Goal: Task Accomplishment & Management: Complete application form

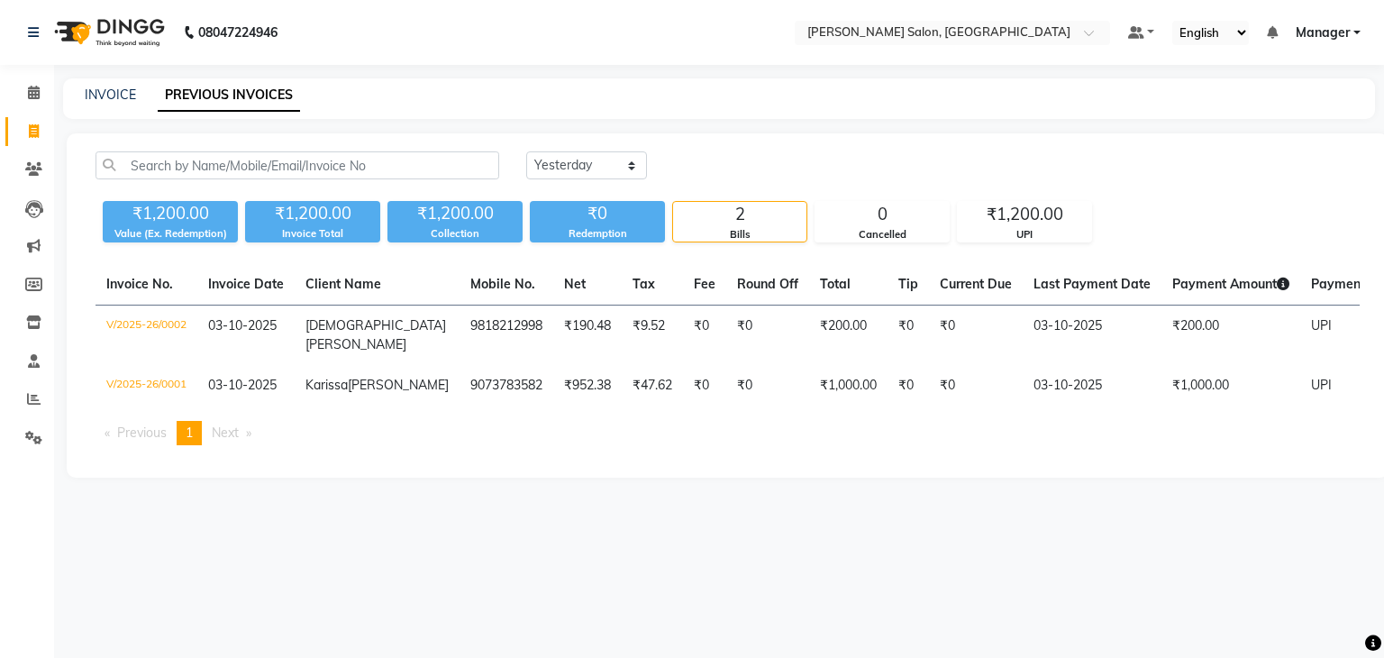
select select "yesterday"
click at [90, 89] on link "INVOICE" at bounding box center [110, 95] width 51 height 16
select select "service"
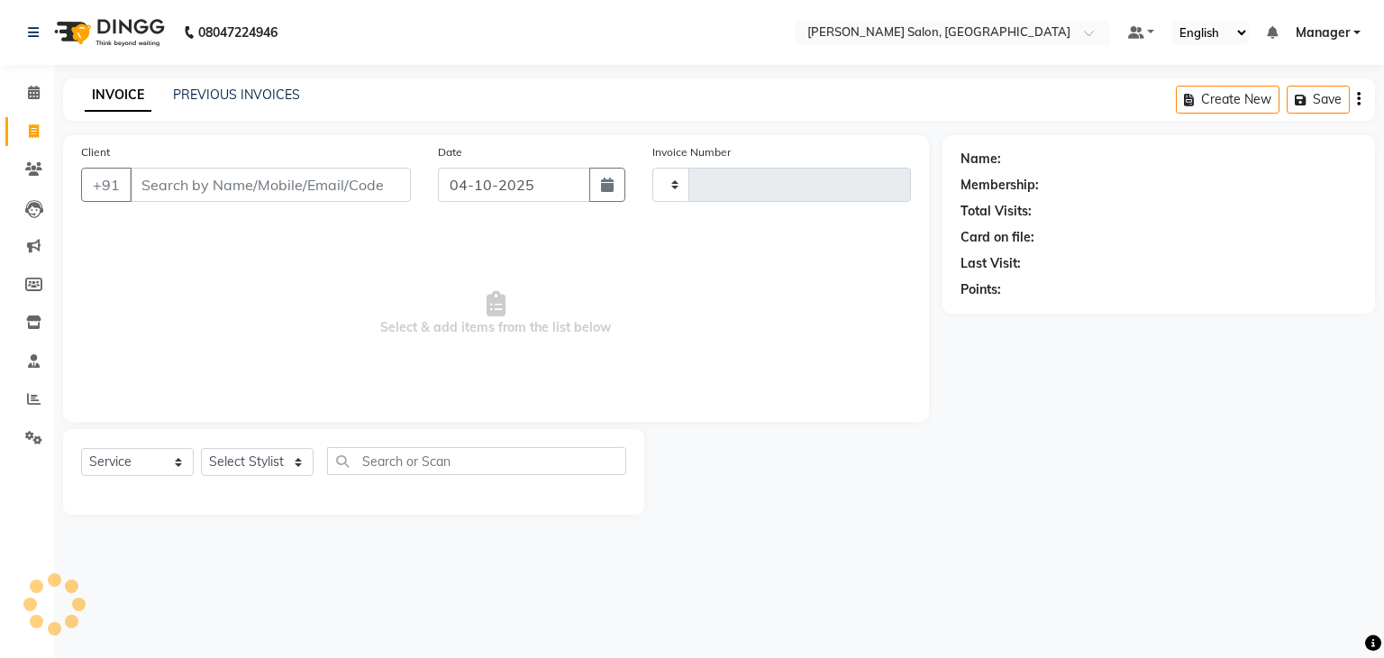
type input "0003"
select select "9063"
click at [112, 184] on button "+91" at bounding box center [106, 185] width 50 height 34
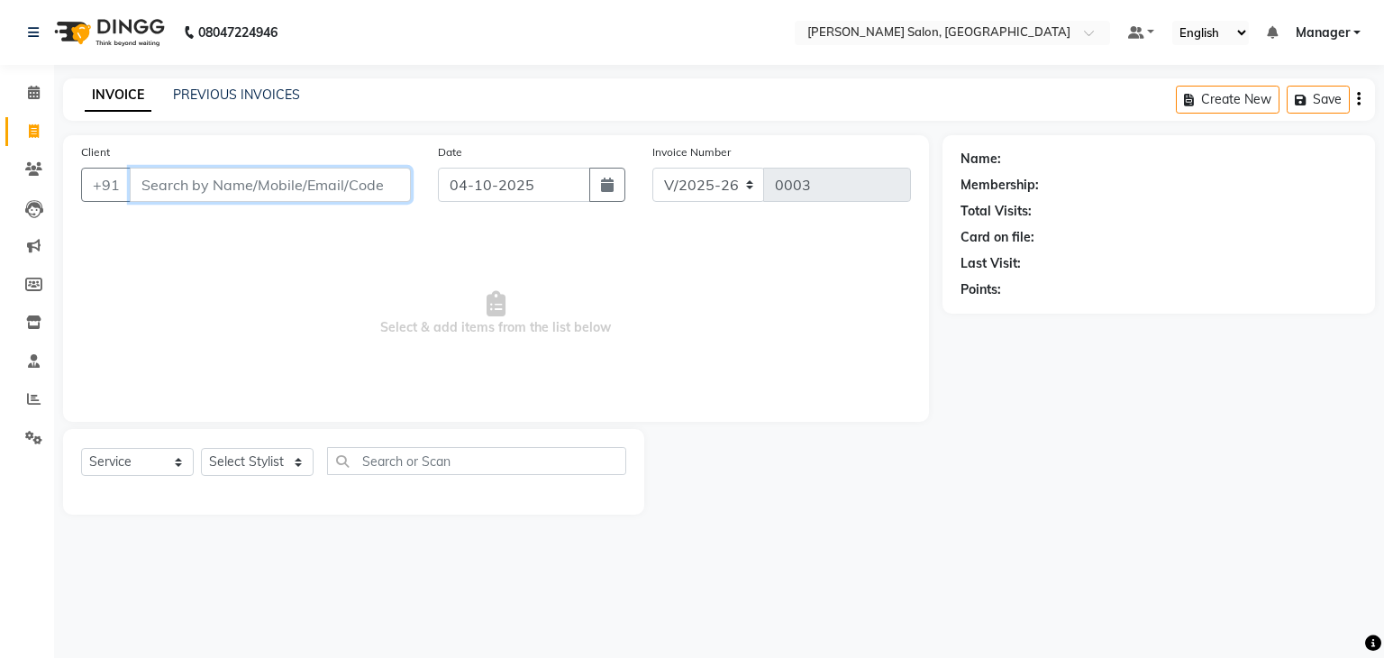
click at [153, 193] on input "Client" at bounding box center [270, 185] width 281 height 34
click at [35, 173] on icon at bounding box center [33, 169] width 17 height 14
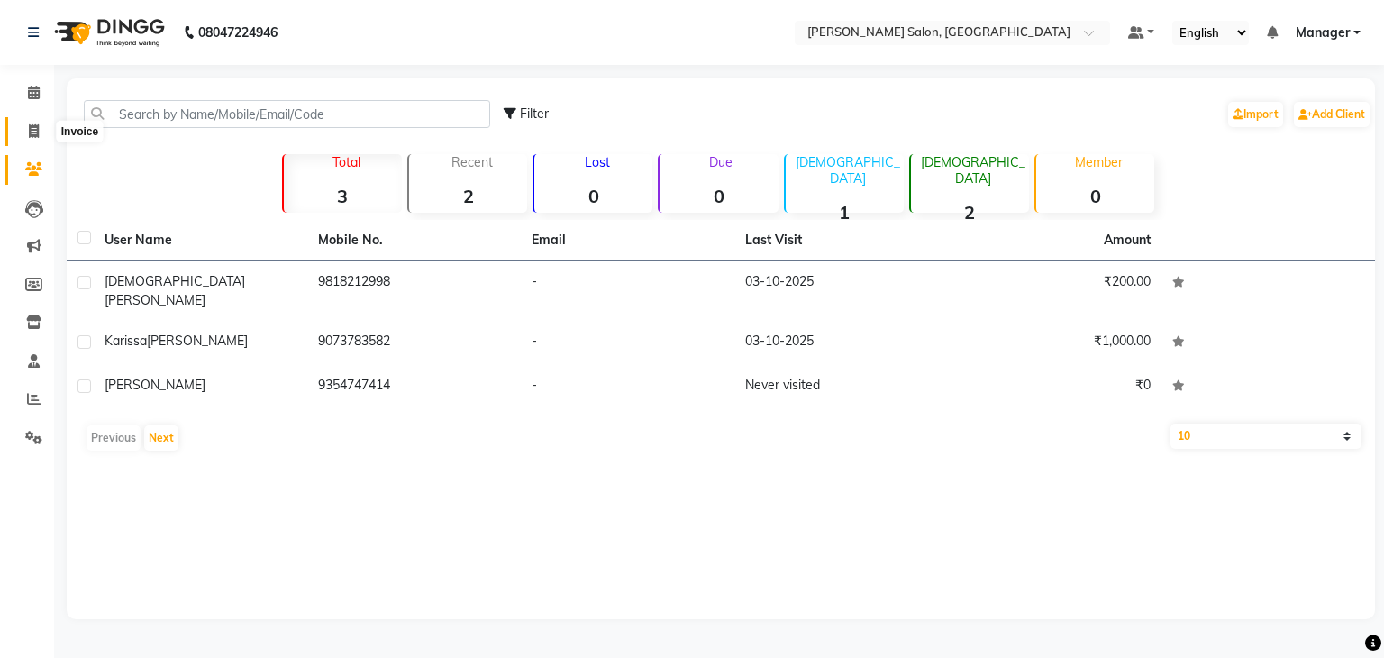
click at [29, 124] on icon at bounding box center [34, 131] width 10 height 14
select select "service"
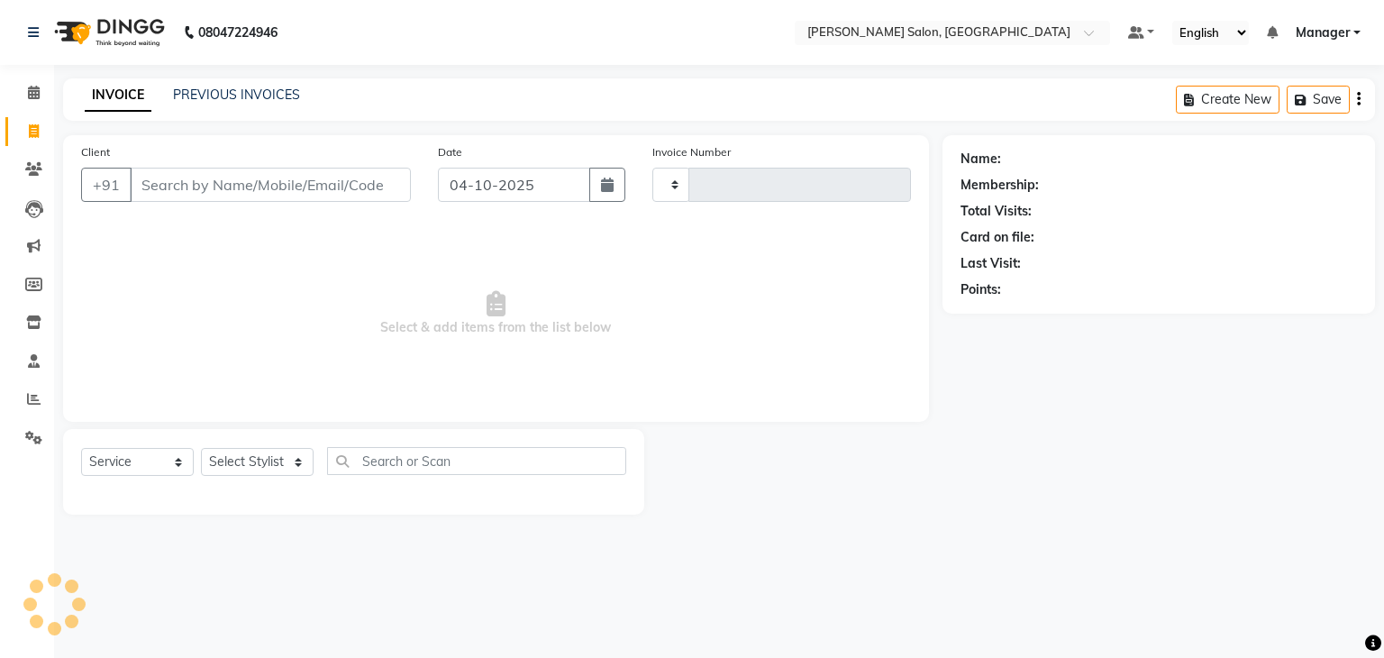
type input "0003"
select select "9063"
click at [39, 286] on icon at bounding box center [33, 285] width 17 height 14
select select
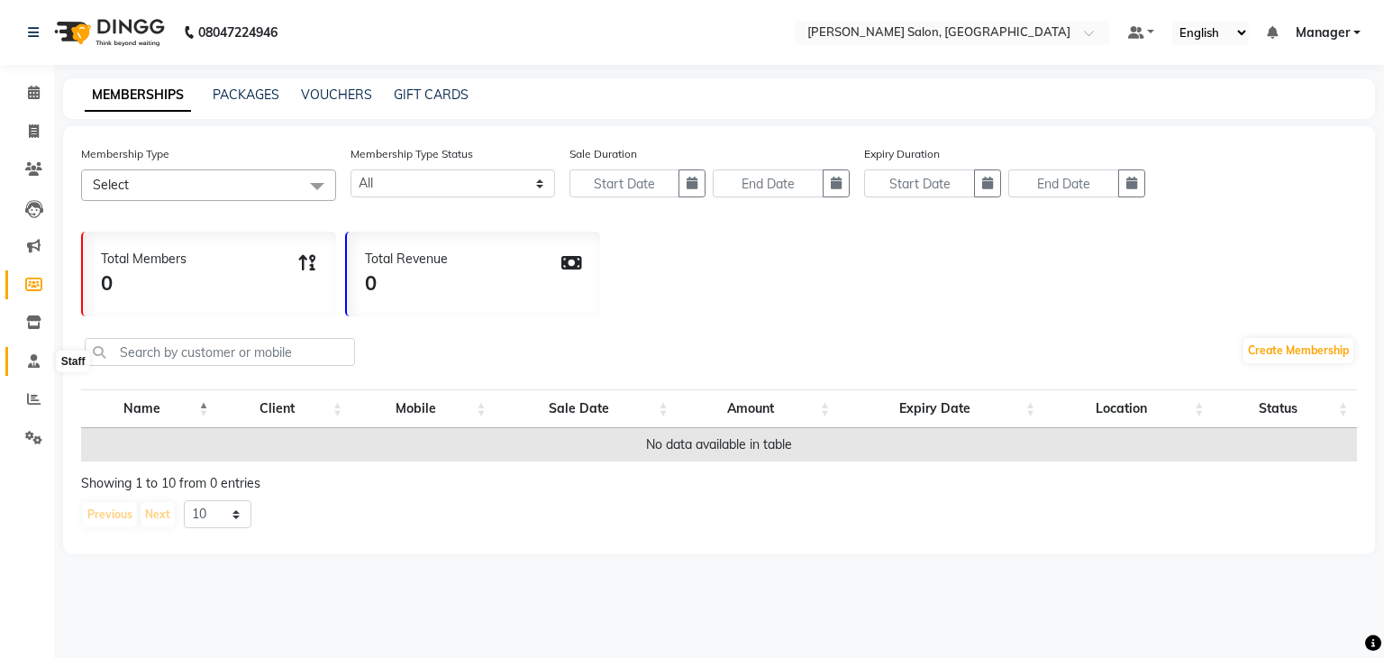
click at [36, 357] on icon at bounding box center [34, 361] width 12 height 14
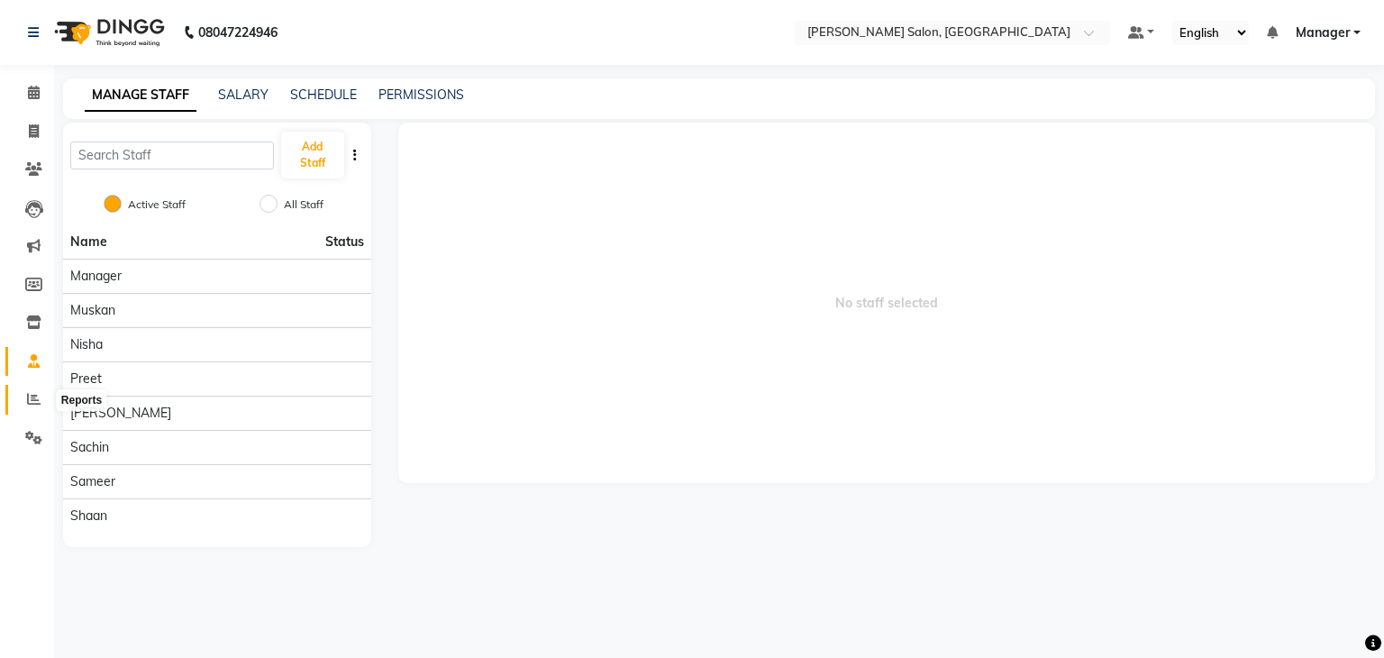
click at [32, 399] on icon at bounding box center [34, 399] width 14 height 14
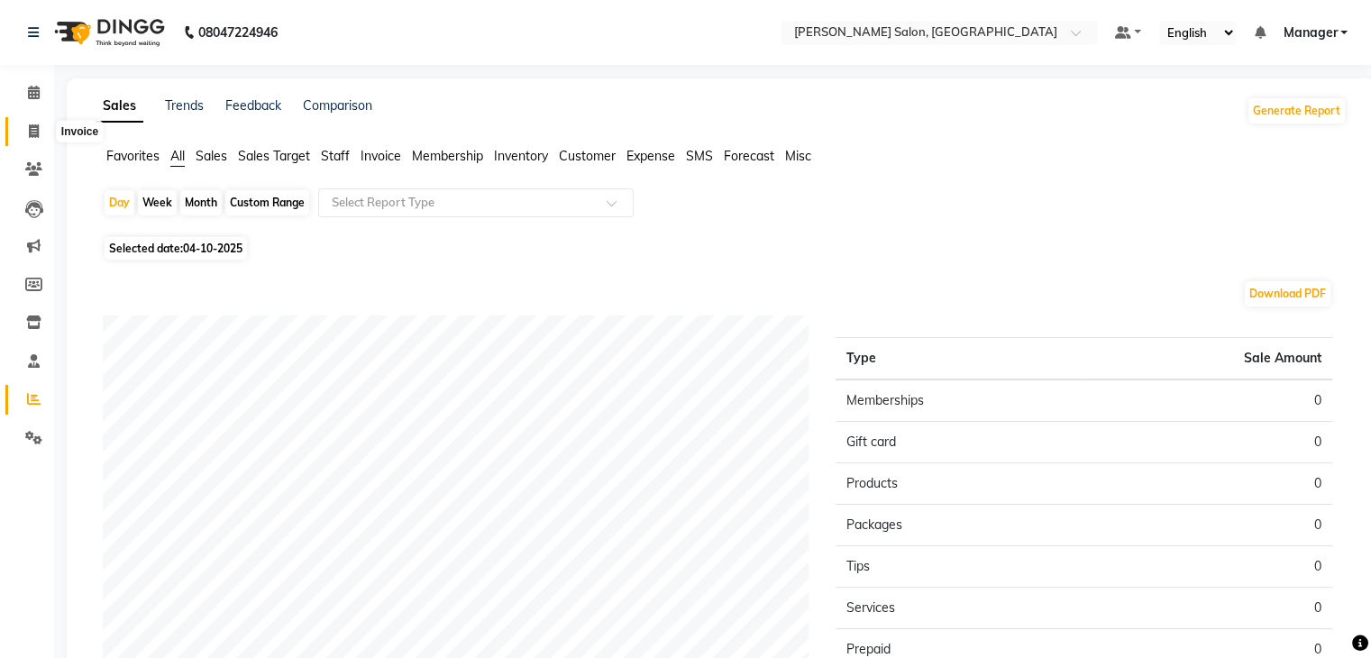
click at [26, 123] on span at bounding box center [34, 132] width 32 height 21
select select "service"
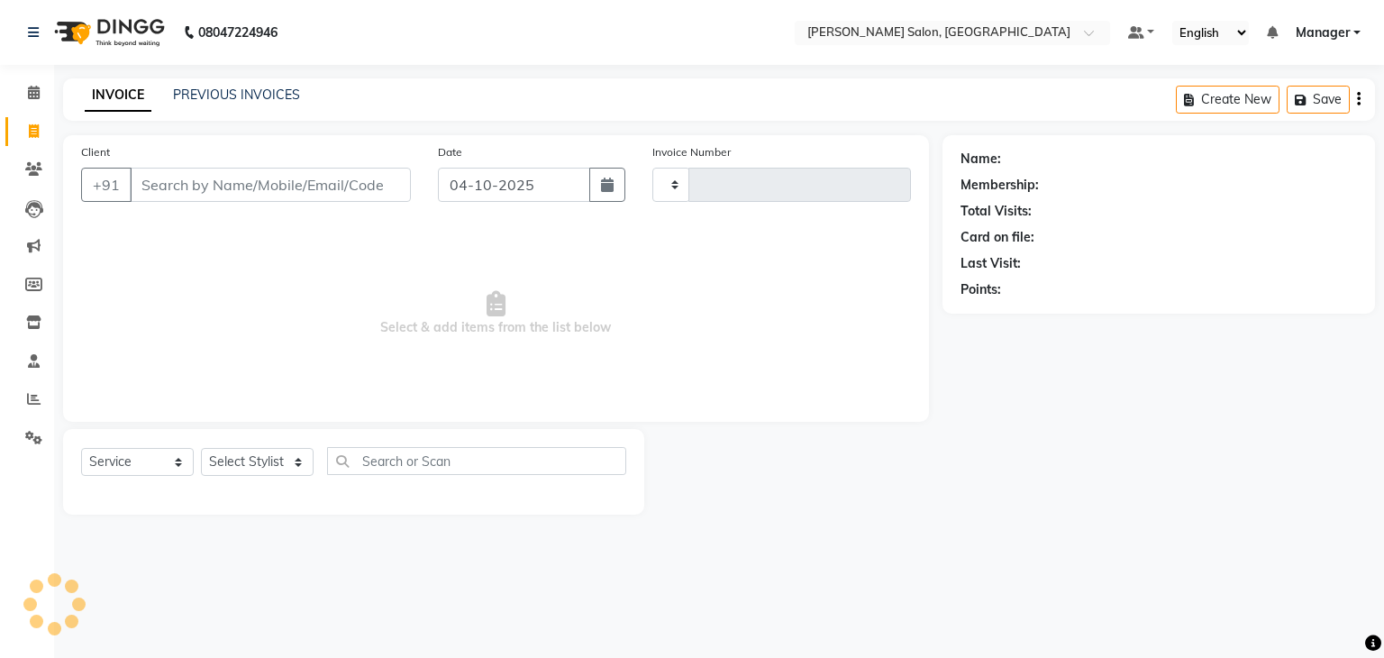
type input "0003"
select select "9063"
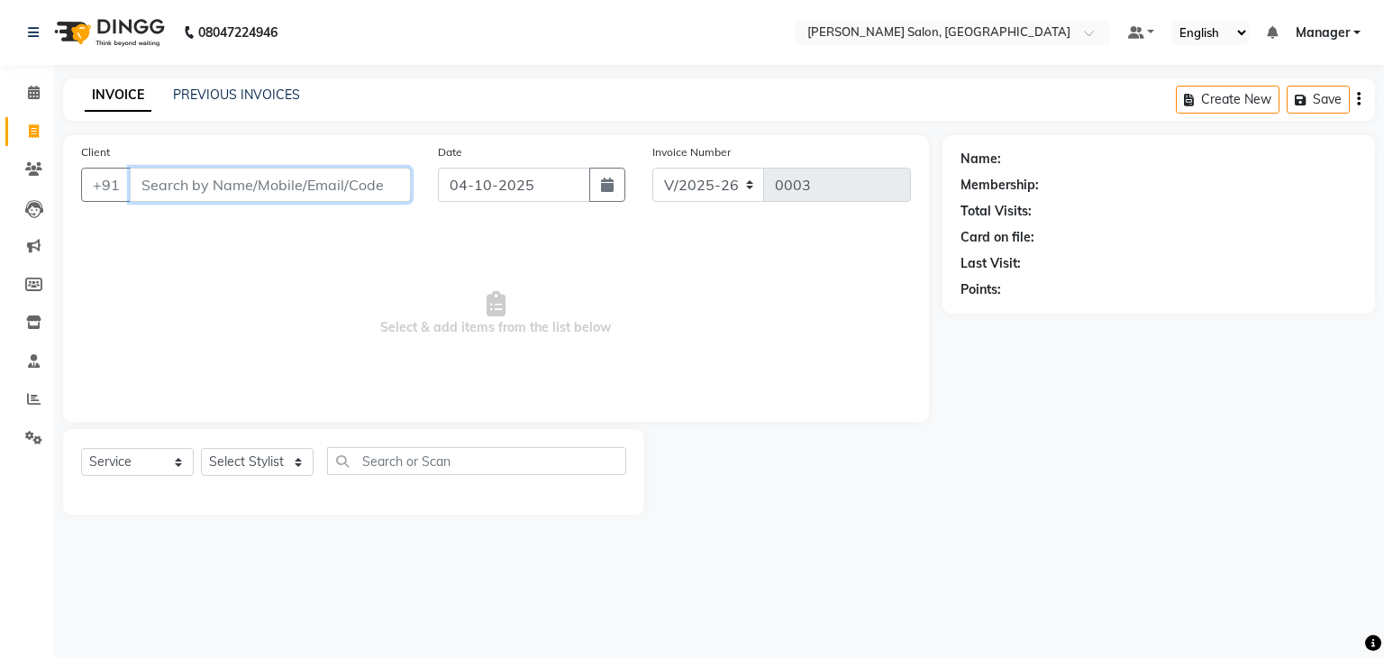
click at [290, 190] on input "Client" at bounding box center [270, 185] width 281 height 34
type input "9958336895"
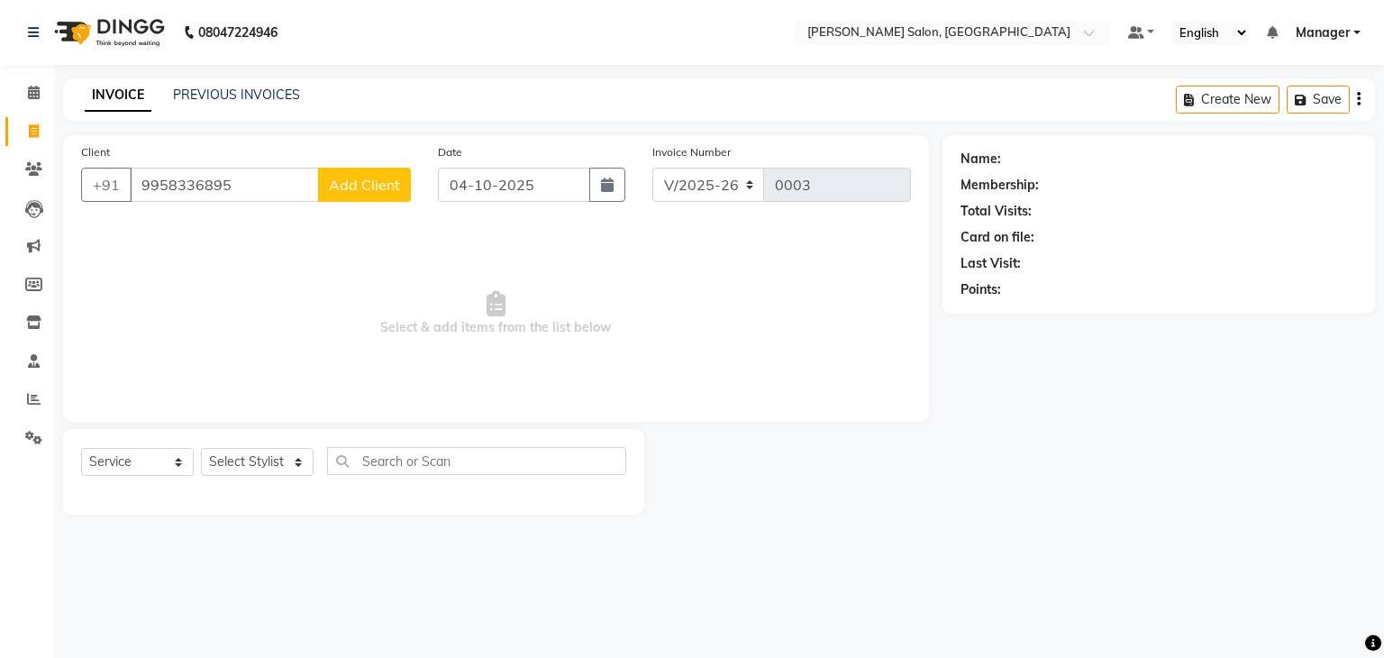
click at [389, 193] on span "Add Client" at bounding box center [364, 185] width 71 height 18
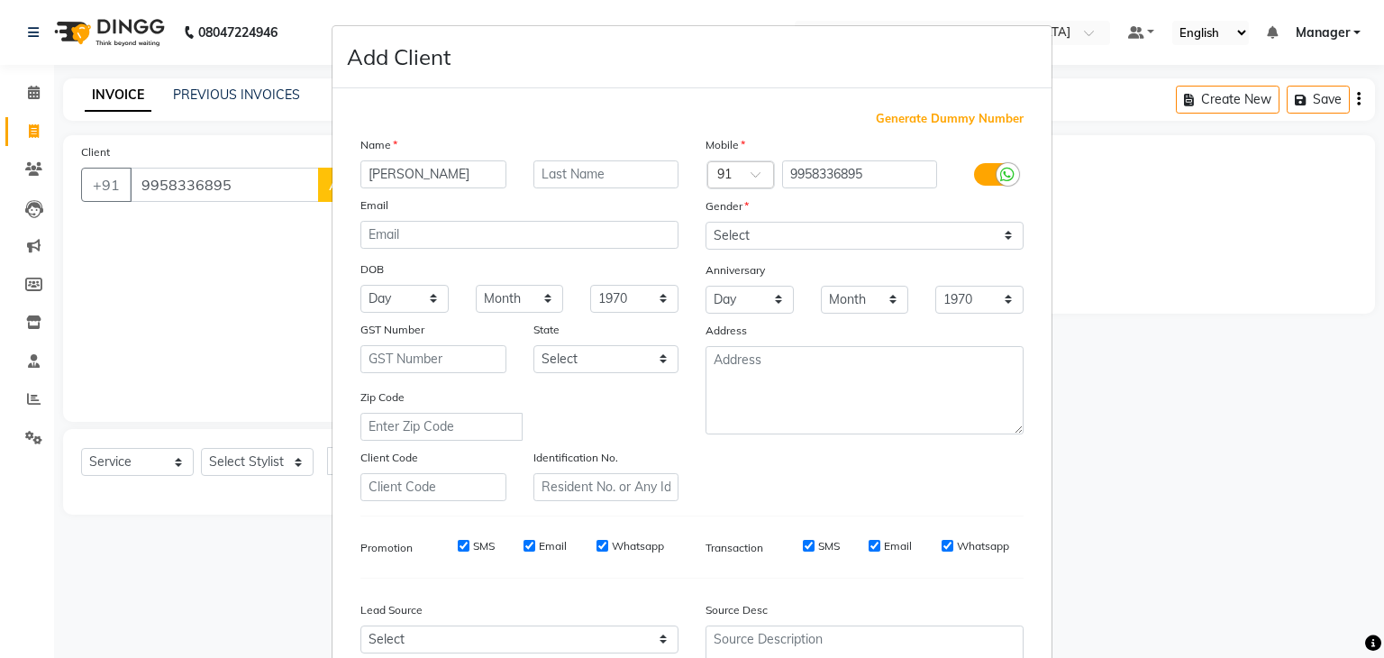
type input "[PERSON_NAME]"
click at [1006, 244] on select "Select [DEMOGRAPHIC_DATA] [DEMOGRAPHIC_DATA] Other Prefer Not To Say" at bounding box center [865, 236] width 318 height 28
select select "[DEMOGRAPHIC_DATA]"
click at [706, 223] on select "Select [DEMOGRAPHIC_DATA] [DEMOGRAPHIC_DATA] Other Prefer Not To Say" at bounding box center [865, 236] width 318 height 28
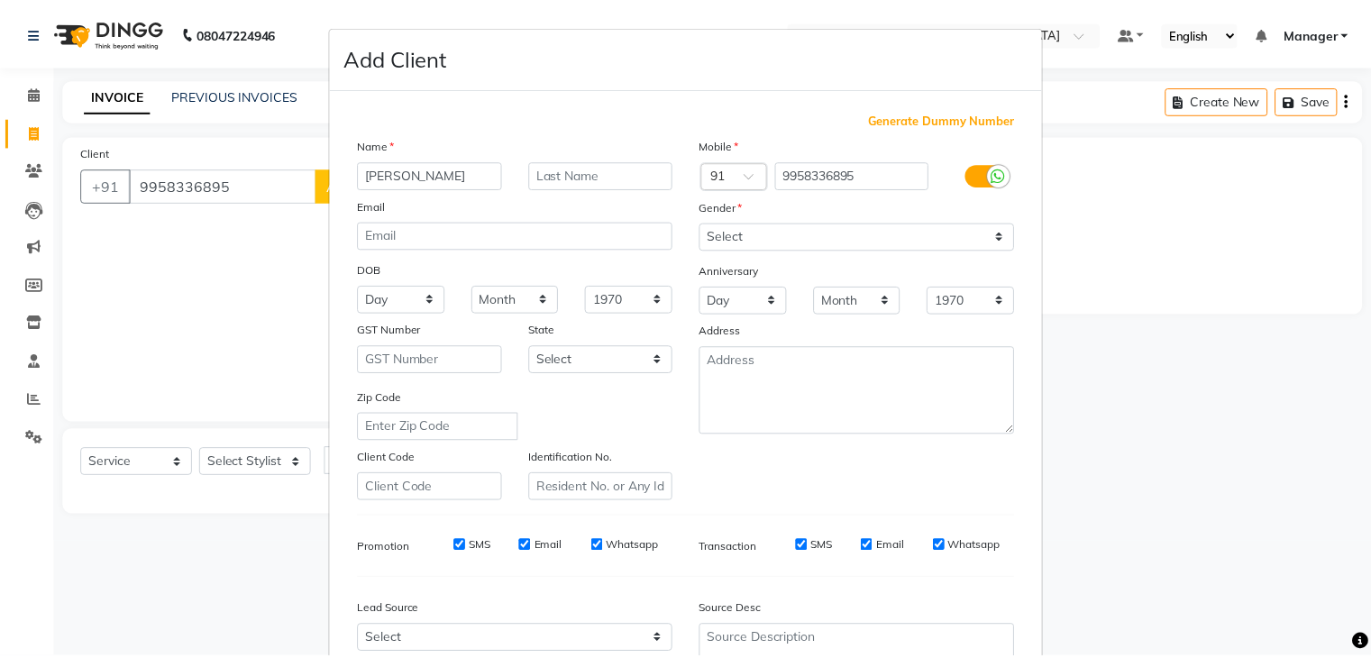
scroll to position [183, 0]
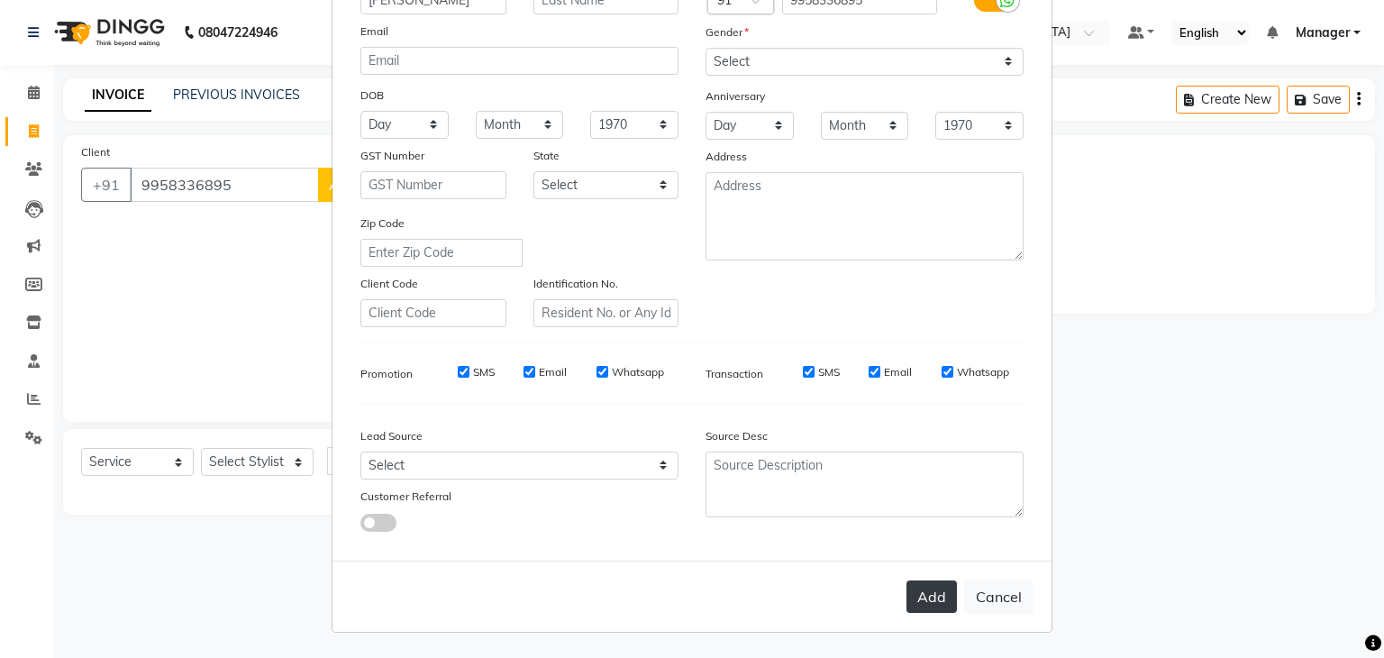
click at [922, 596] on button "Add" at bounding box center [932, 596] width 50 height 32
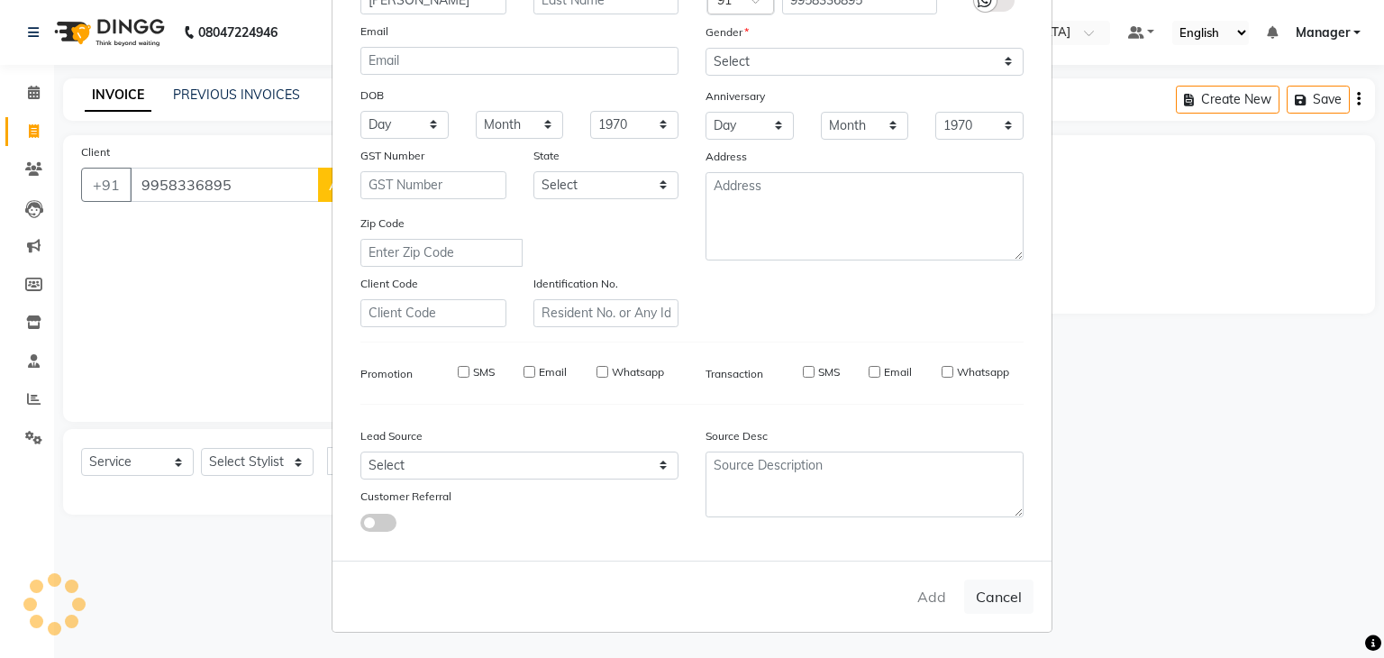
select select
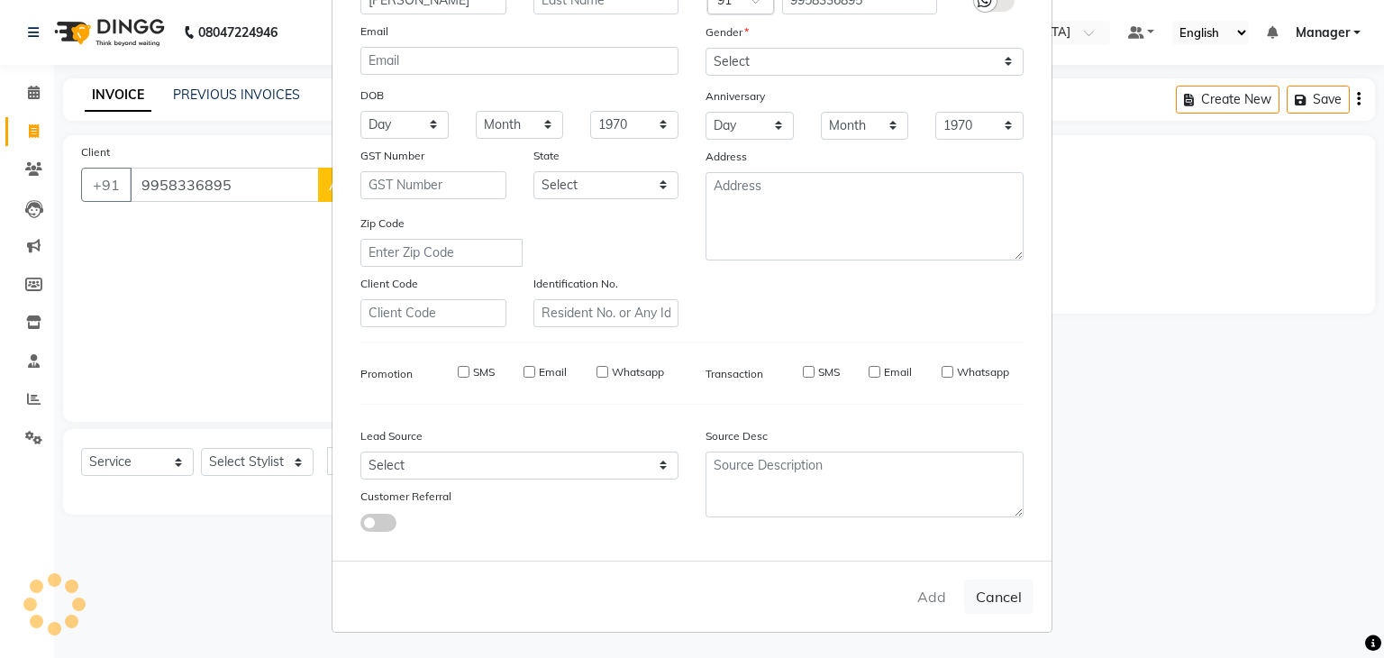
select select
checkbox input "false"
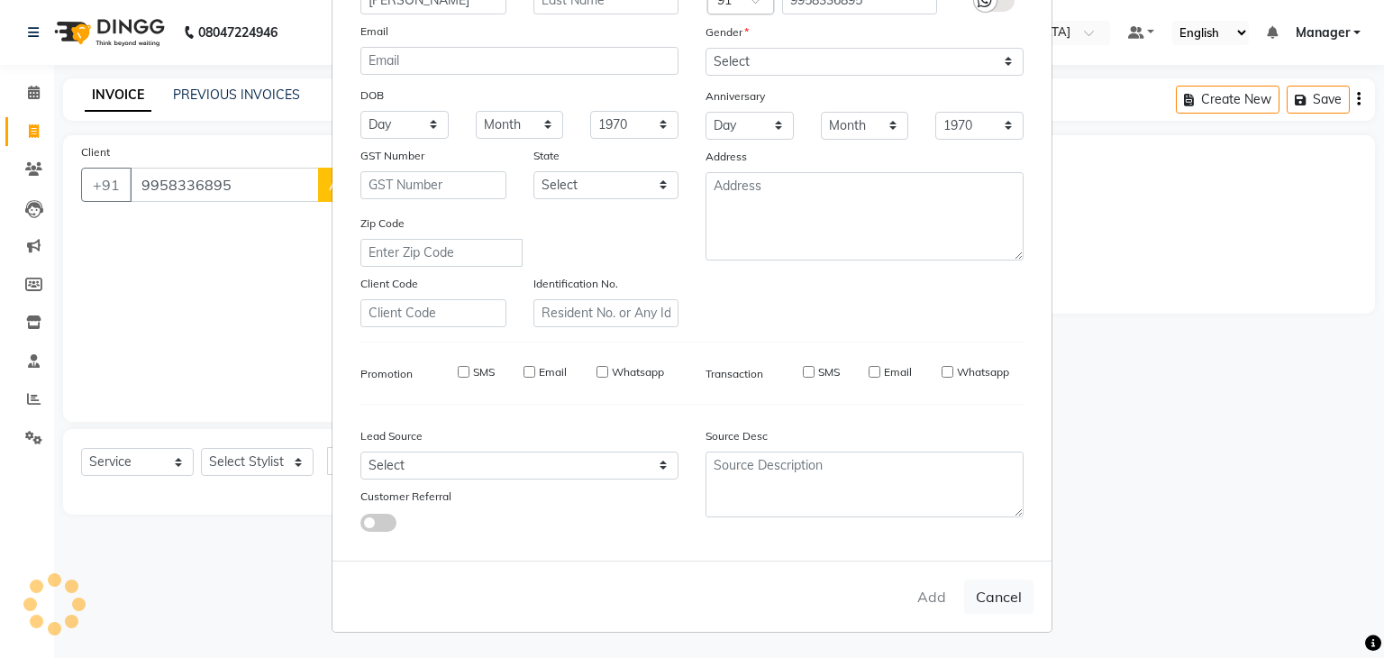
checkbox input "false"
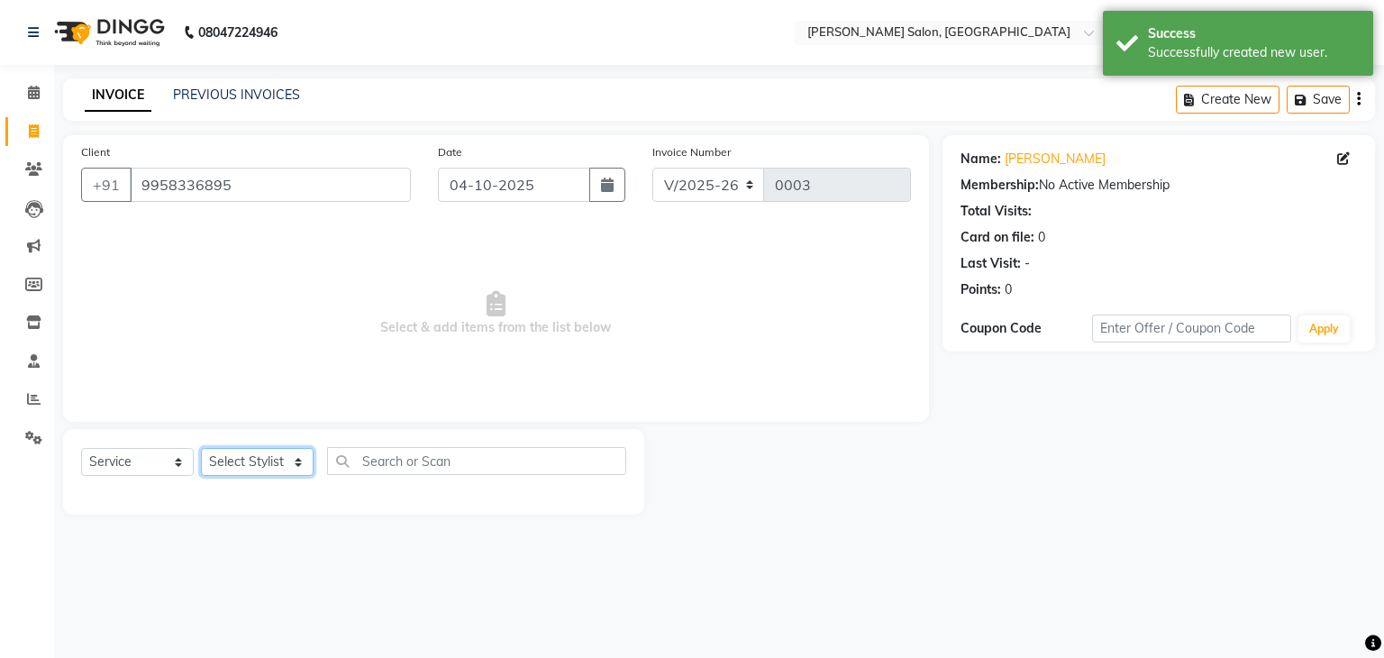
click at [296, 463] on select "Select Stylist Manager [PERSON_NAME] [PERSON_NAME] Sachin [PERSON_NAME]" at bounding box center [257, 462] width 113 height 28
select select "92582"
click at [201, 449] on select "Select Stylist Manager [PERSON_NAME] [PERSON_NAME] Sachin [PERSON_NAME]" at bounding box center [257, 462] width 113 height 28
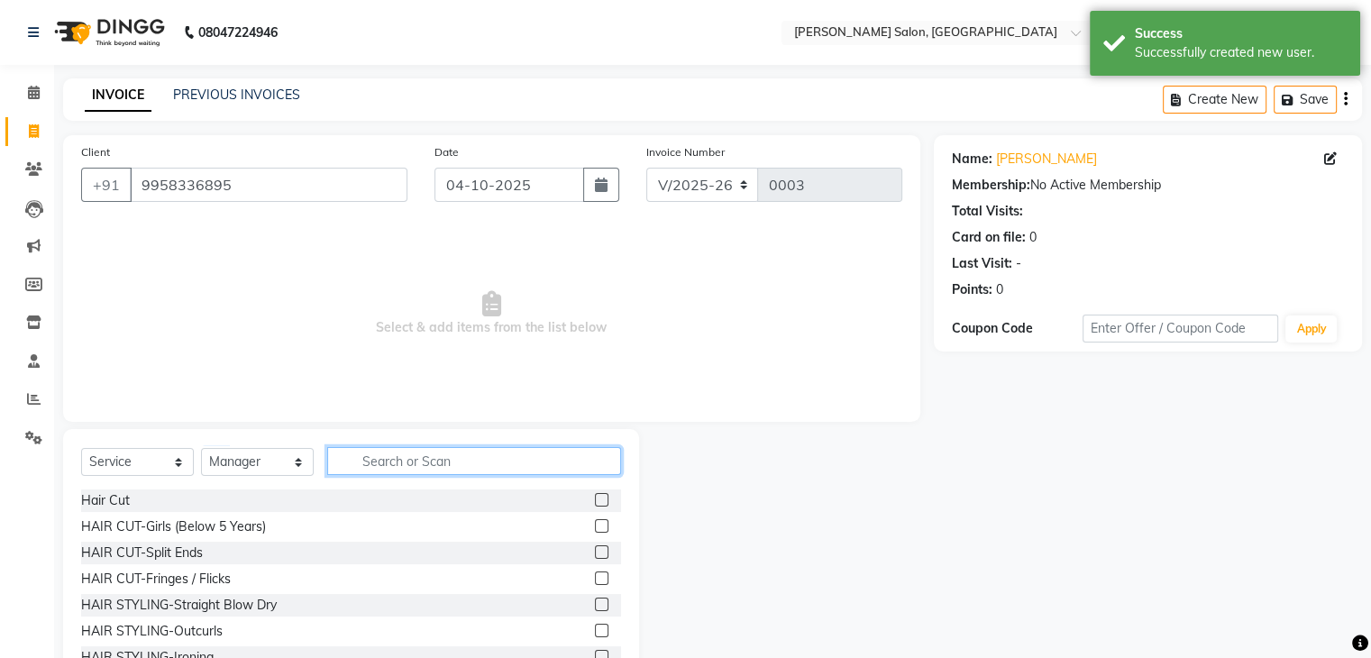
click at [415, 460] on input "text" at bounding box center [474, 461] width 294 height 28
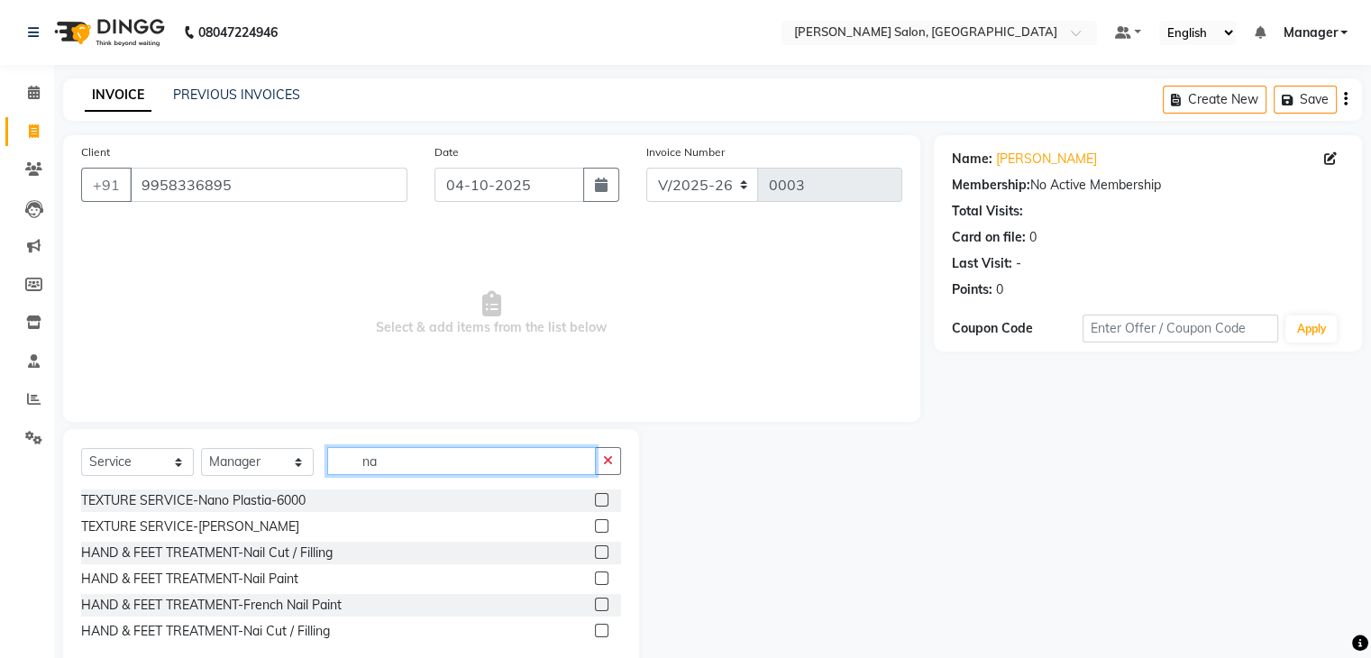
type input "n"
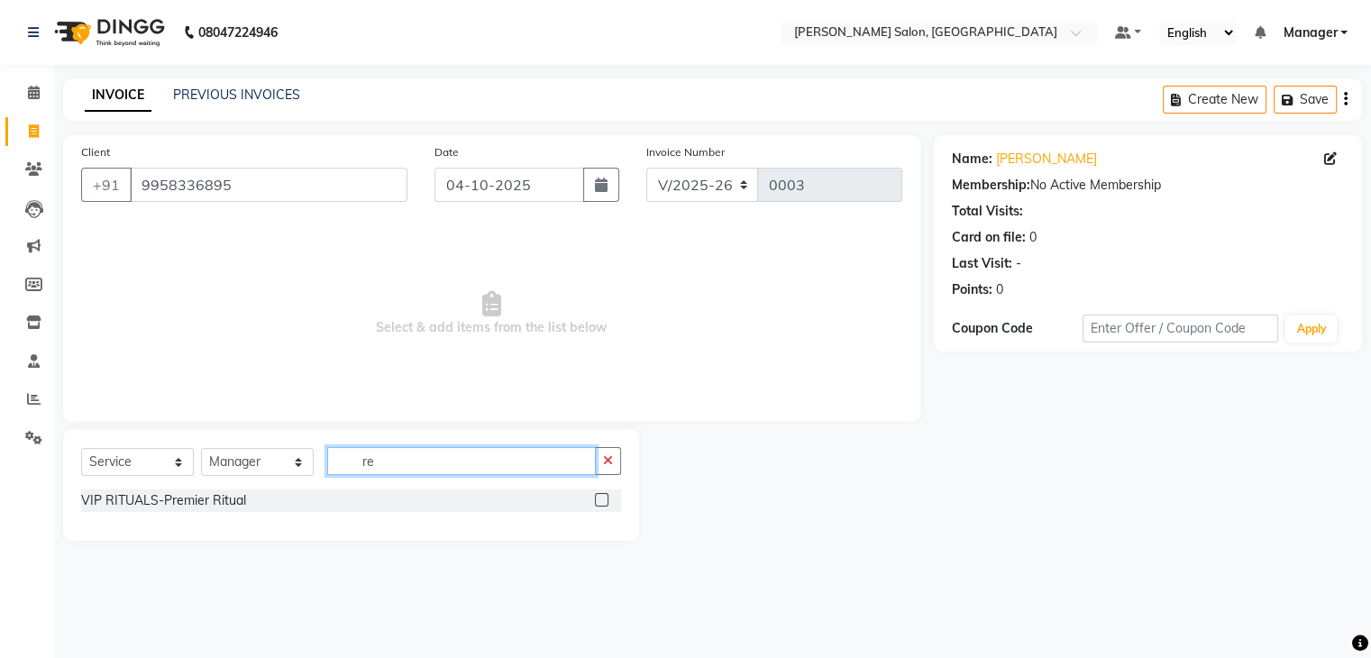
type input "r"
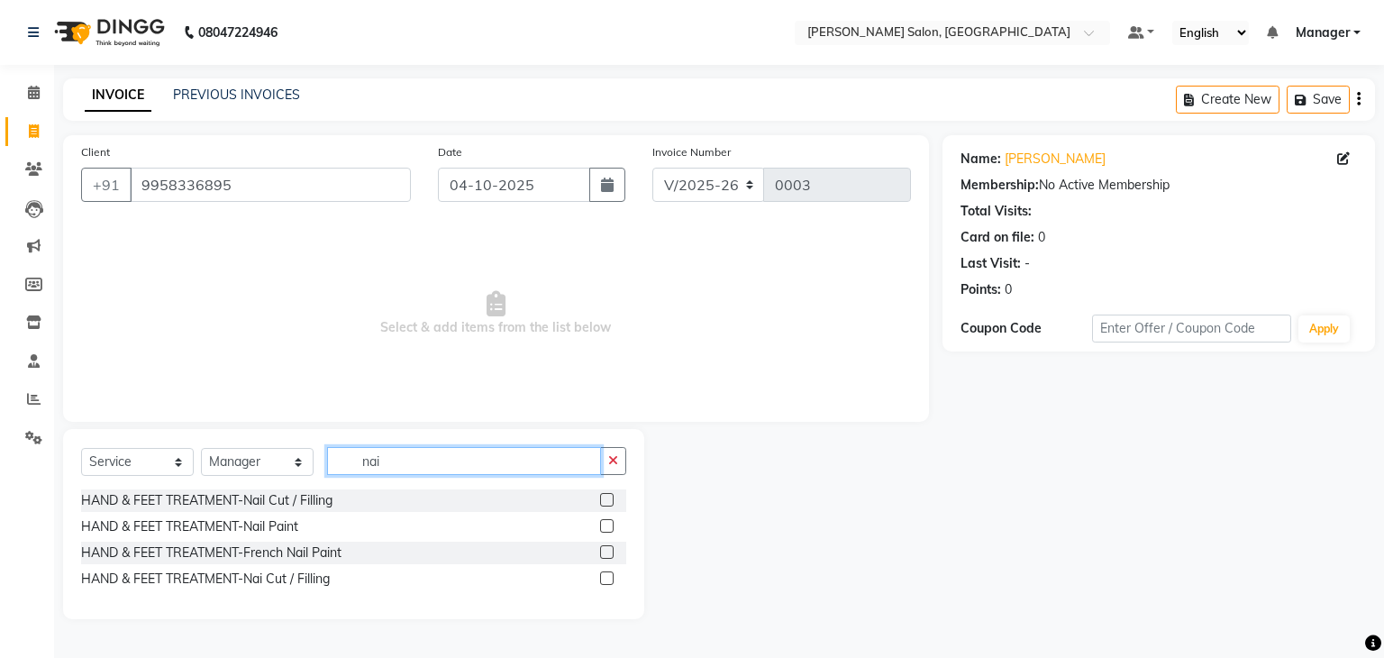
type input "nai"
click at [478, 507] on div "HAND & FEET TREATMENT-Nail Cut / Filling" at bounding box center [353, 500] width 545 height 23
click at [603, 507] on div at bounding box center [606, 502] width 12 height 19
click at [607, 498] on label at bounding box center [607, 500] width 14 height 14
click at [607, 498] on input "checkbox" at bounding box center [606, 501] width 12 height 12
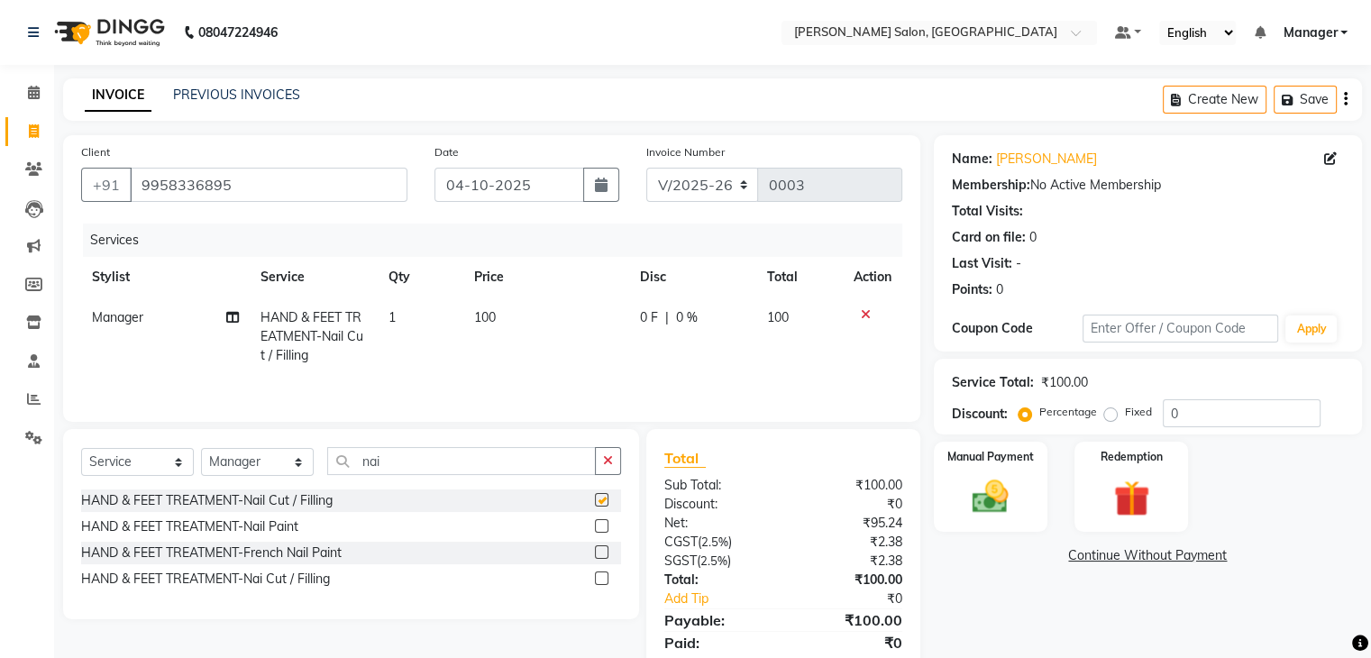
checkbox input "false"
click at [497, 308] on td "100" at bounding box center [546, 336] width 167 height 78
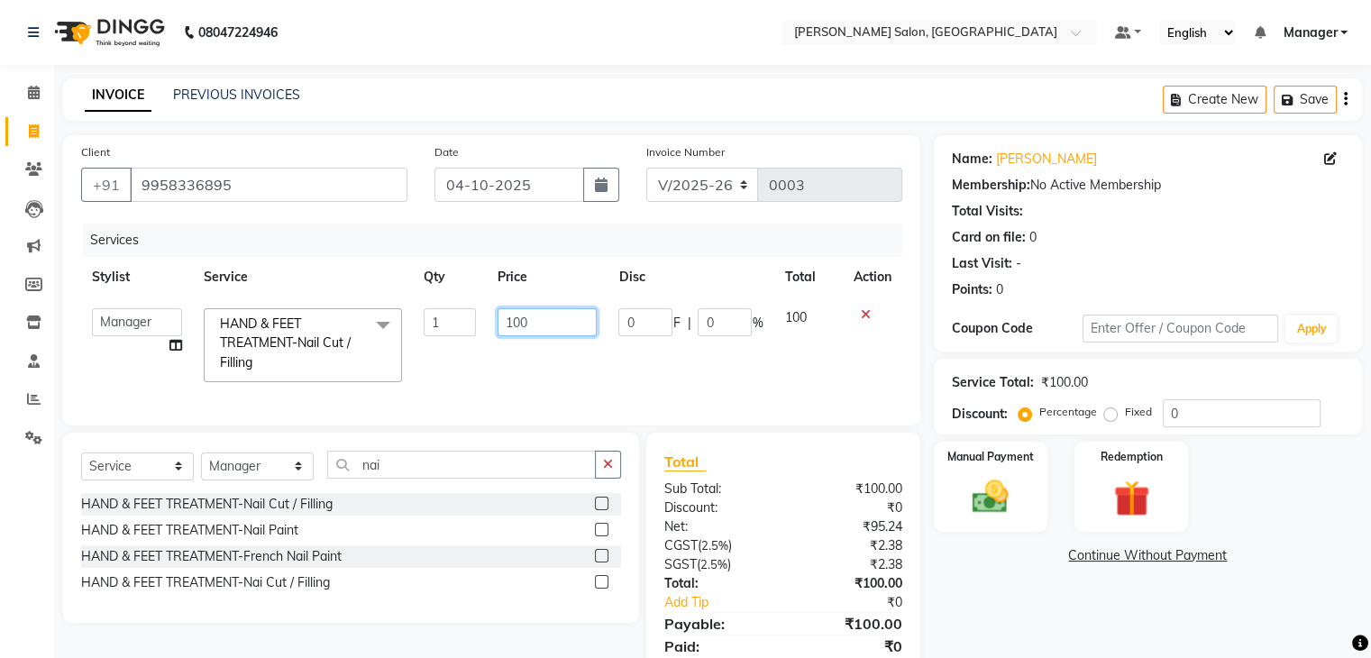
click at [528, 326] on input "100" at bounding box center [546, 322] width 99 height 28
type input "1"
type input "500"
click at [528, 326] on input "500" at bounding box center [546, 322] width 99 height 28
click at [680, 365] on td "0 F | 0 %" at bounding box center [690, 345] width 166 height 96
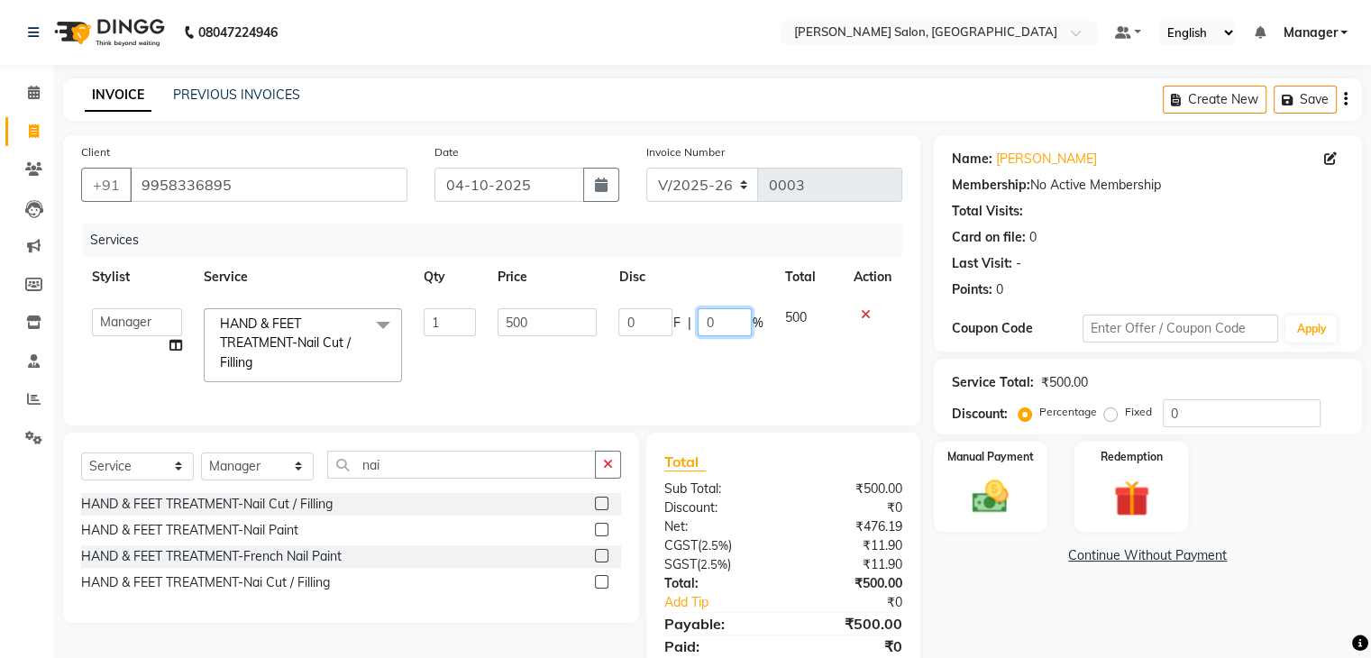
click at [742, 320] on input "0" at bounding box center [725, 322] width 54 height 28
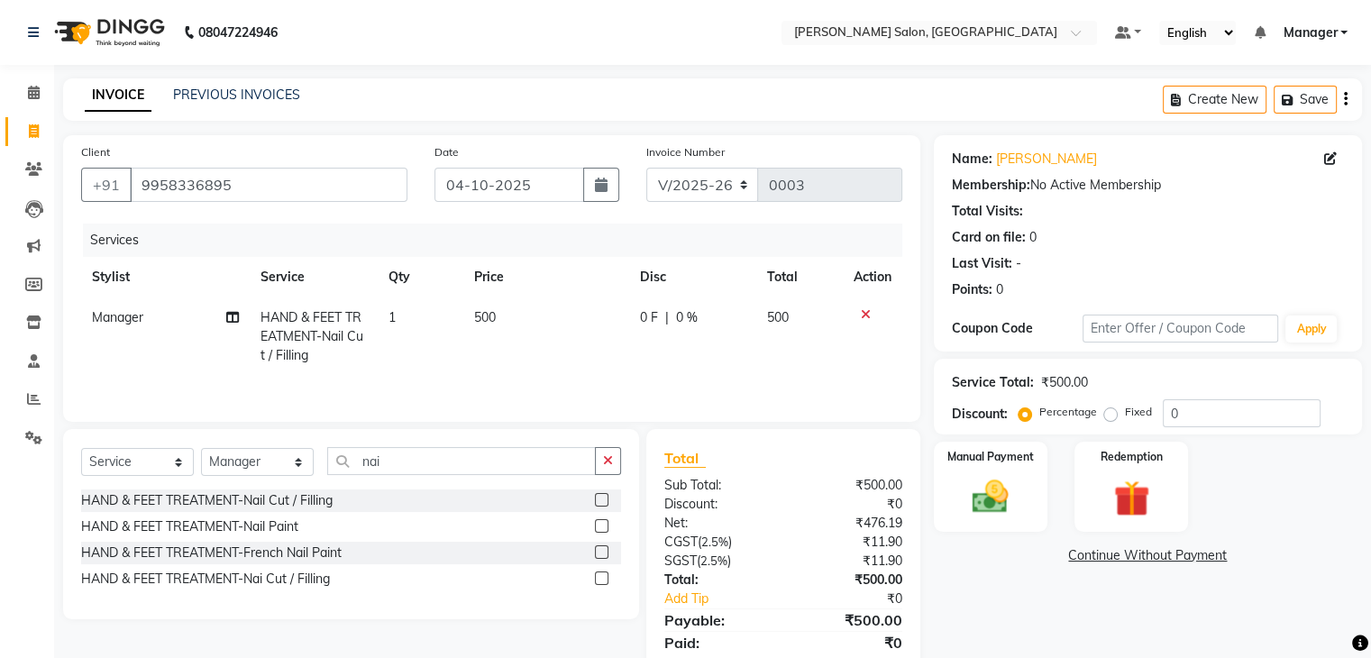
click at [685, 307] on td "0 F | 0 %" at bounding box center [692, 336] width 127 height 78
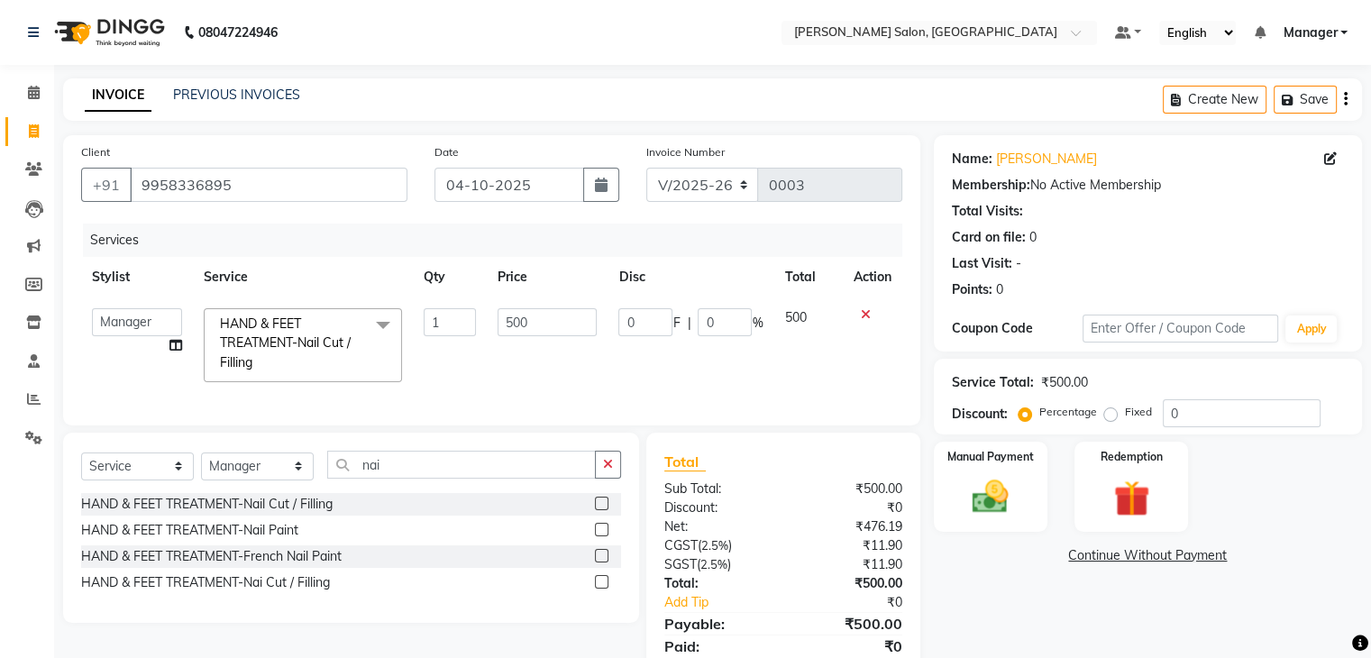
click at [679, 324] on span "F" at bounding box center [675, 323] width 7 height 19
click at [652, 322] on input "0" at bounding box center [645, 322] width 54 height 28
type input "20"
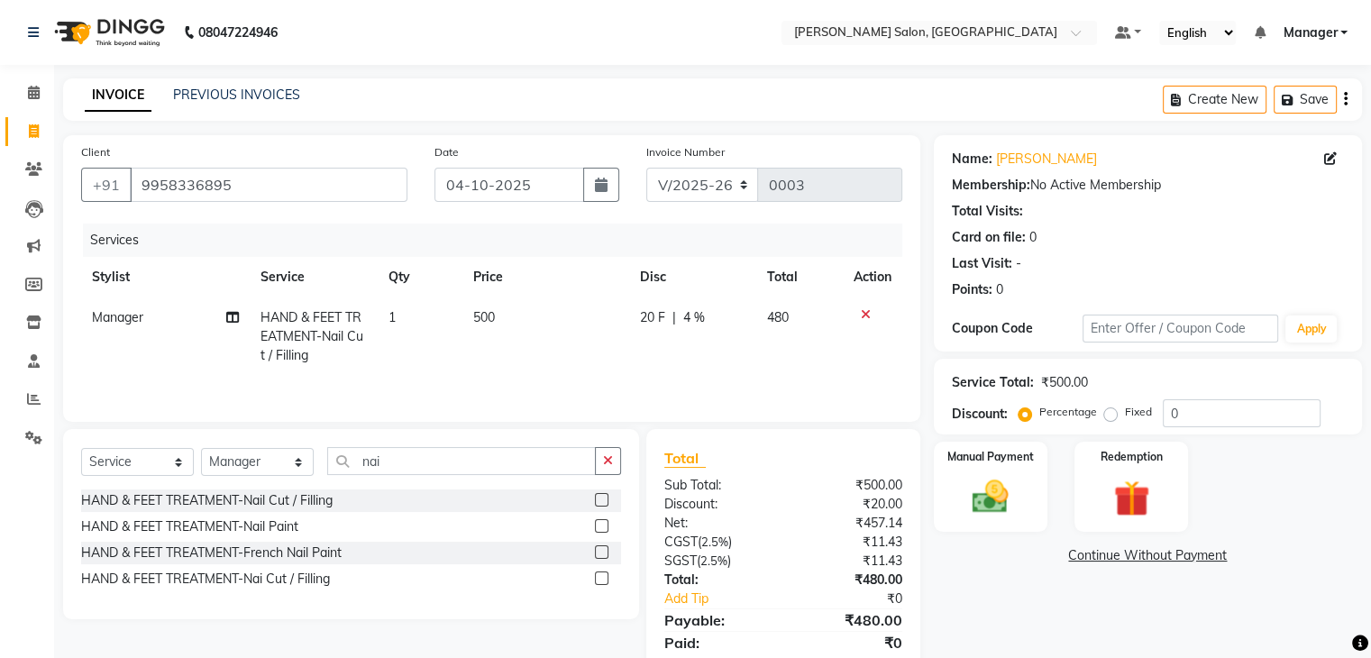
click at [812, 354] on td "480" at bounding box center [799, 336] width 86 height 78
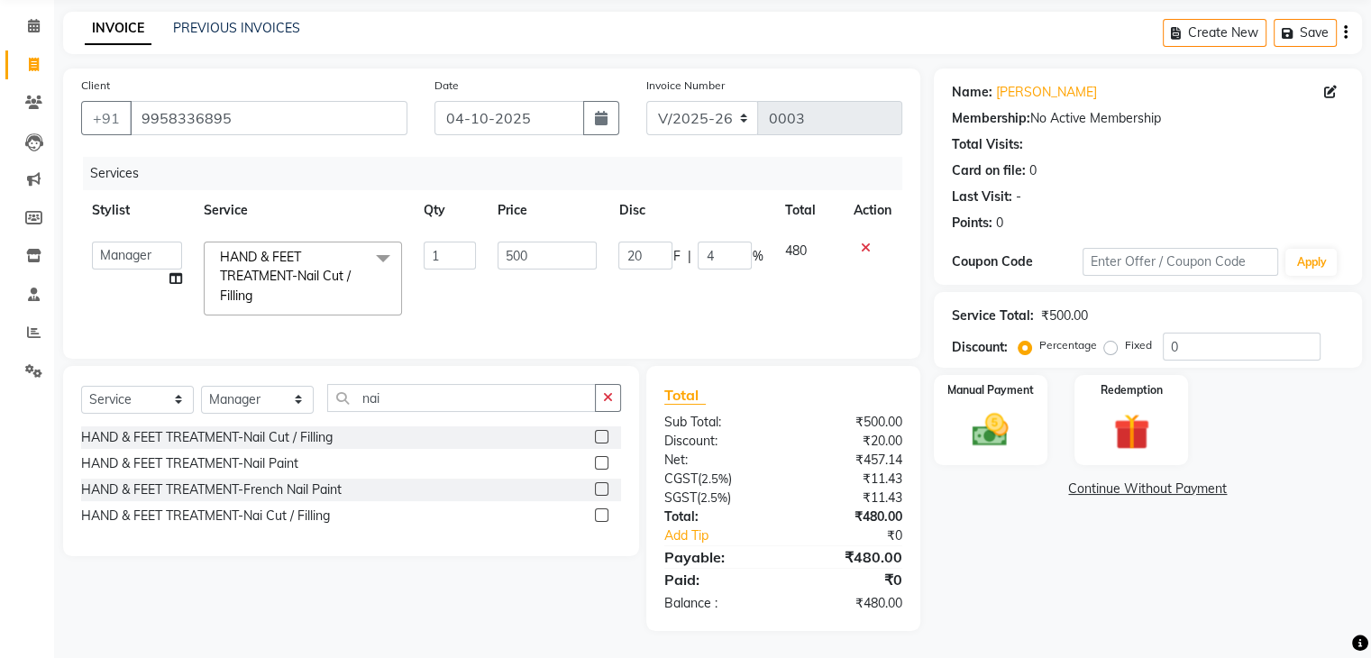
scroll to position [81, 0]
click at [985, 424] on img at bounding box center [990, 430] width 60 height 43
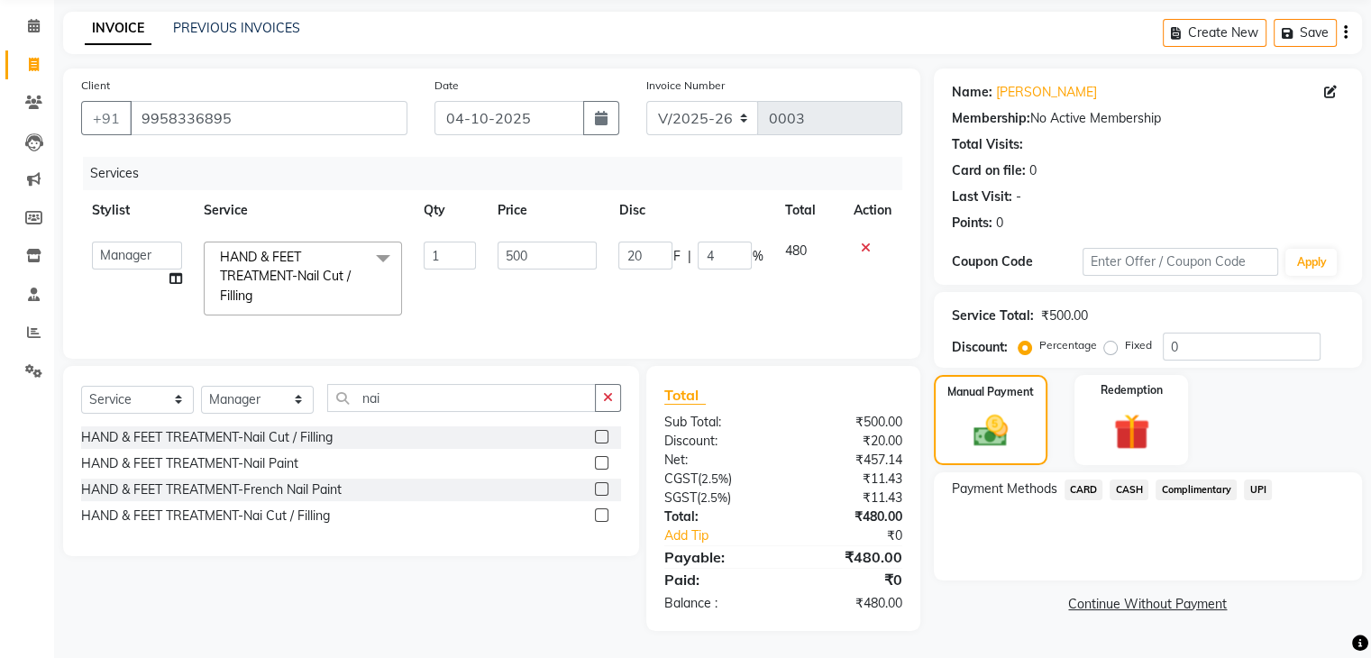
click at [1258, 480] on span "UPI" at bounding box center [1258, 489] width 28 height 21
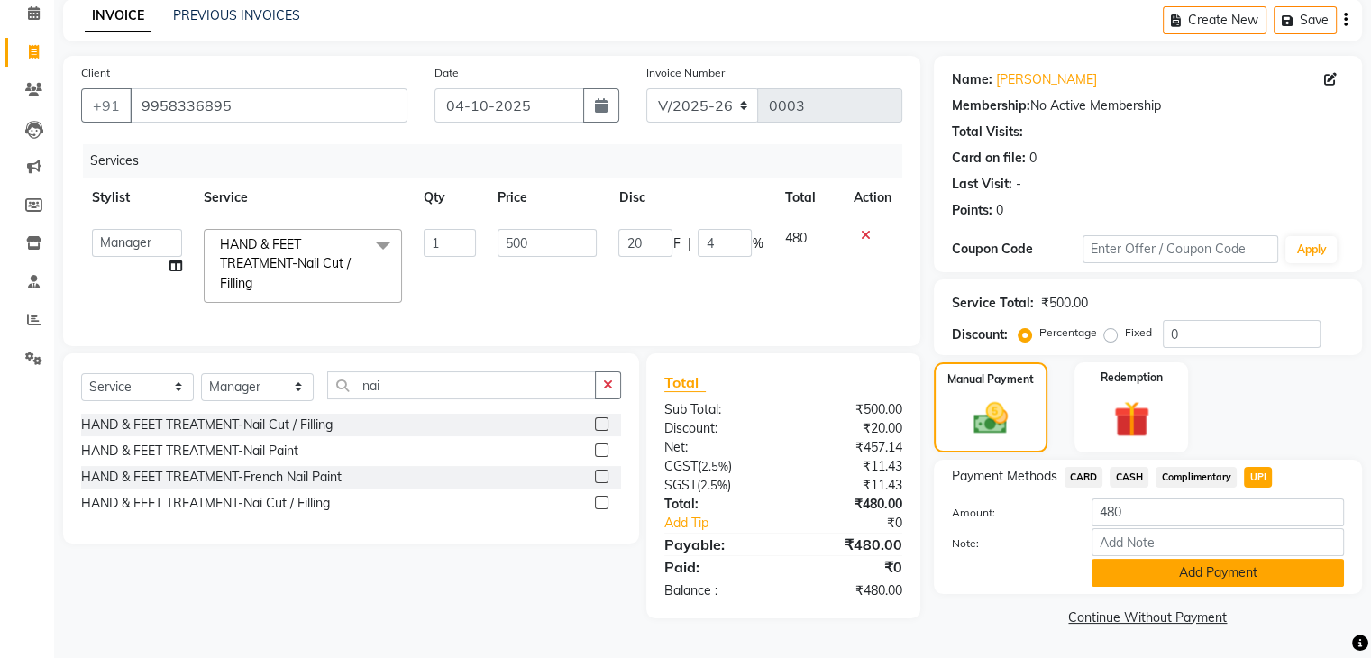
click at [1212, 584] on button "Add Payment" at bounding box center [1217, 573] width 252 height 28
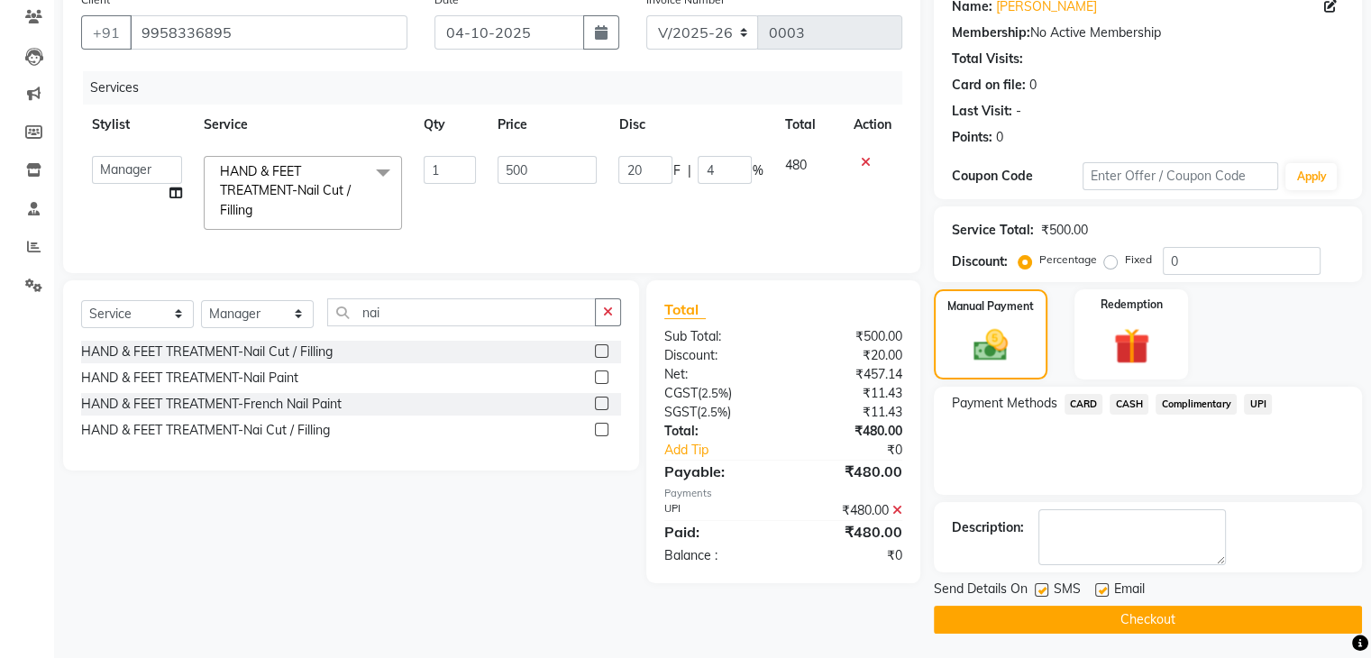
scroll to position [154, 0]
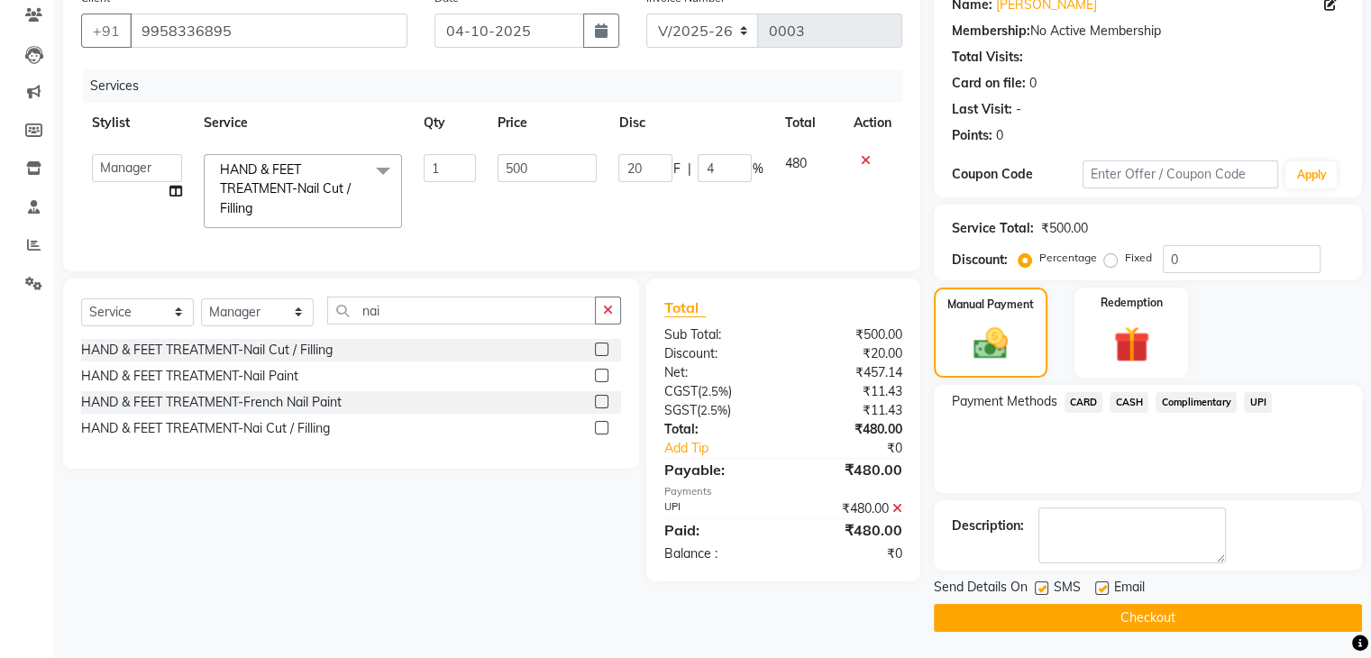
click at [1269, 622] on button "Checkout" at bounding box center [1148, 618] width 428 height 28
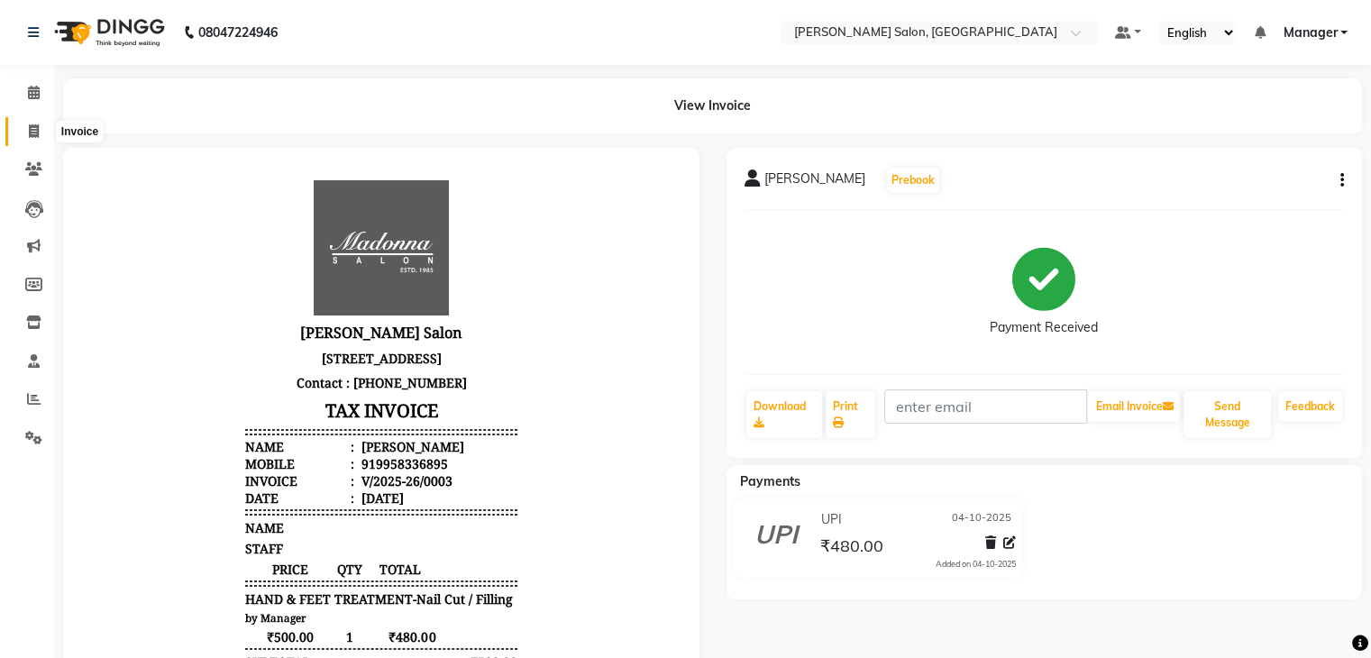
click at [35, 127] on icon at bounding box center [34, 131] width 10 height 14
select select "service"
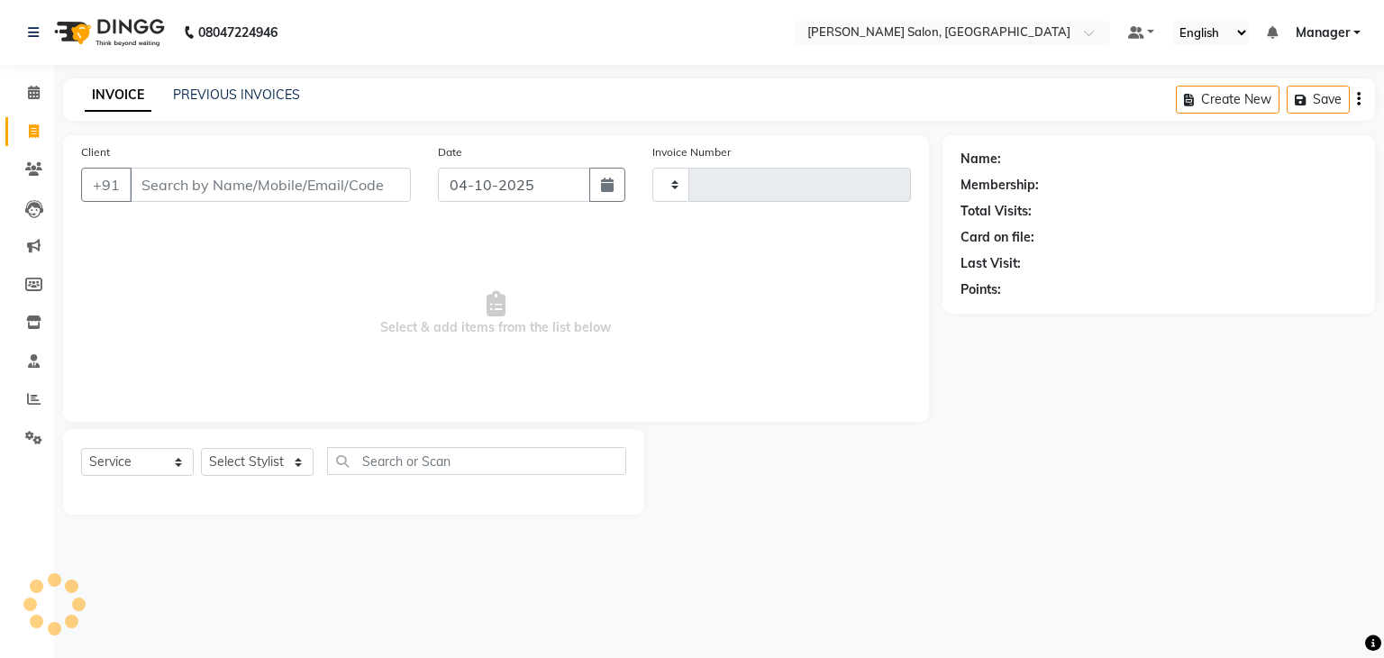
type input "0004"
select select "9063"
click at [253, 90] on link "PREVIOUS INVOICES" at bounding box center [236, 95] width 127 height 16
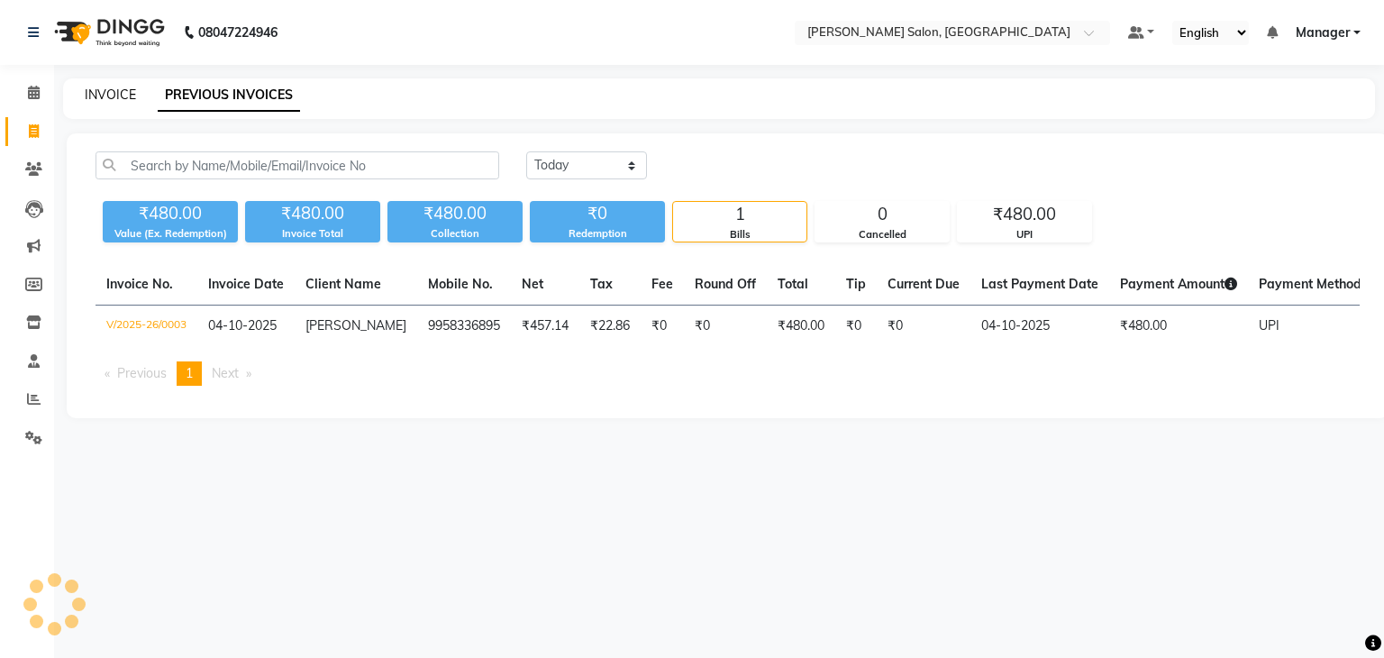
click at [120, 90] on link "INVOICE" at bounding box center [110, 95] width 51 height 16
select select "9063"
select select "service"
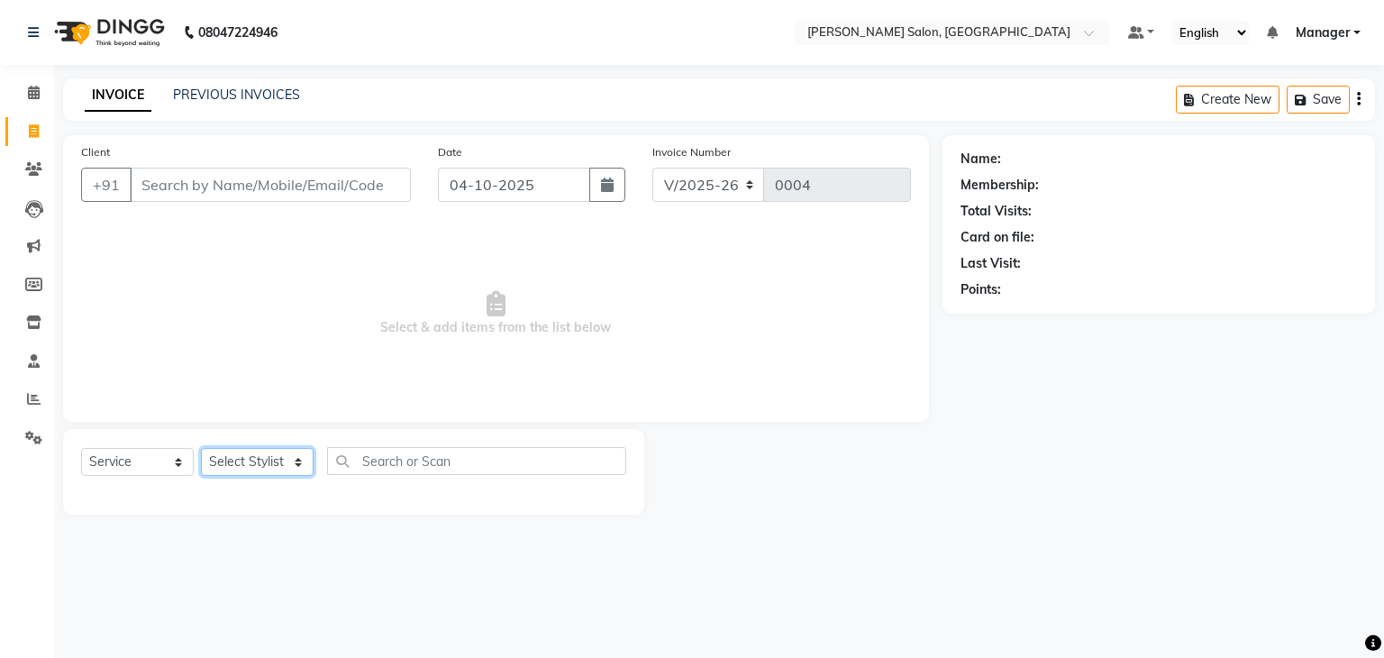
click at [295, 465] on select "Select Stylist Manager [PERSON_NAME] [PERSON_NAME] Sachin [PERSON_NAME]" at bounding box center [257, 462] width 113 height 28
click at [410, 266] on span "Select & add items from the list below" at bounding box center [496, 314] width 830 height 180
click at [300, 462] on select "Select Stylist Manager [PERSON_NAME] [PERSON_NAME] Sachin [PERSON_NAME]" at bounding box center [257, 462] width 113 height 28
select select "93645"
click at [201, 449] on select "Select Stylist Manager [PERSON_NAME] [PERSON_NAME] Sachin [PERSON_NAME]" at bounding box center [257, 462] width 113 height 28
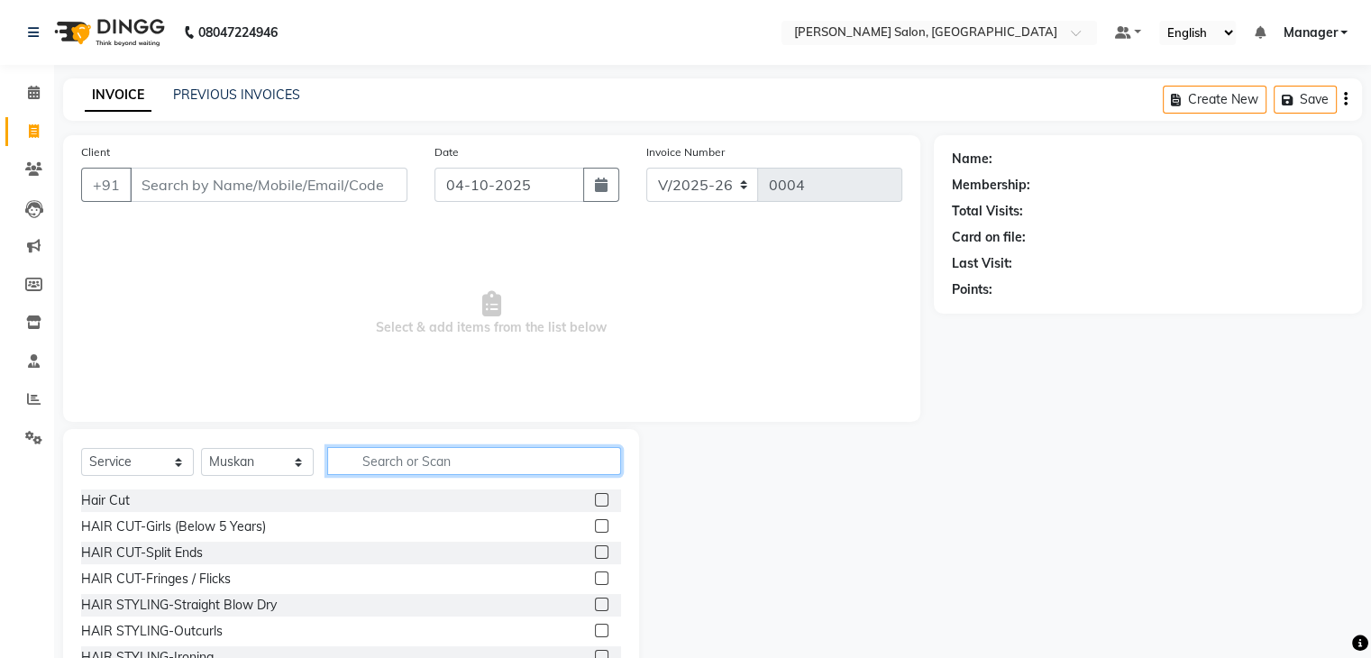
click at [408, 466] on input "text" at bounding box center [474, 461] width 294 height 28
type input "w"
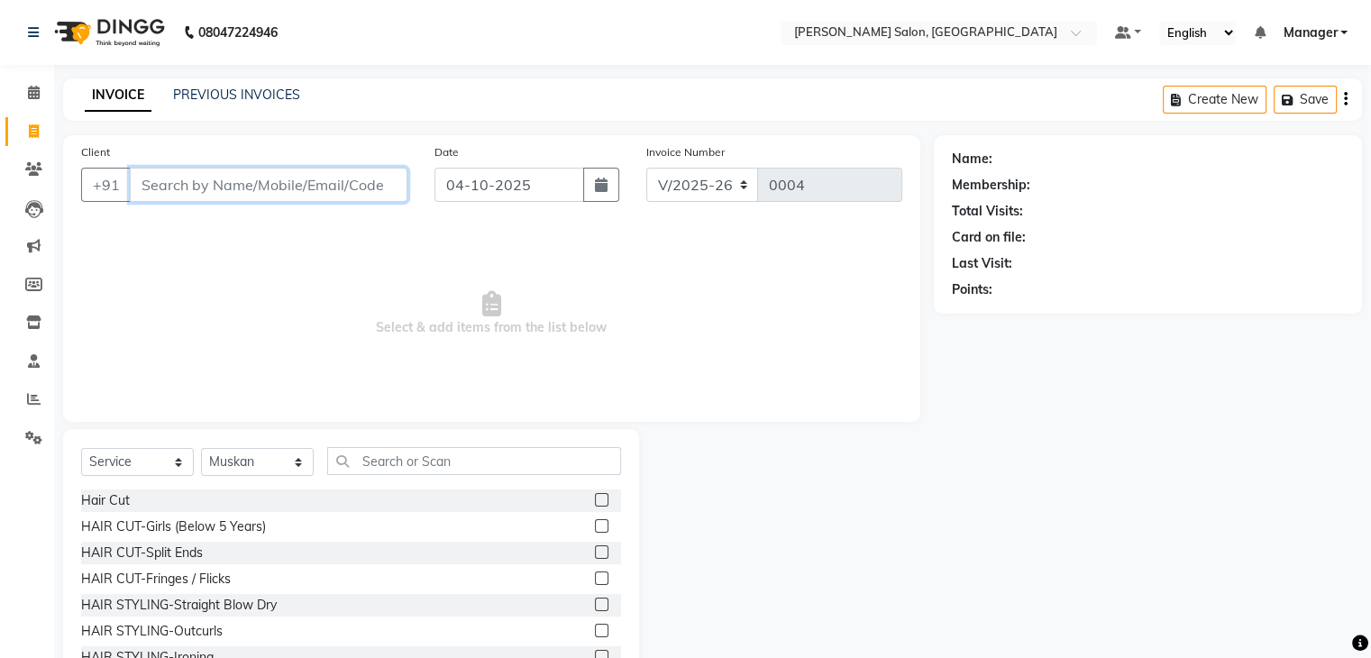
click at [181, 184] on input "Client" at bounding box center [269, 185] width 278 height 34
type input "9810358547"
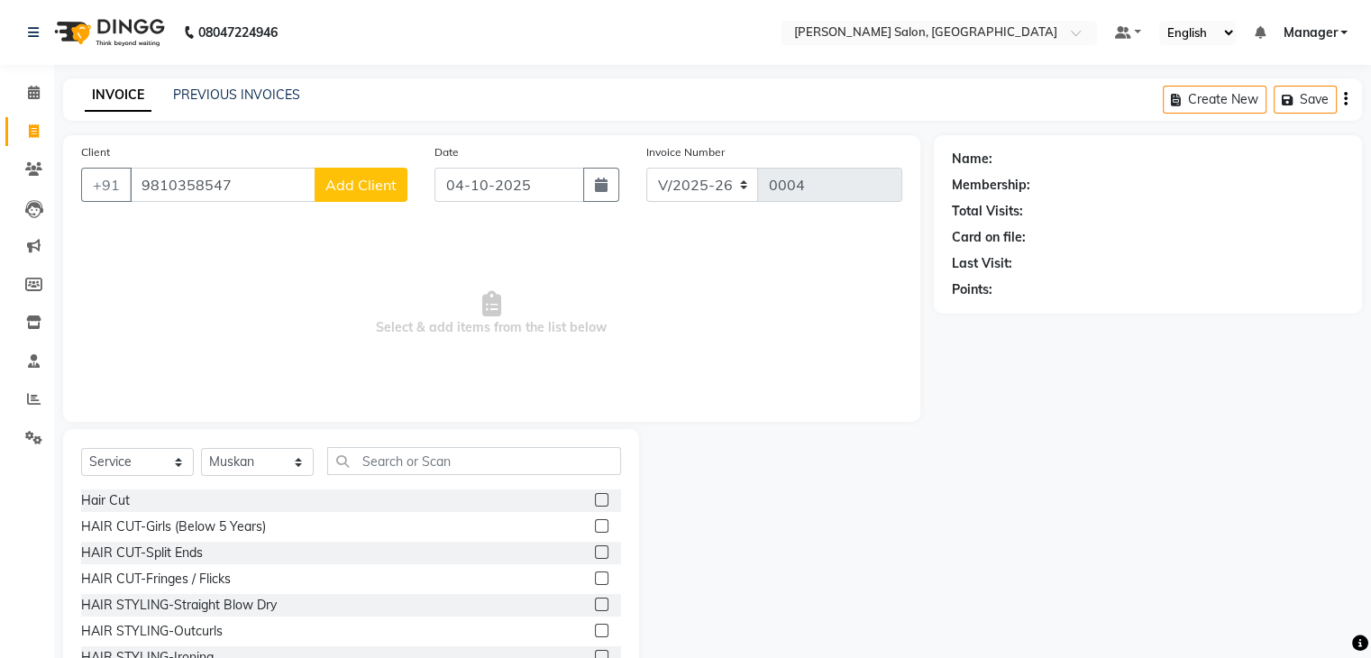
click at [360, 187] on span "Add Client" at bounding box center [360, 185] width 71 height 18
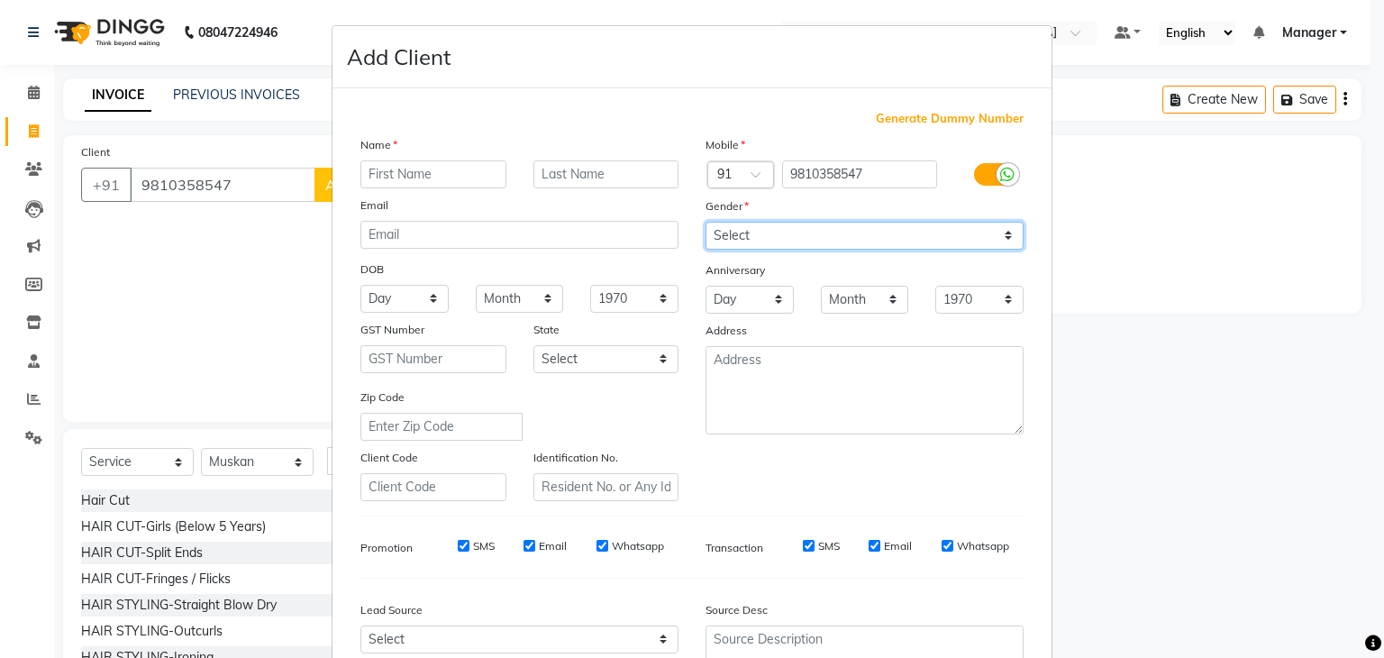
click at [748, 234] on select "Select [DEMOGRAPHIC_DATA] [DEMOGRAPHIC_DATA] Other Prefer Not To Say" at bounding box center [865, 236] width 318 height 28
select select "[DEMOGRAPHIC_DATA]"
click at [706, 223] on select "Select [DEMOGRAPHIC_DATA] [DEMOGRAPHIC_DATA] Other Prefer Not To Say" at bounding box center [865, 236] width 318 height 28
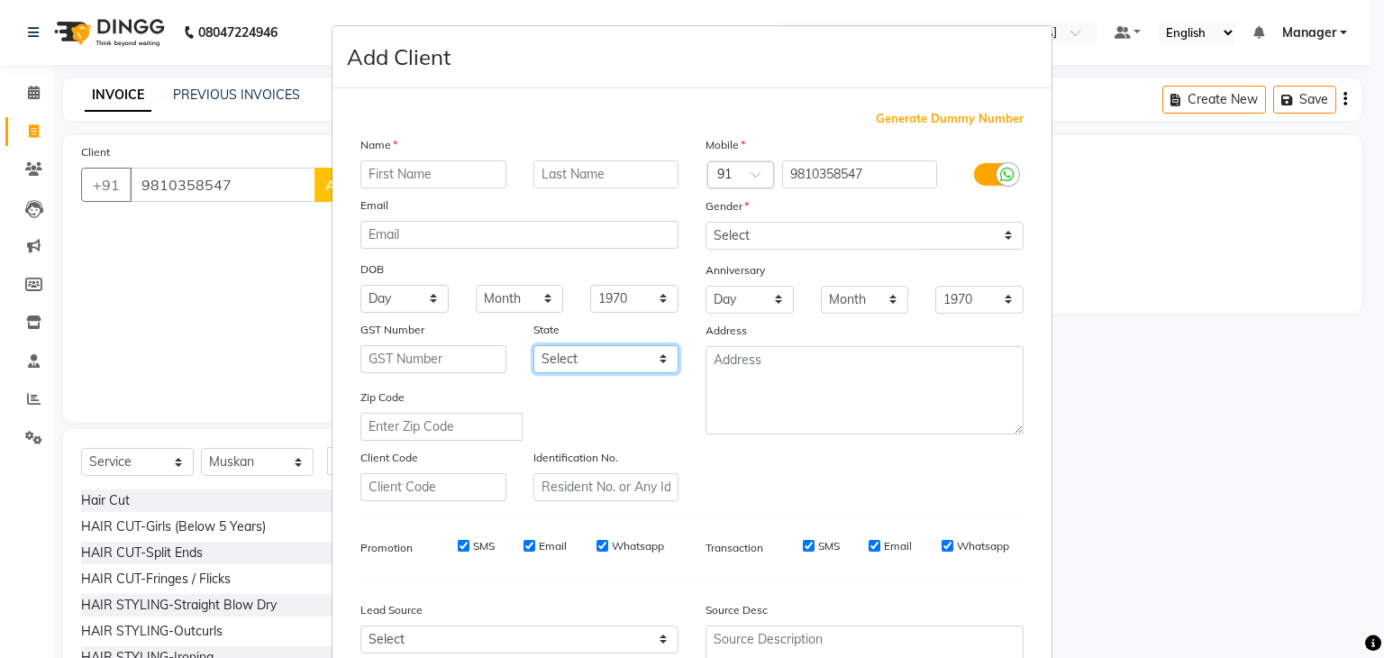
click at [663, 365] on select "Select [GEOGRAPHIC_DATA] [GEOGRAPHIC_DATA] [GEOGRAPHIC_DATA] [GEOGRAPHIC_DATA] …" at bounding box center [607, 359] width 146 height 28
click at [621, 441] on div "Zip Code" at bounding box center [519, 414] width 345 height 53
click at [424, 181] on input "text" at bounding box center [433, 174] width 146 height 28
click at [252, 291] on ngb-modal-window "Add Client Generate Dummy Number Name Email DOB Day 01 02 03 04 05 06 07 08 09 …" at bounding box center [692, 329] width 1384 height 658
click at [1298, 210] on ngb-modal-window "Add Client Generate Dummy Number Name Email DOB Day 01 02 03 04 05 06 07 08 09 …" at bounding box center [692, 329] width 1384 height 658
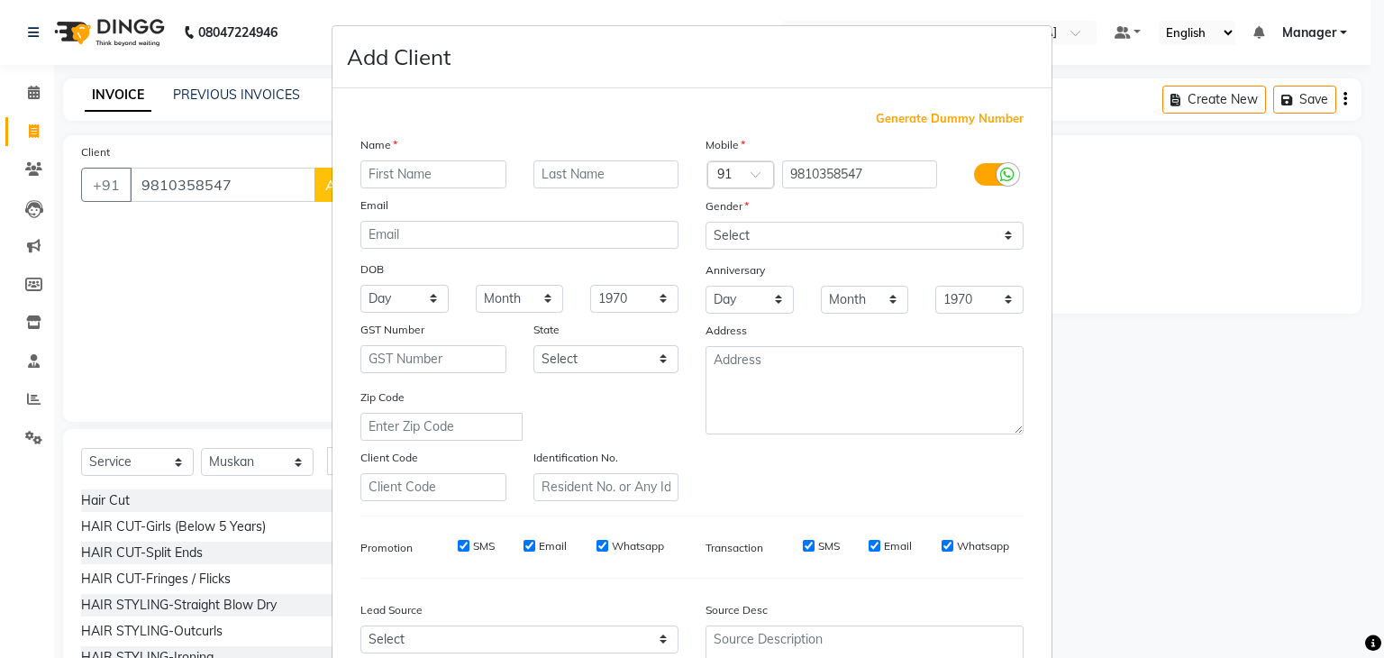
click at [993, 8] on ngb-modal-window "Add Client Generate Dummy Number Name Email DOB Day 01 02 03 04 05 06 07 08 09 …" at bounding box center [692, 329] width 1384 height 658
click at [222, 178] on ngb-modal-window "Add Client Generate Dummy Number Name Email DOB Day 01 02 03 04 05 06 07 08 09 …" at bounding box center [692, 329] width 1384 height 658
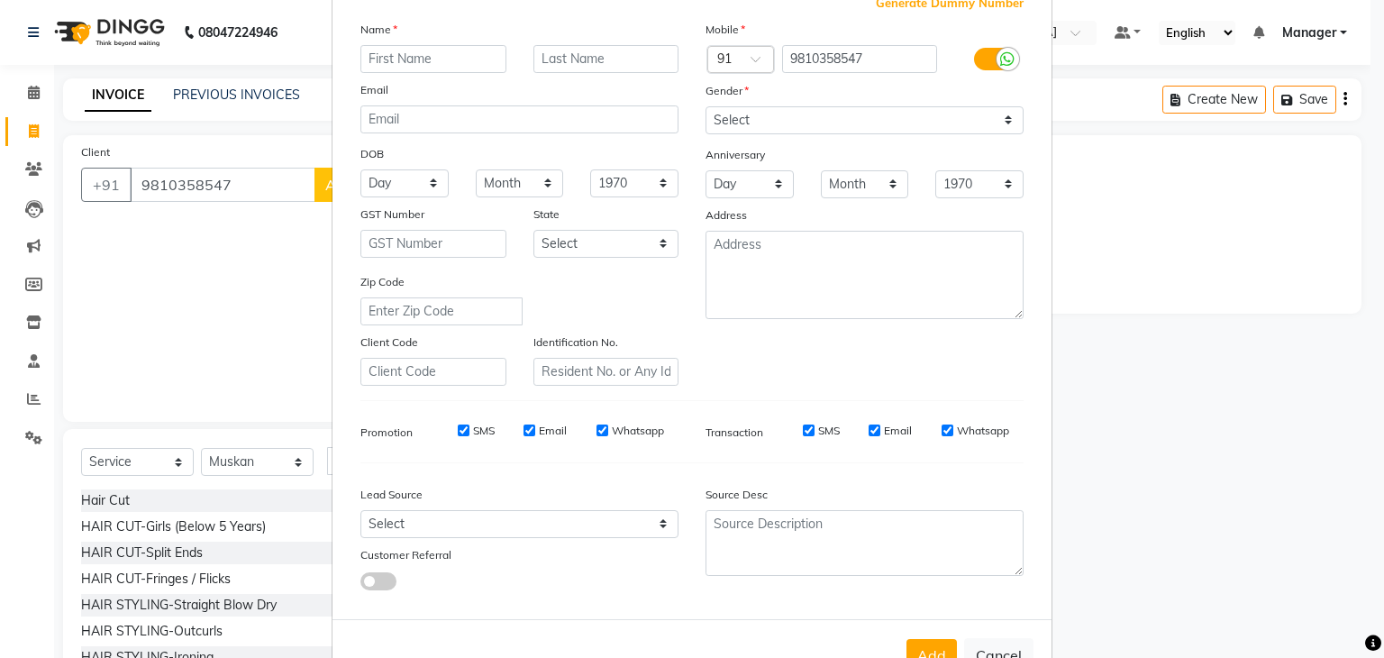
scroll to position [183, 0]
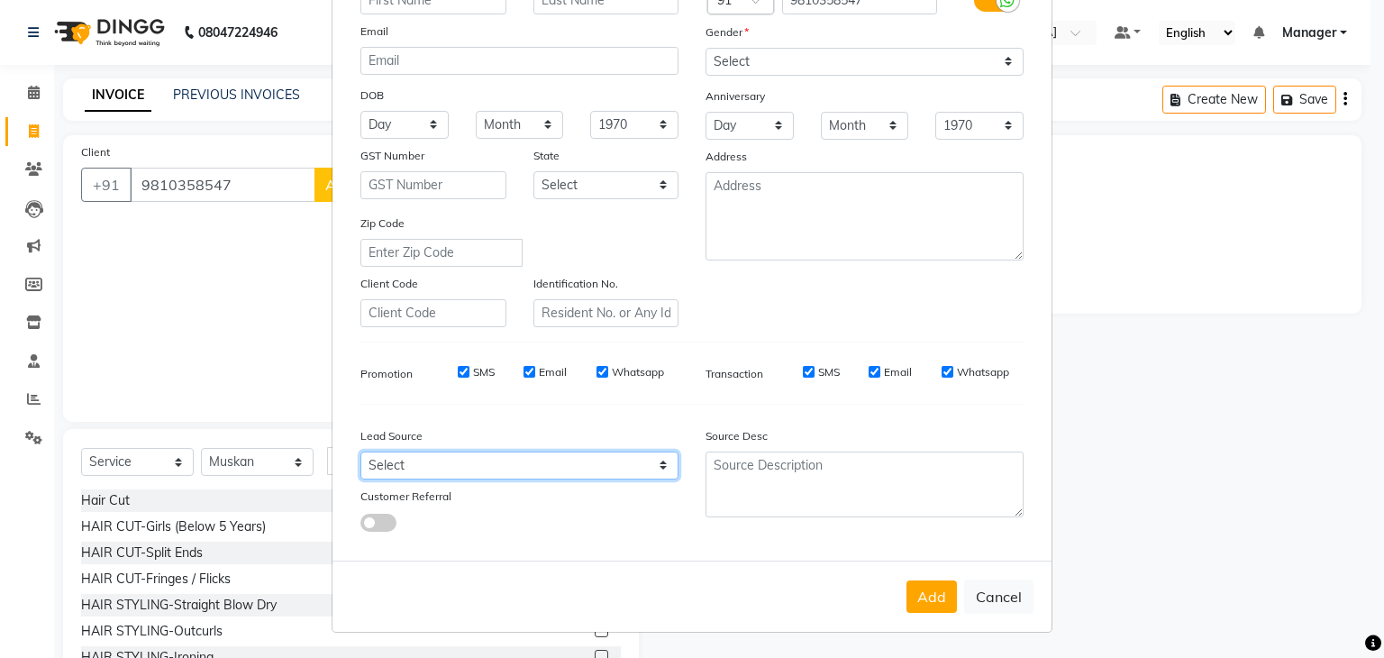
click at [415, 459] on select "Select Walk-in Referral Internet Friend Word of Mouth Advertisement Facebook Ju…" at bounding box center [519, 466] width 318 height 28
click at [469, 513] on div at bounding box center [476, 522] width 259 height 20
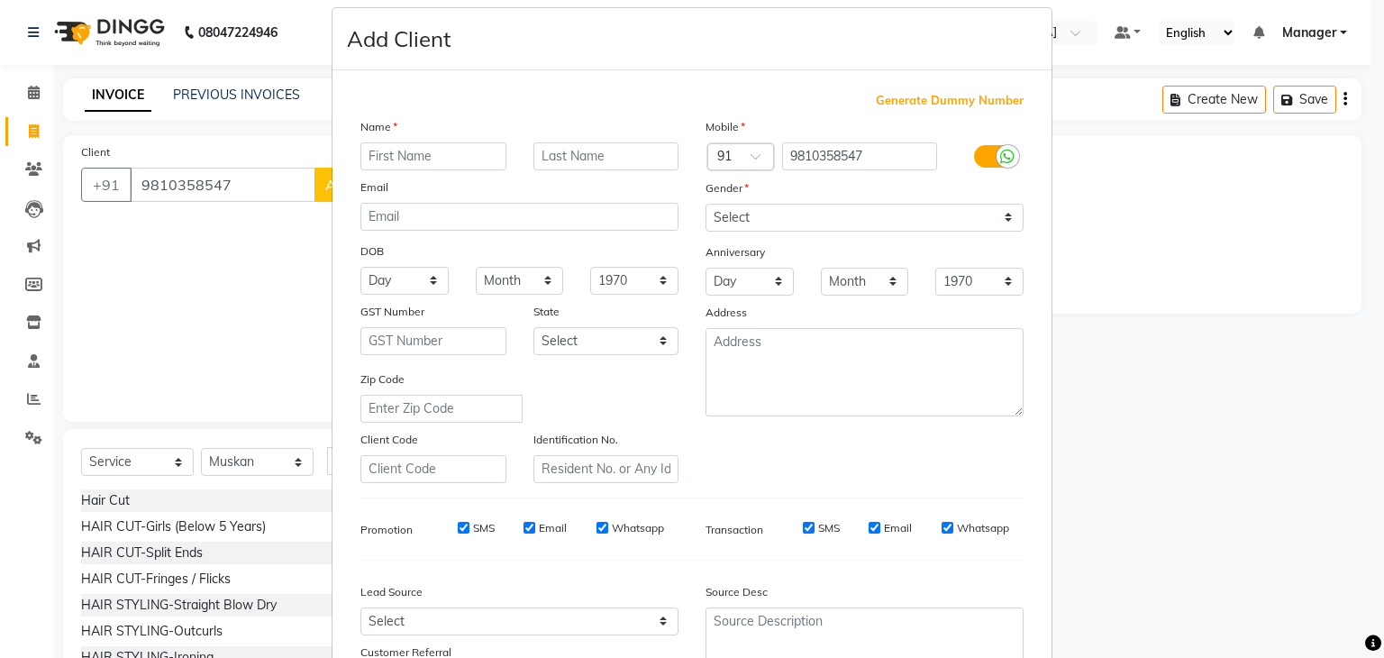
scroll to position [0, 0]
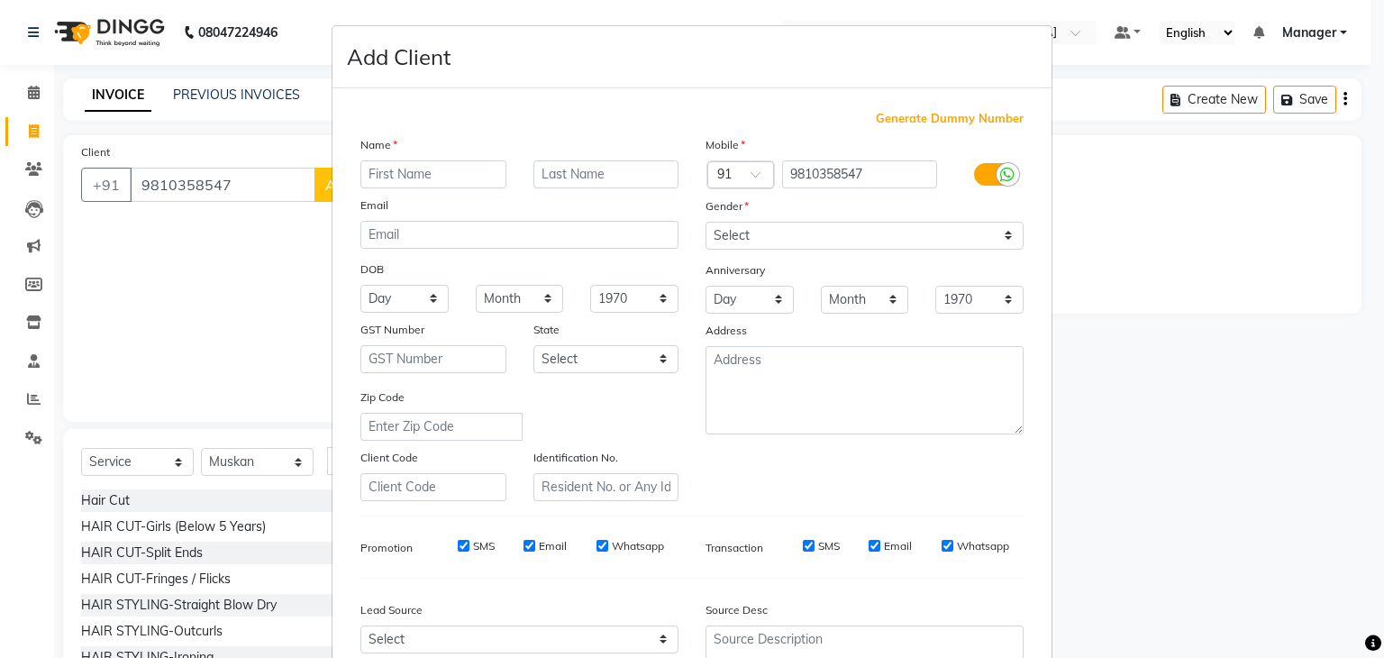
click at [164, 406] on ngb-modal-window "Add Client Generate Dummy Number Name Email DOB Day 01 02 03 04 05 06 07 08 09 …" at bounding box center [692, 329] width 1384 height 658
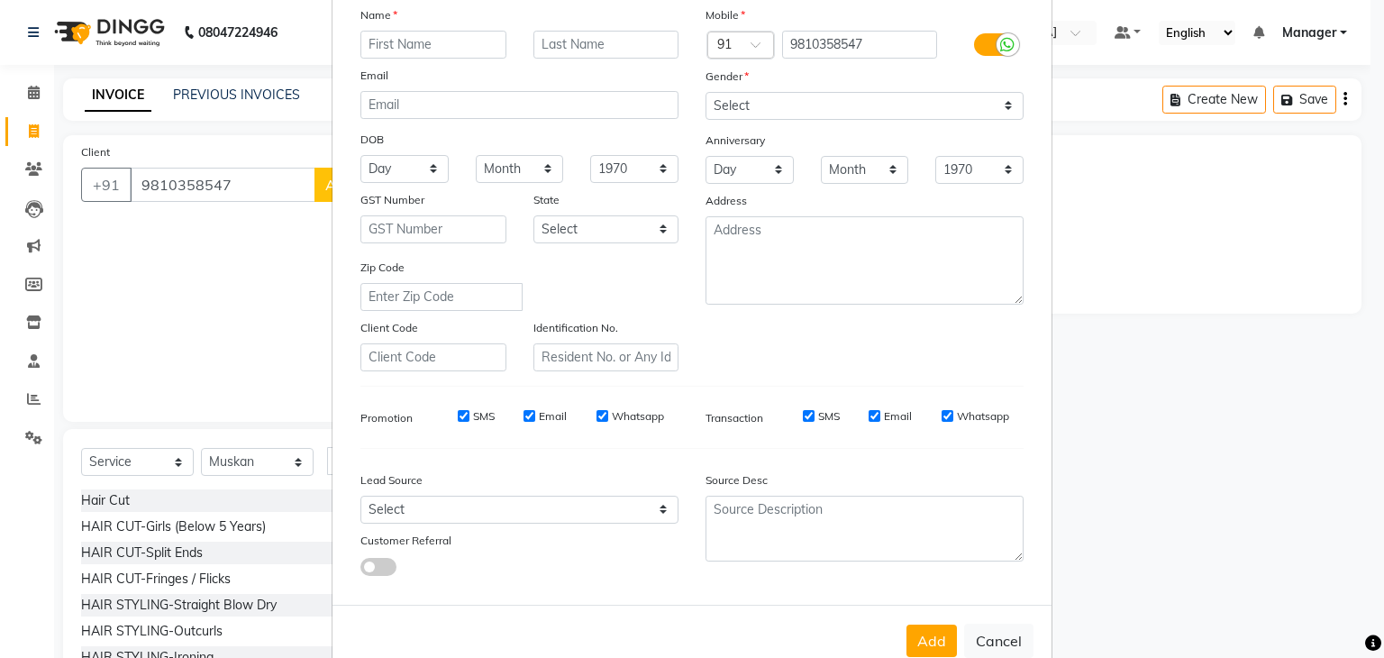
scroll to position [183, 0]
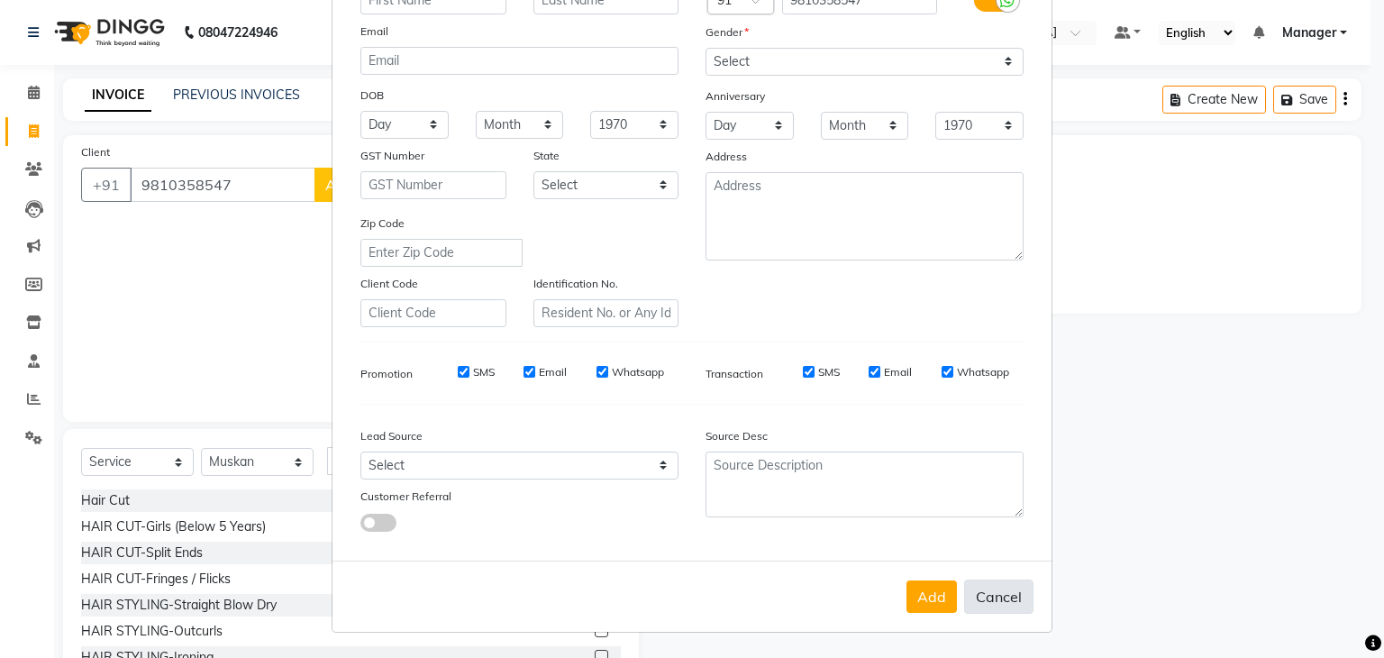
click at [981, 598] on button "Cancel" at bounding box center [998, 596] width 69 height 34
select select
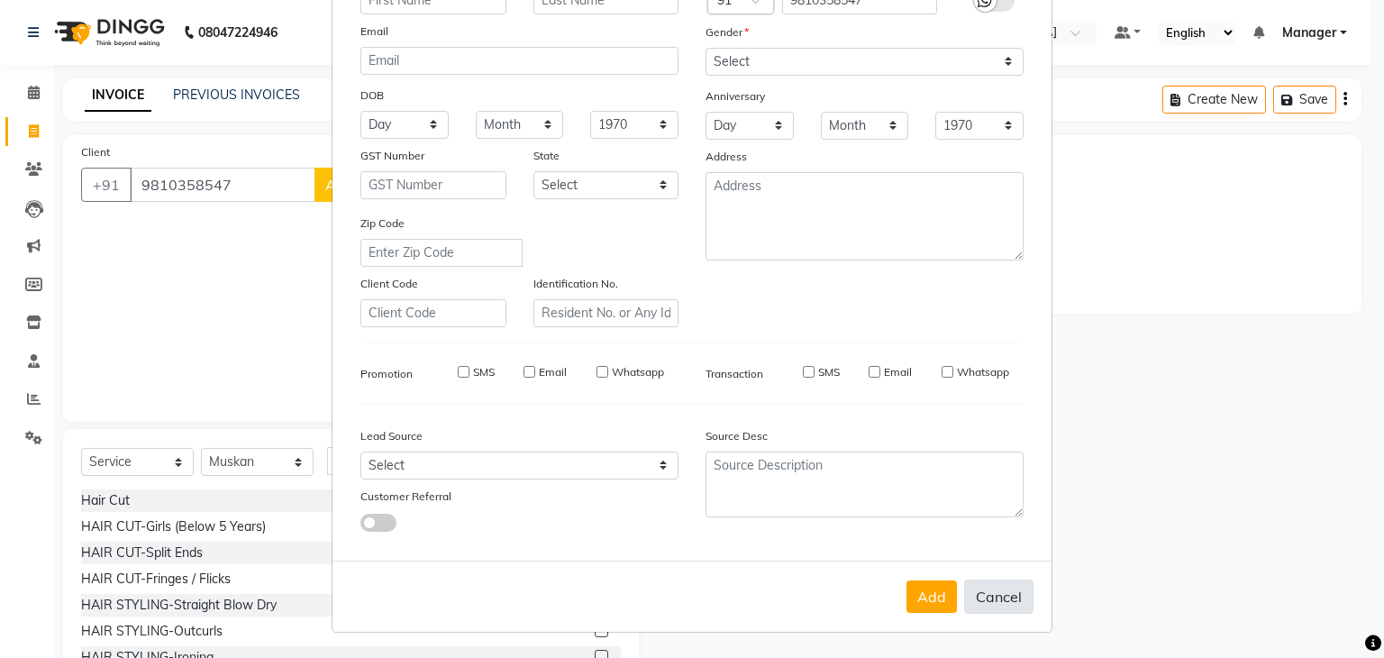
select select
checkbox input "false"
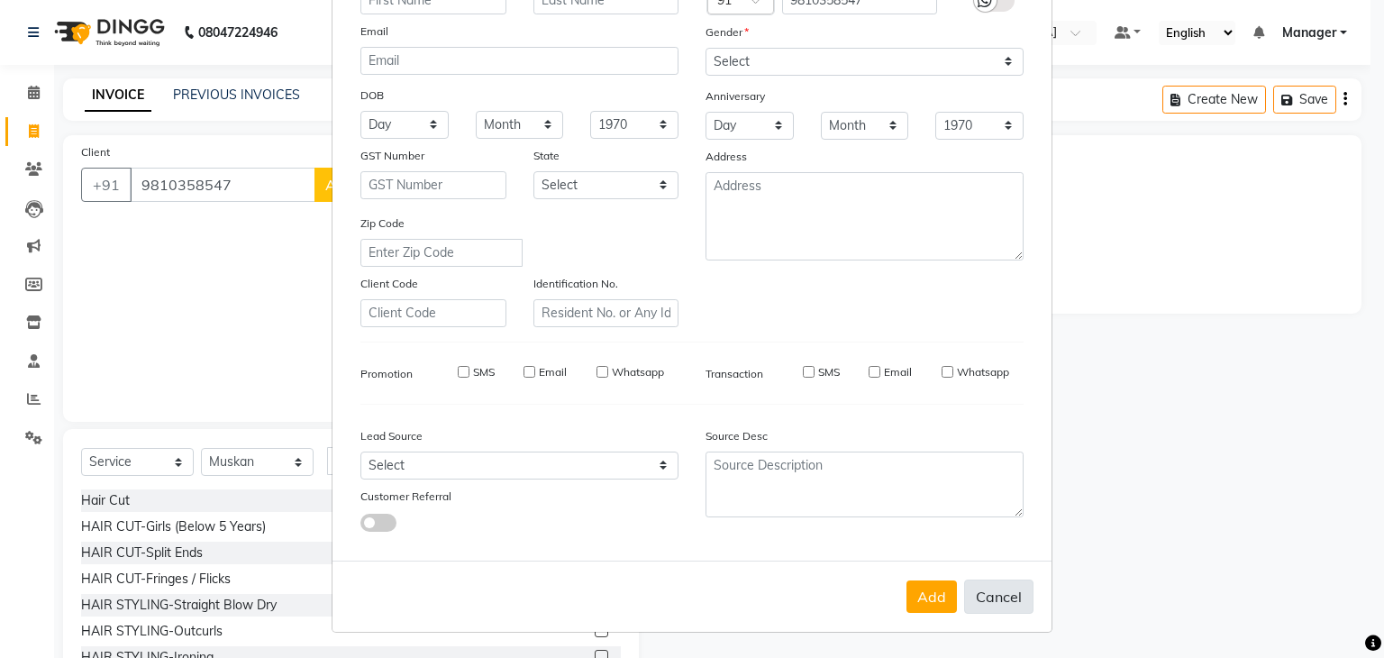
checkbox input "false"
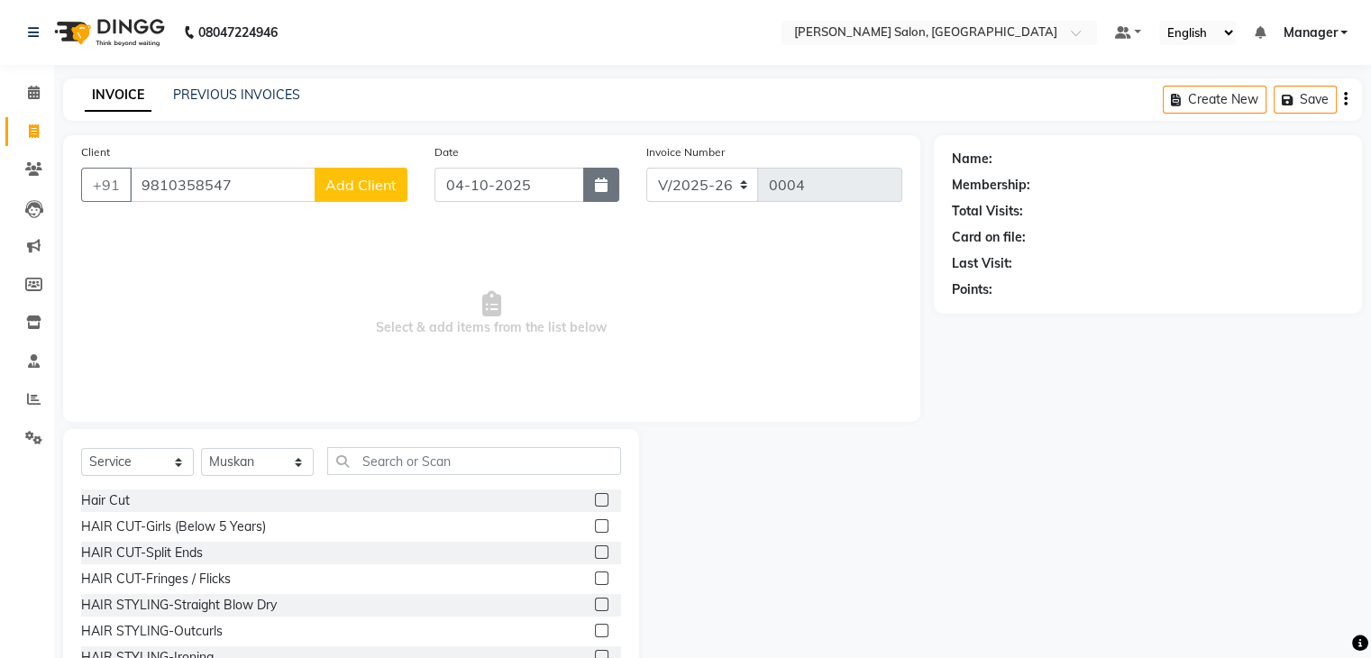
click at [598, 186] on icon "button" at bounding box center [601, 185] width 13 height 14
select select "10"
select select "2025"
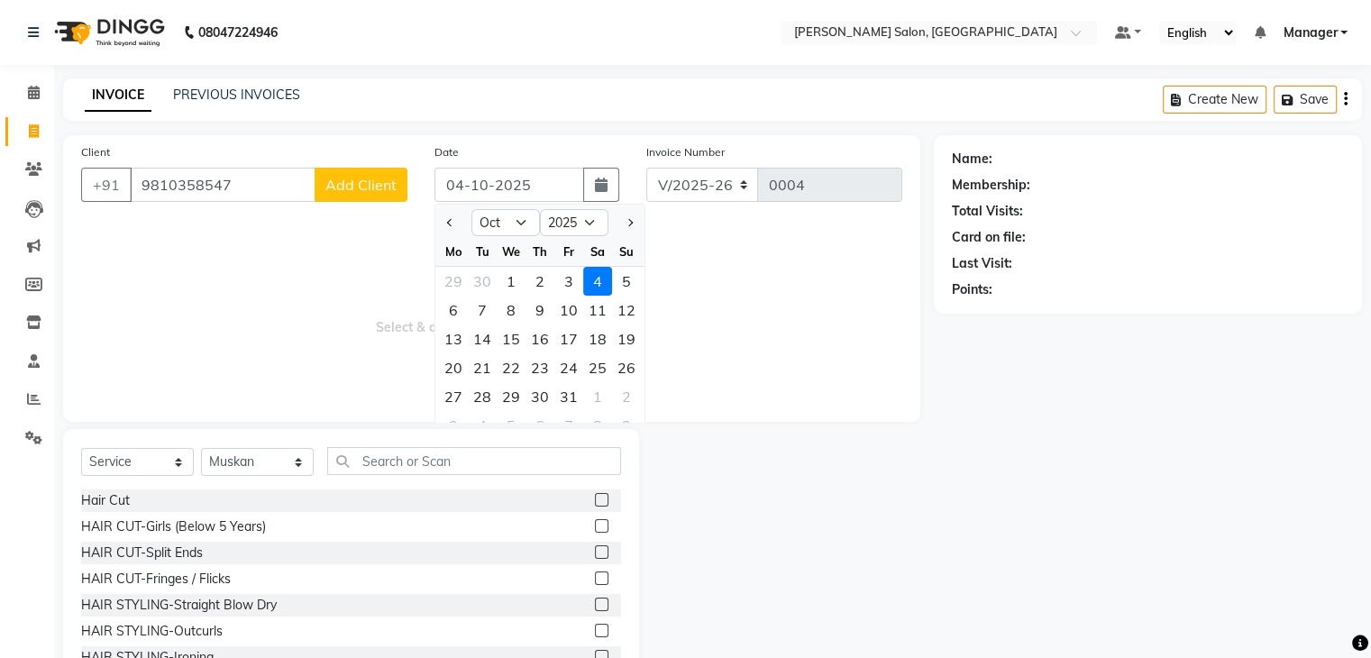
click at [877, 320] on span "Select & add items from the list below" at bounding box center [491, 314] width 821 height 180
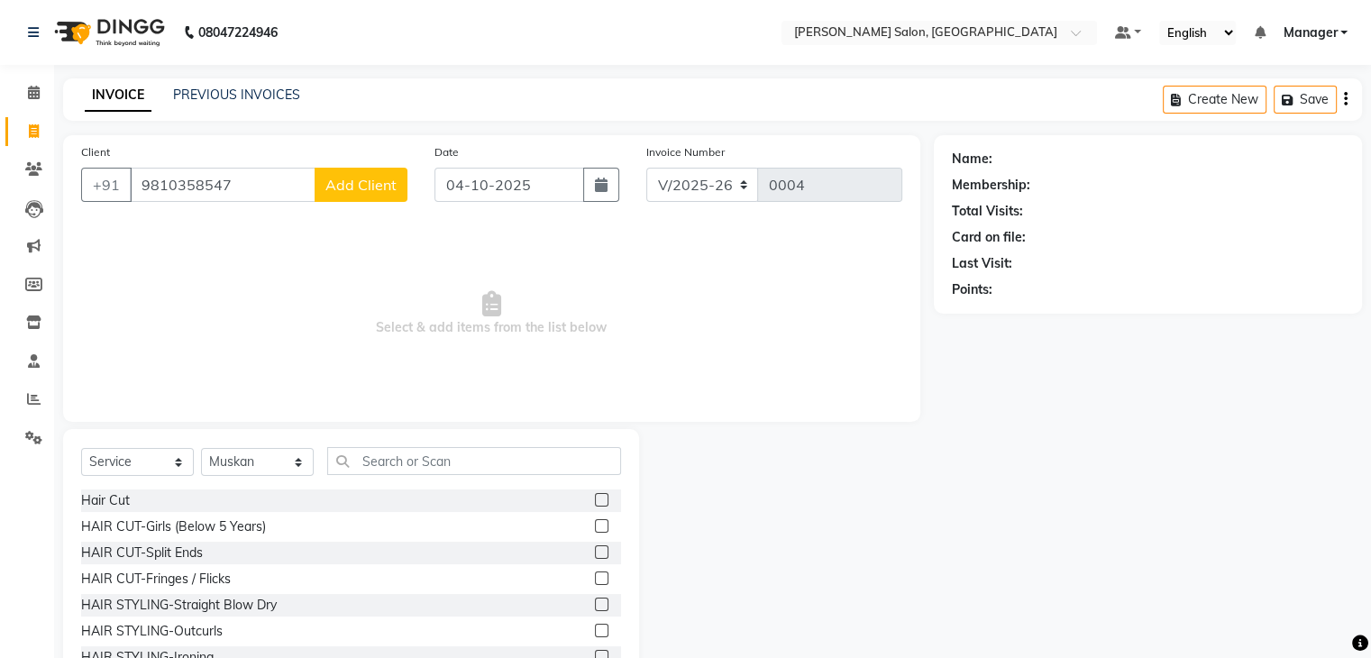
click at [963, 154] on div "Name:" at bounding box center [972, 159] width 41 height 19
click at [1179, 101] on icon "button" at bounding box center [1179, 100] width 17 height 13
click at [229, 194] on input "9810358547" at bounding box center [223, 185] width 186 height 34
click at [242, 178] on input "9810358547" at bounding box center [223, 185] width 186 height 34
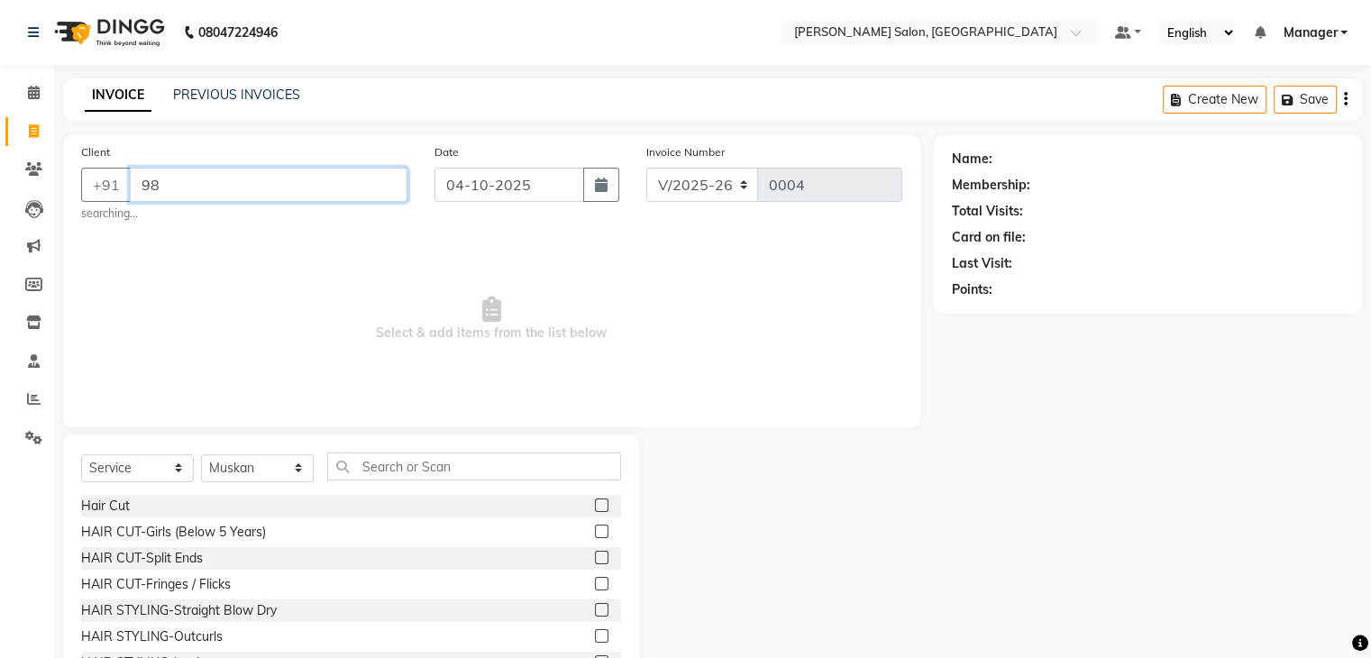
type input "9"
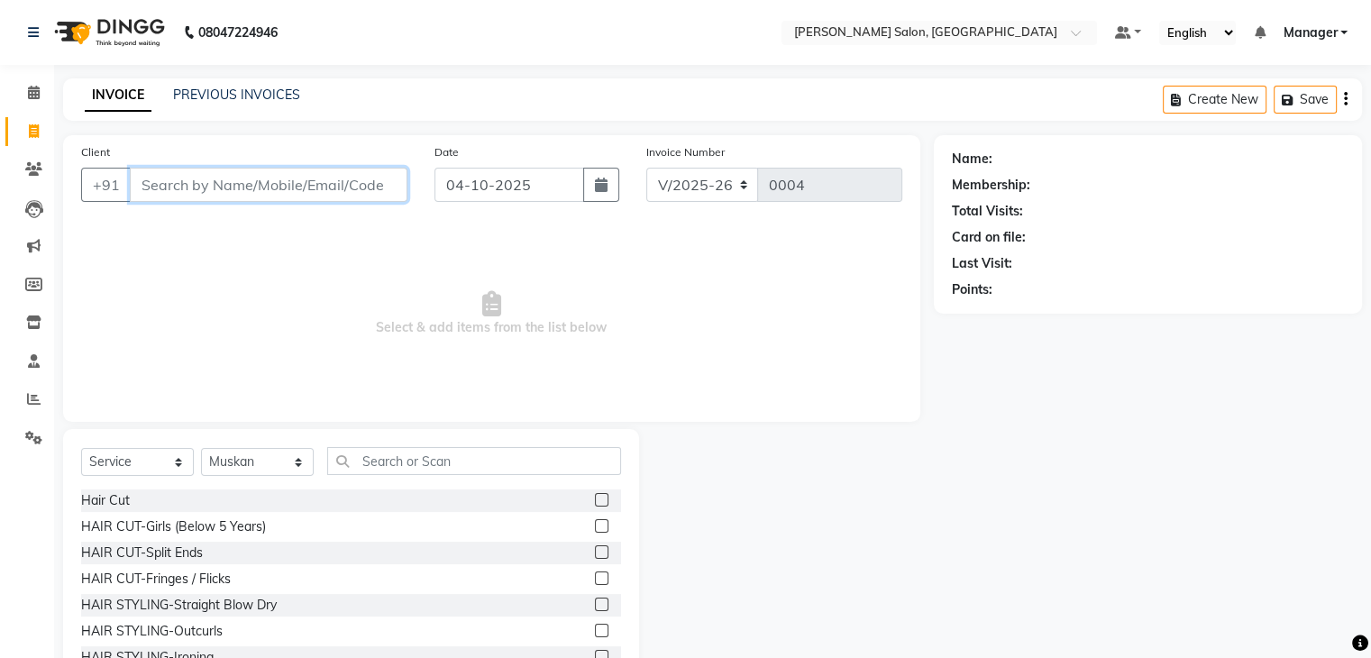
click at [242, 178] on input "Client" at bounding box center [269, 185] width 278 height 34
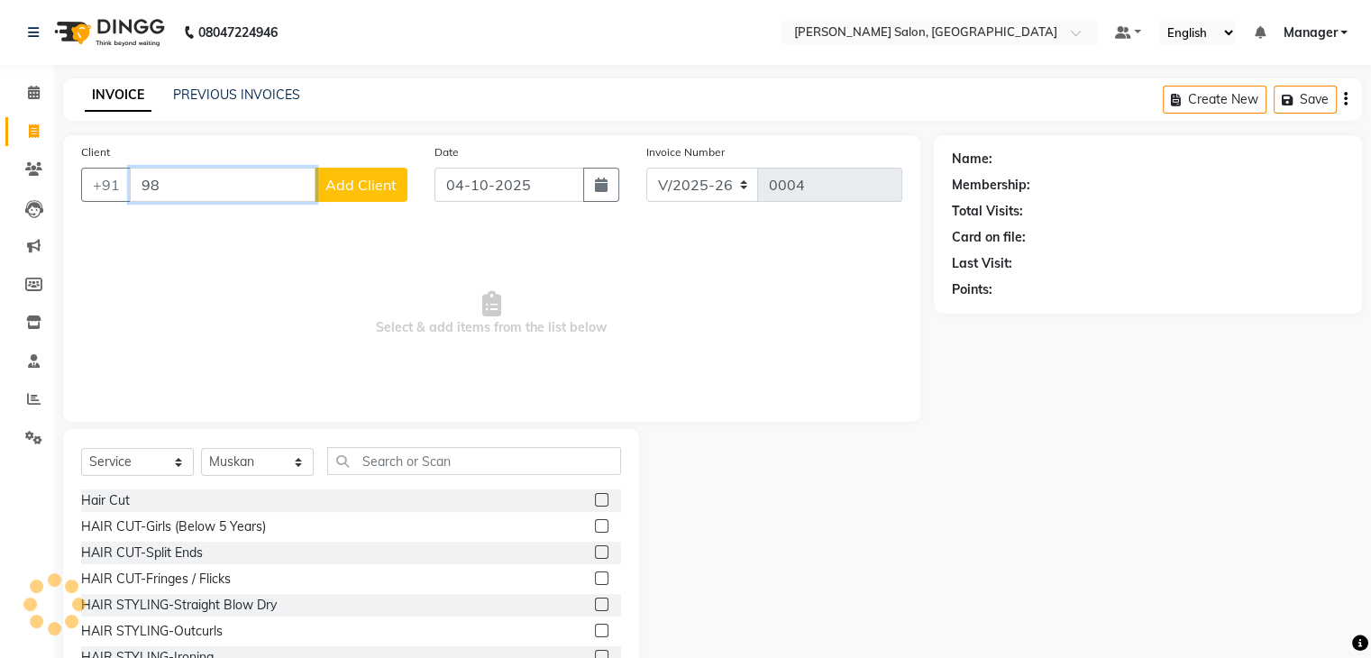
type input "9"
type input "9810358547"
click at [375, 188] on span "Add Client" at bounding box center [360, 185] width 71 height 18
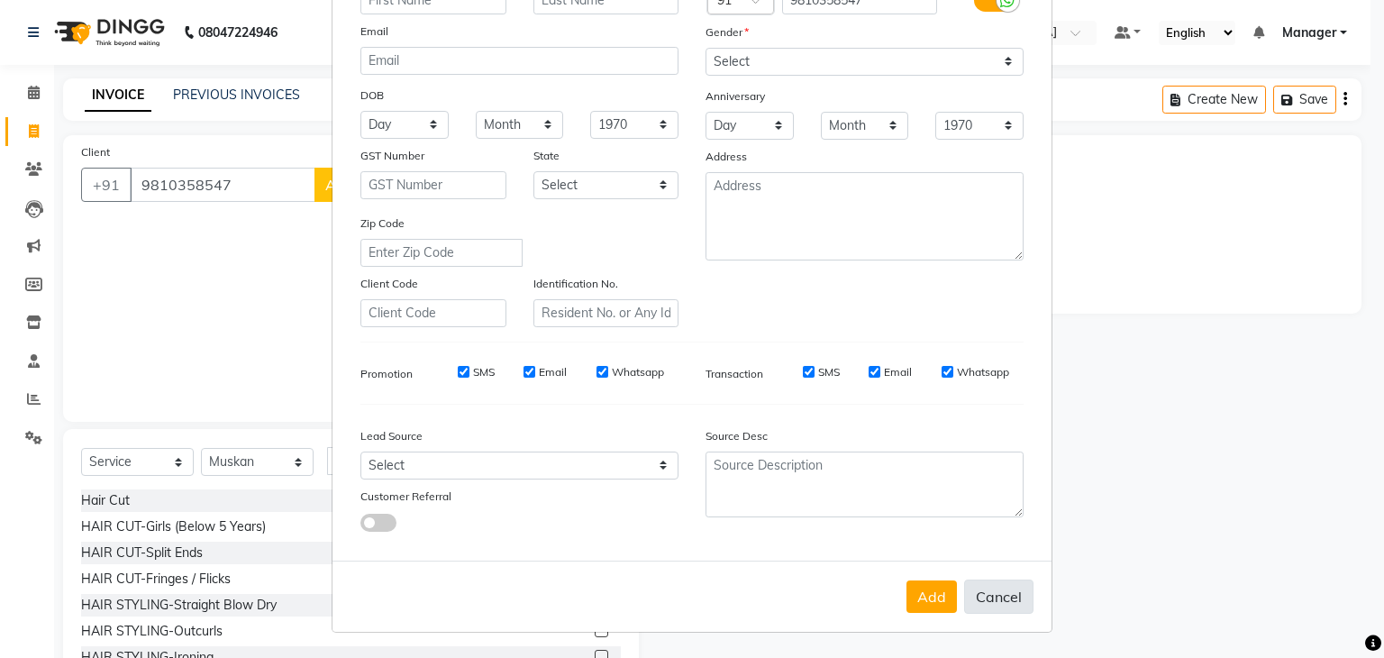
click at [991, 592] on button "Cancel" at bounding box center [998, 596] width 69 height 34
select select
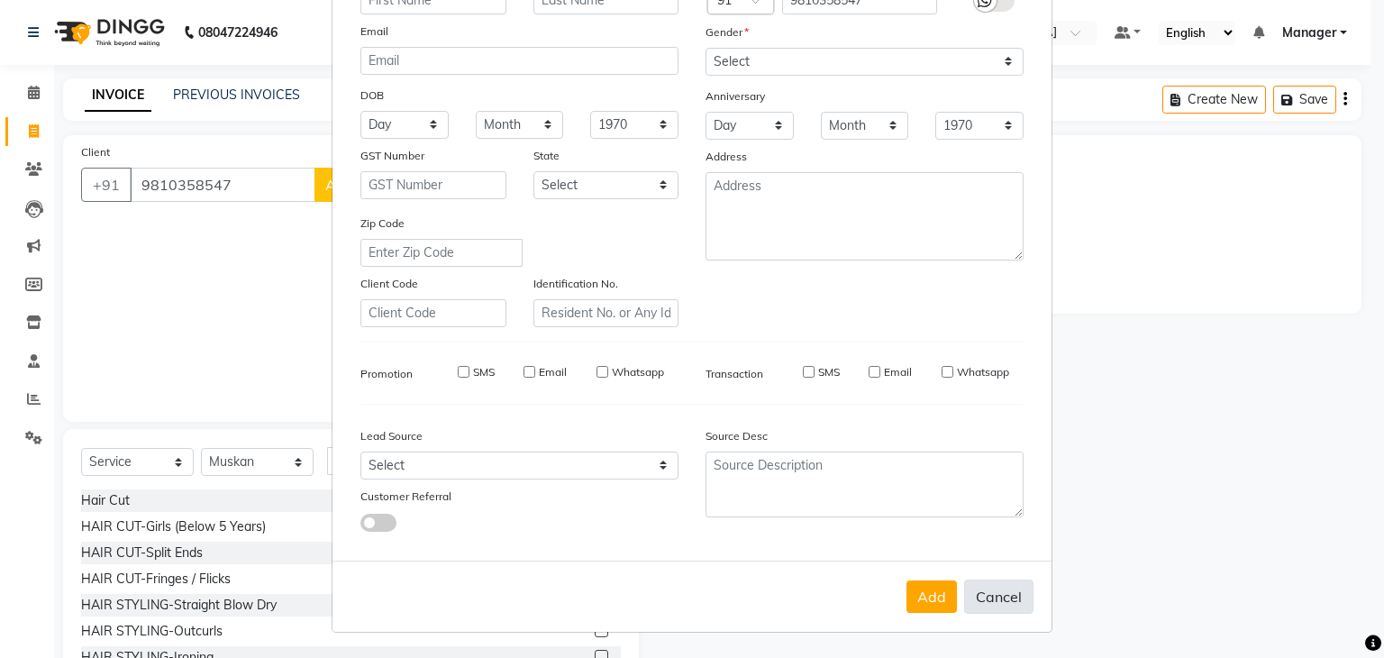
select select
checkbox input "false"
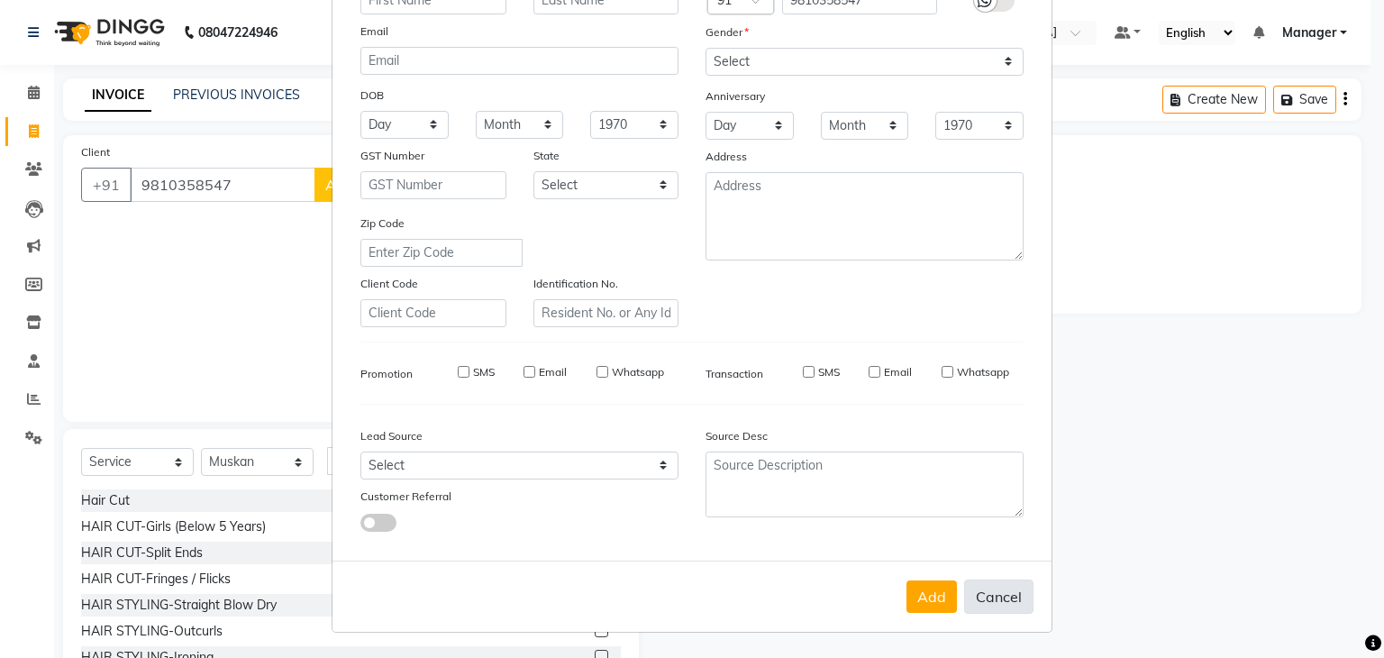
checkbox input "false"
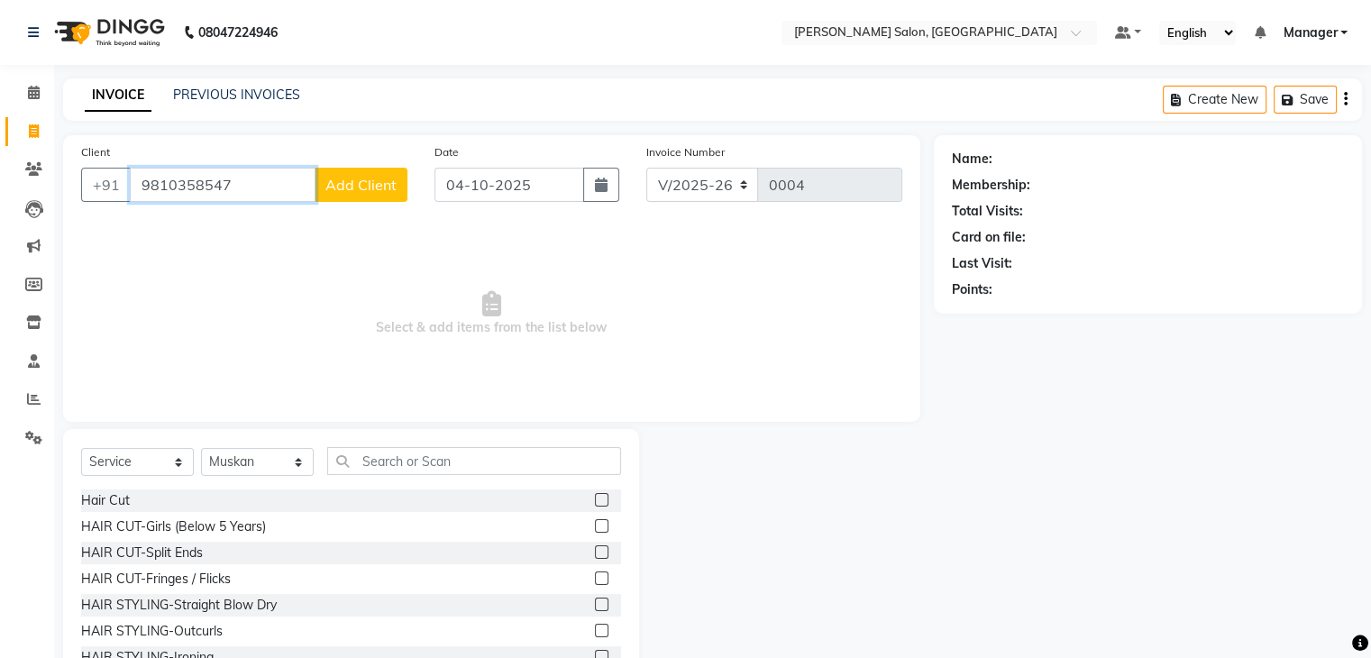
click at [233, 185] on input "9810358547" at bounding box center [223, 185] width 186 height 34
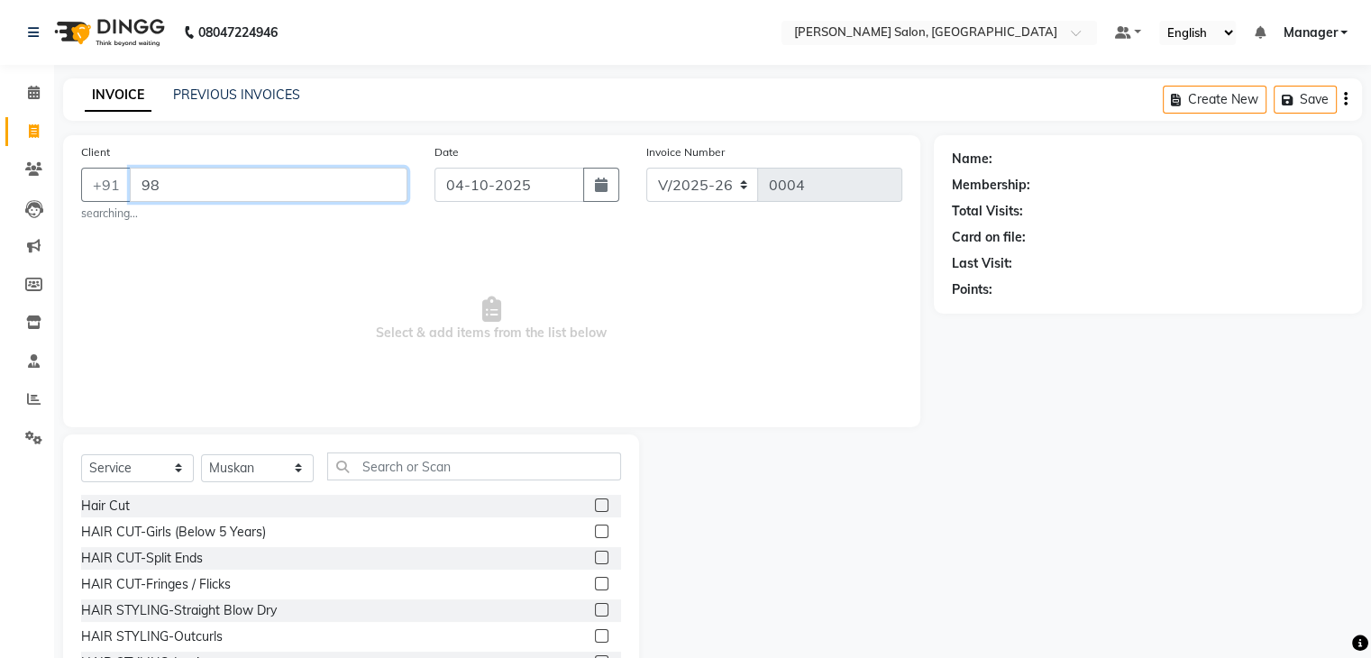
type input "9"
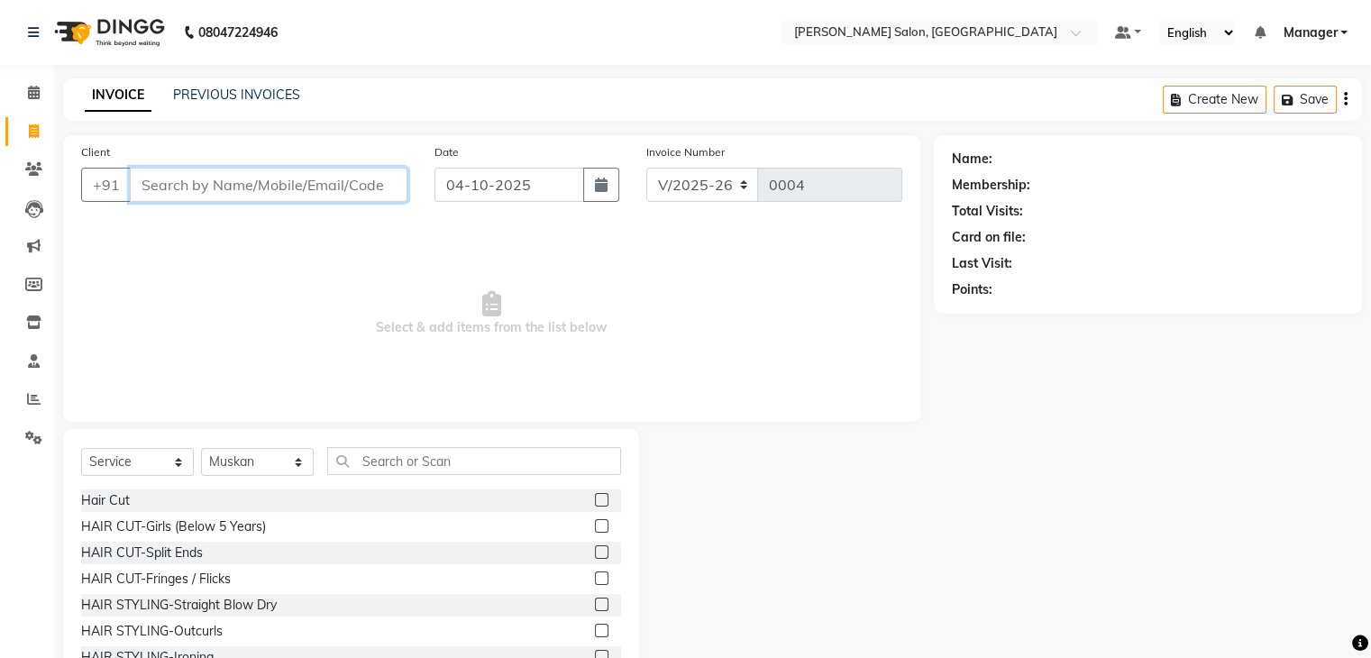
click at [209, 185] on input "Client" at bounding box center [269, 185] width 278 height 34
click at [173, 196] on input "Client" at bounding box center [269, 185] width 278 height 34
click at [303, 181] on input "Client" at bounding box center [269, 185] width 278 height 34
type input "7900037020"
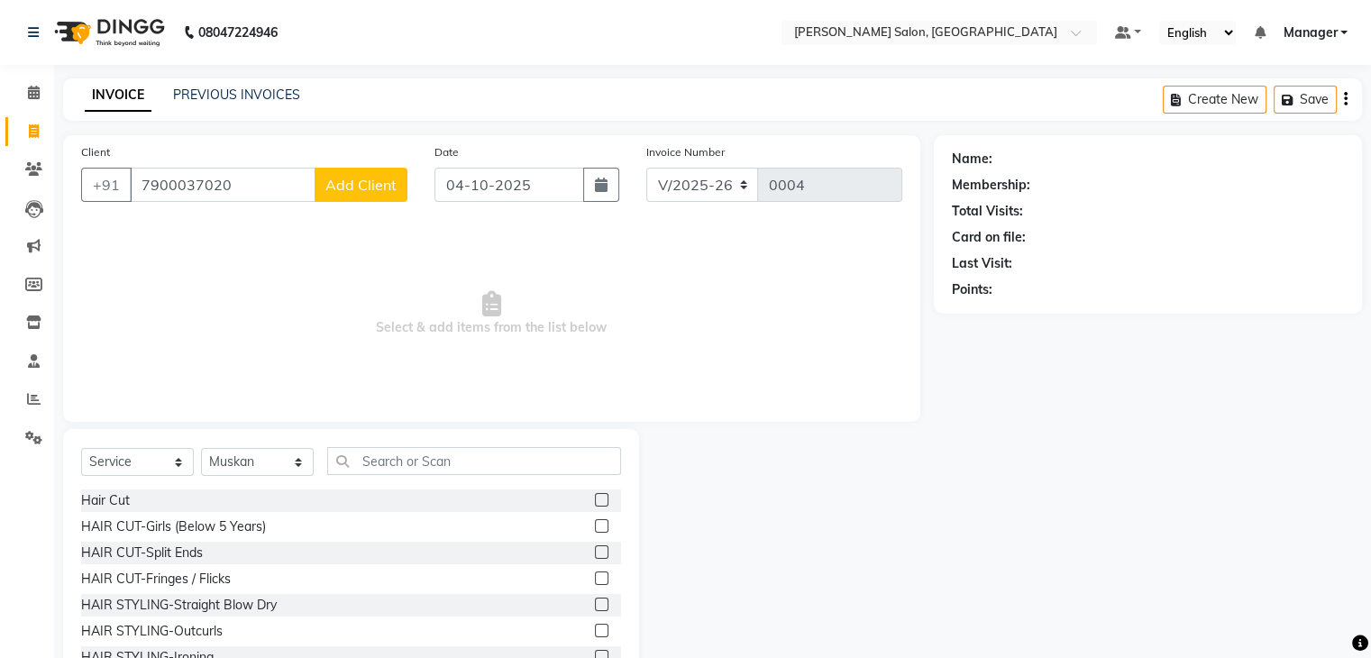
click at [384, 189] on span "Add Client" at bounding box center [360, 185] width 71 height 18
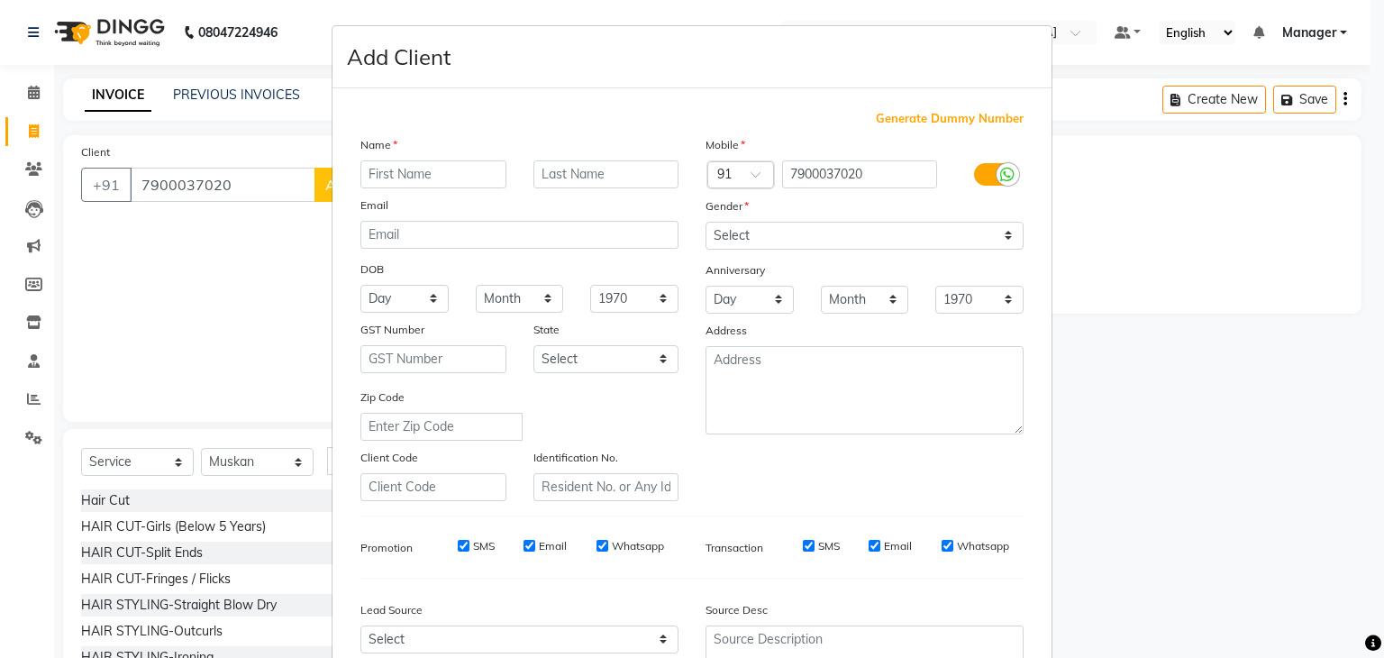
click at [423, 176] on input "text" at bounding box center [433, 174] width 146 height 28
type input "g"
type input "[PERSON_NAME]"
click at [998, 237] on select "Select [DEMOGRAPHIC_DATA] [DEMOGRAPHIC_DATA] Other Prefer Not To Say" at bounding box center [865, 236] width 318 height 28
select select "[DEMOGRAPHIC_DATA]"
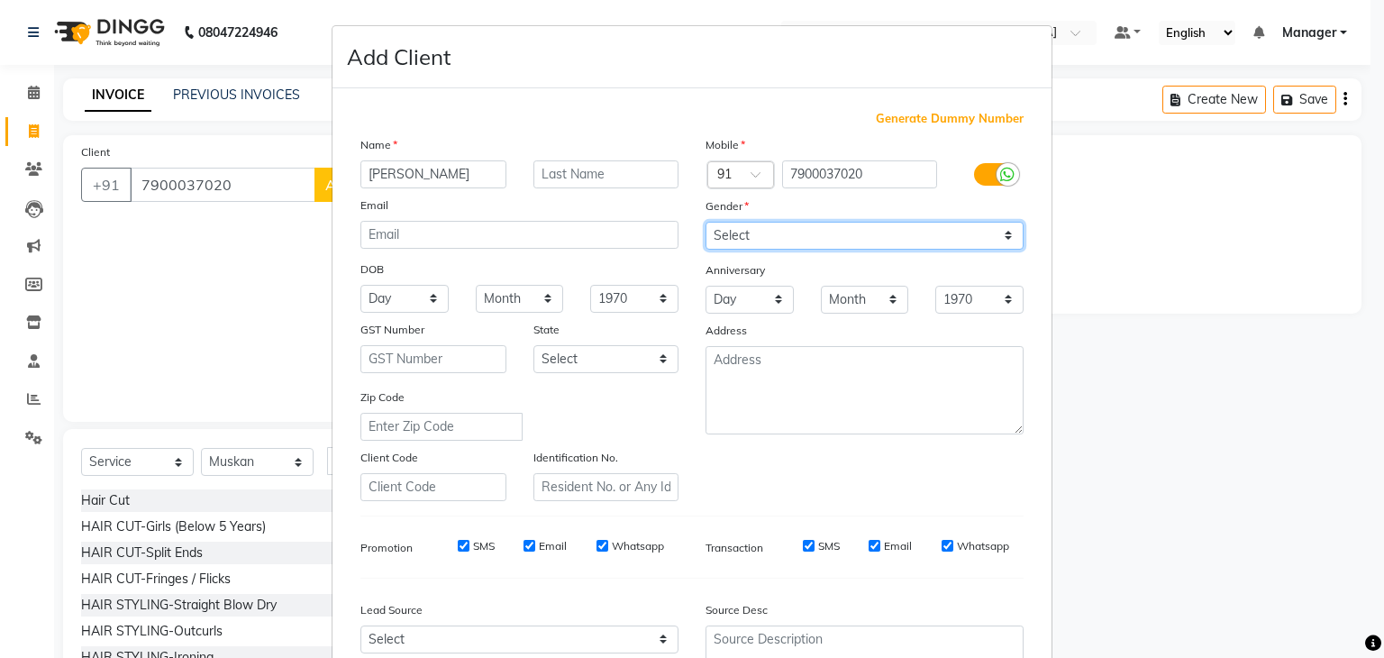
click at [706, 223] on select "Select [DEMOGRAPHIC_DATA] [DEMOGRAPHIC_DATA] Other Prefer Not To Say" at bounding box center [865, 236] width 318 height 28
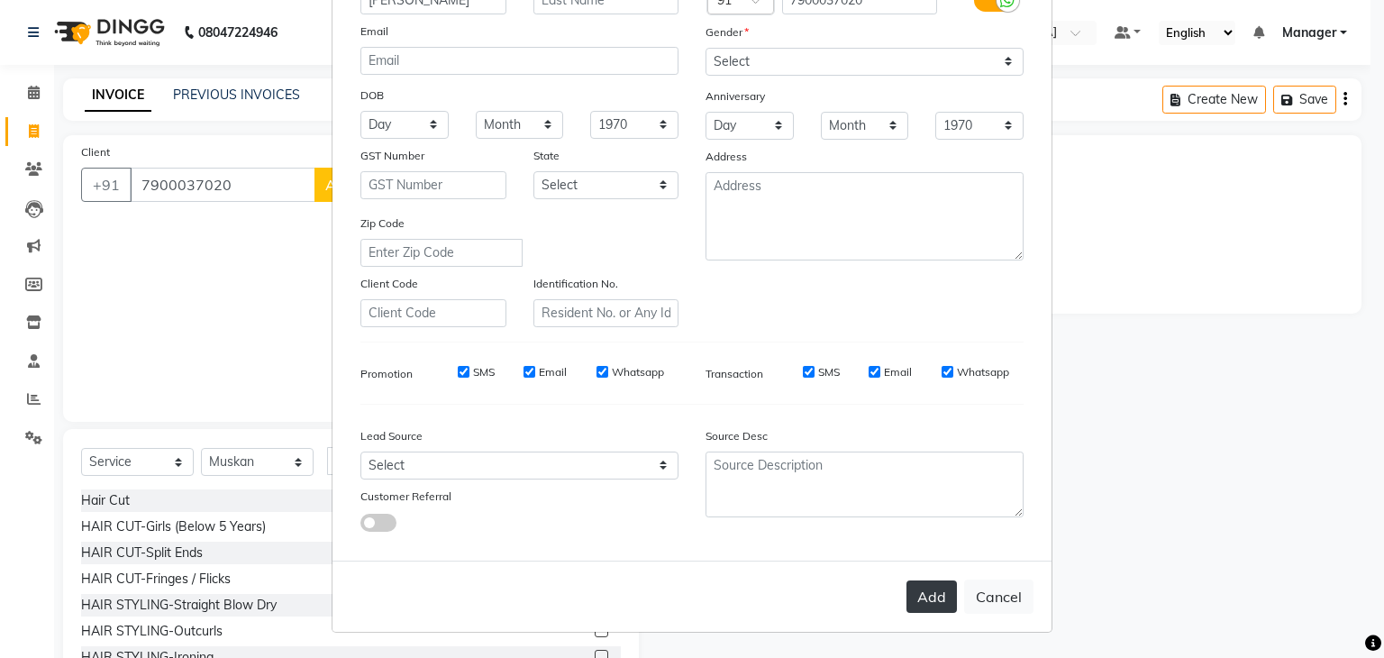
click at [930, 606] on button "Add" at bounding box center [932, 596] width 50 height 32
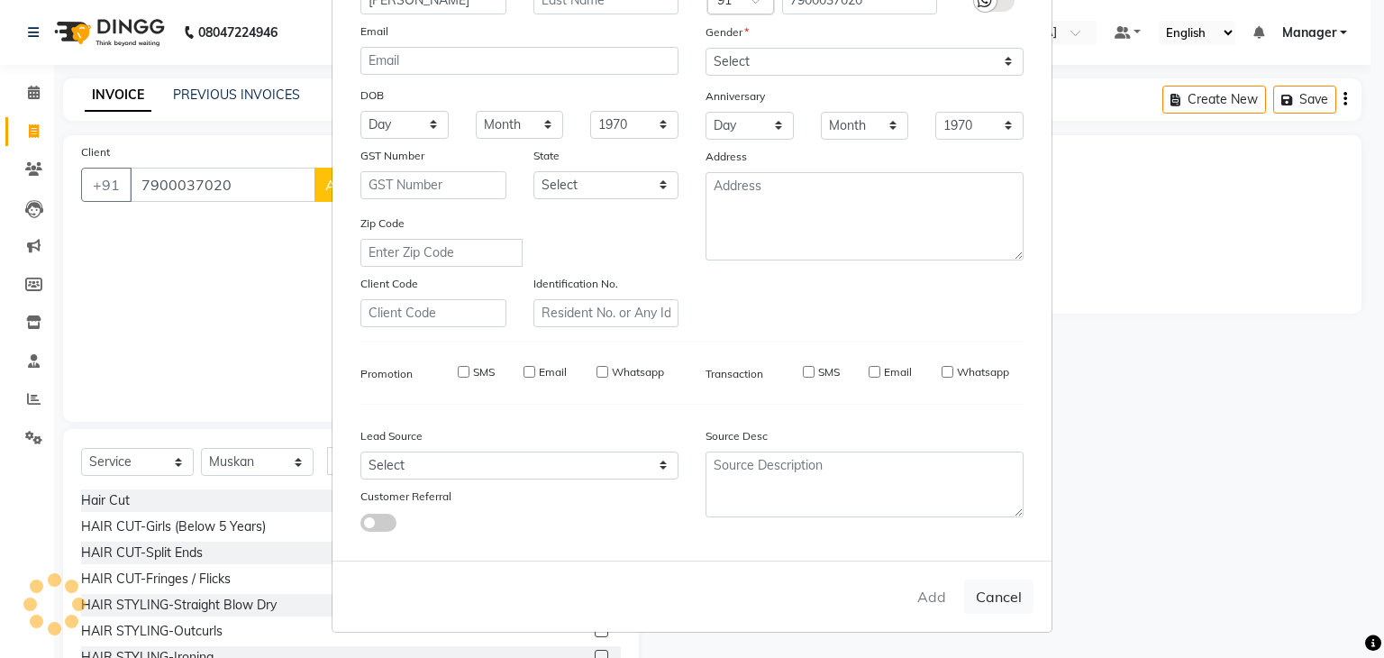
select select
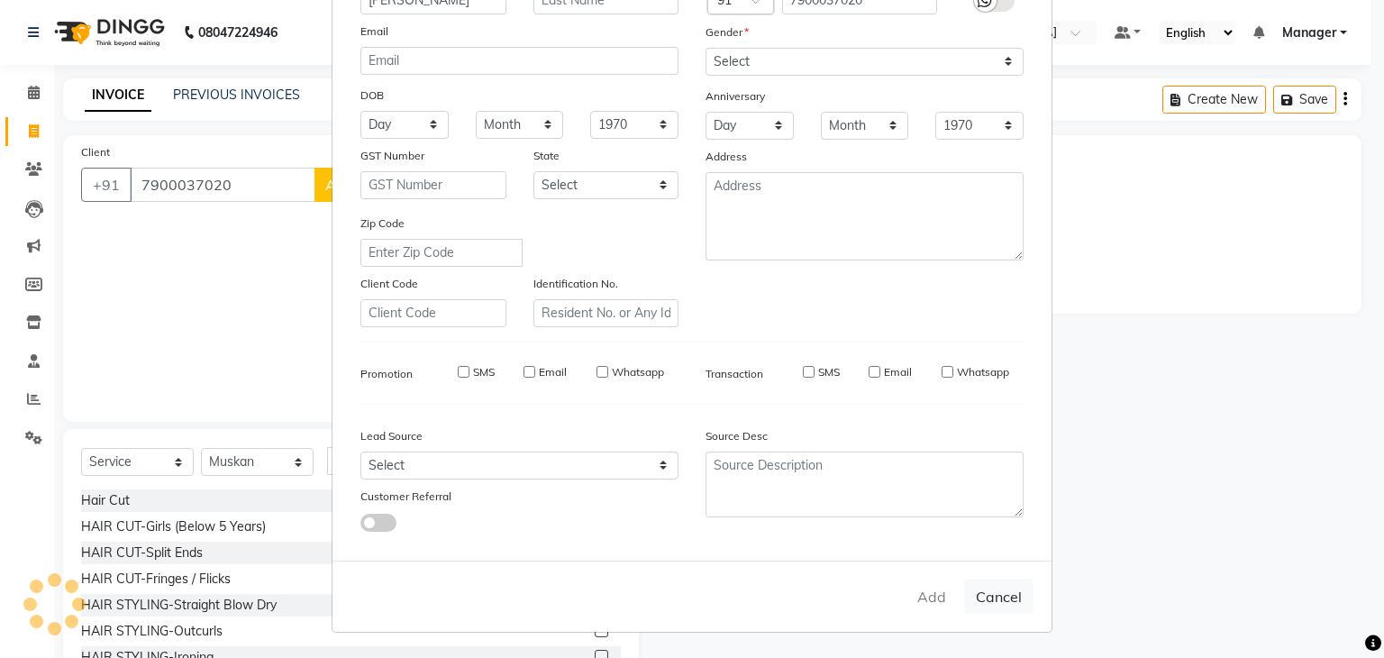
select select
checkbox input "false"
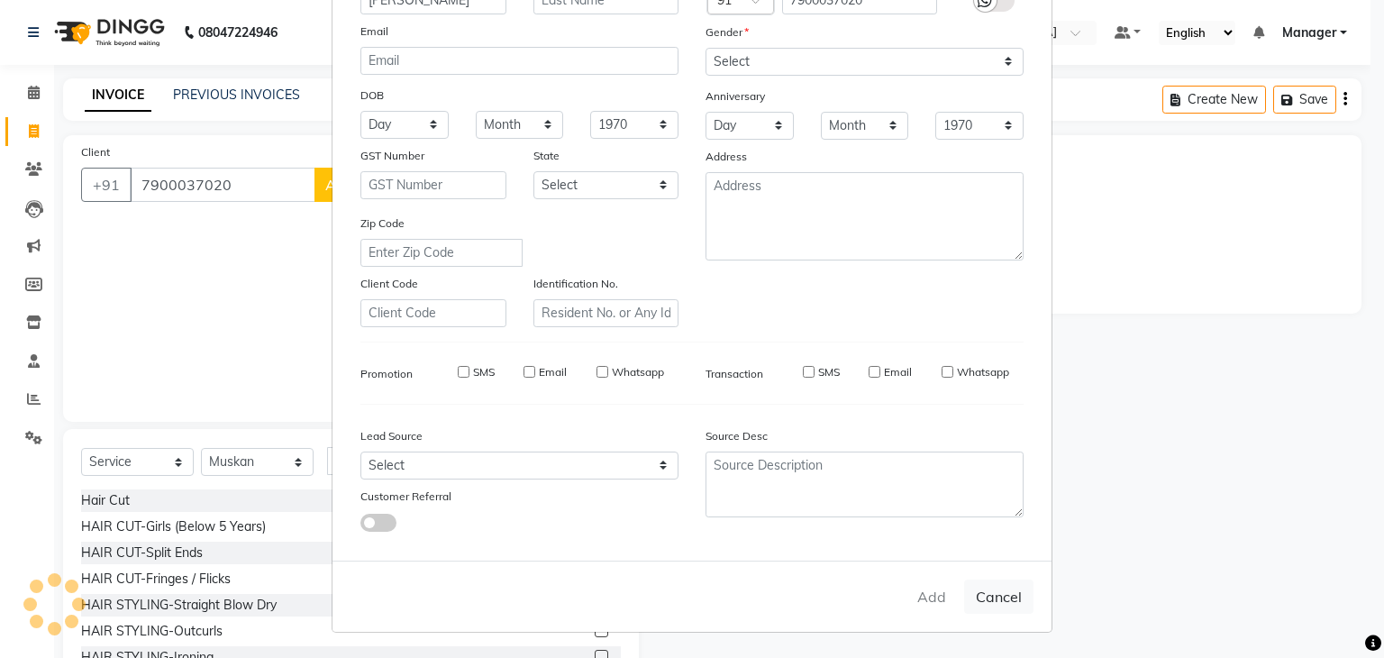
checkbox input "false"
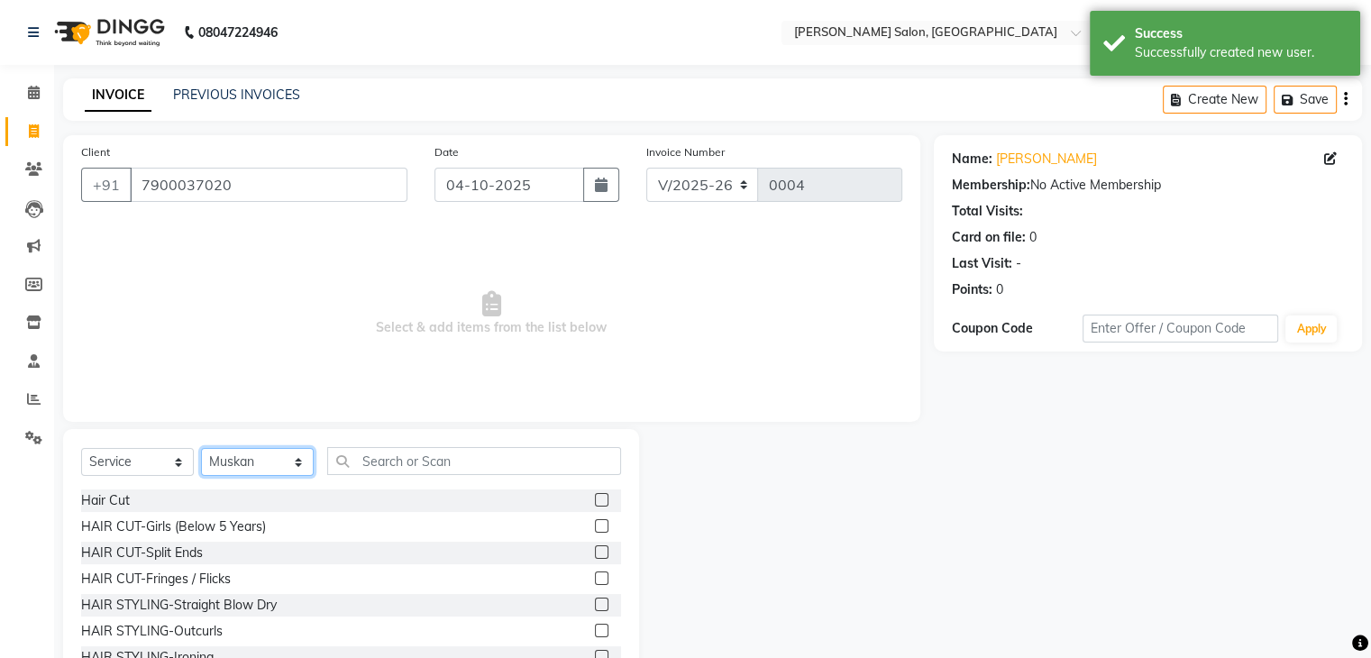
click at [302, 462] on select "Select Stylist Manager [PERSON_NAME] [PERSON_NAME] Sachin [PERSON_NAME]" at bounding box center [257, 462] width 113 height 28
select select "93647"
click at [201, 449] on select "Select Stylist Manager [PERSON_NAME] [PERSON_NAME] Sachin [PERSON_NAME]" at bounding box center [257, 462] width 113 height 28
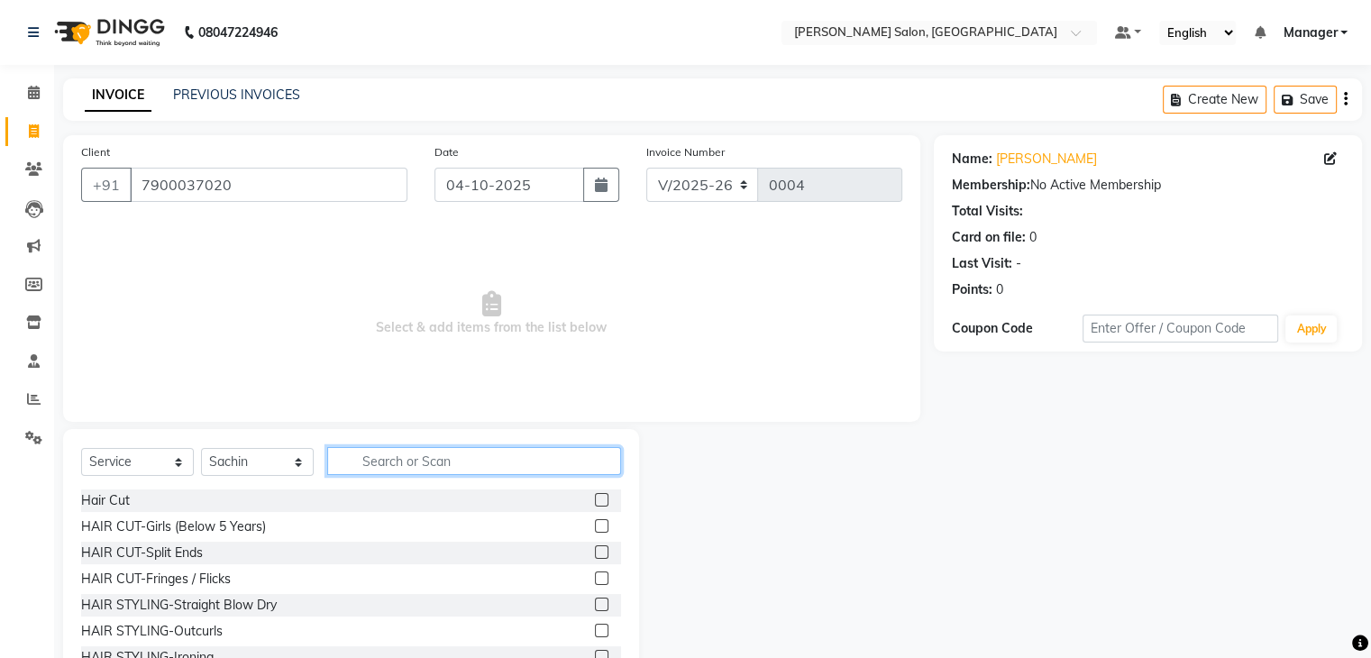
click at [562, 466] on input "text" at bounding box center [474, 461] width 294 height 28
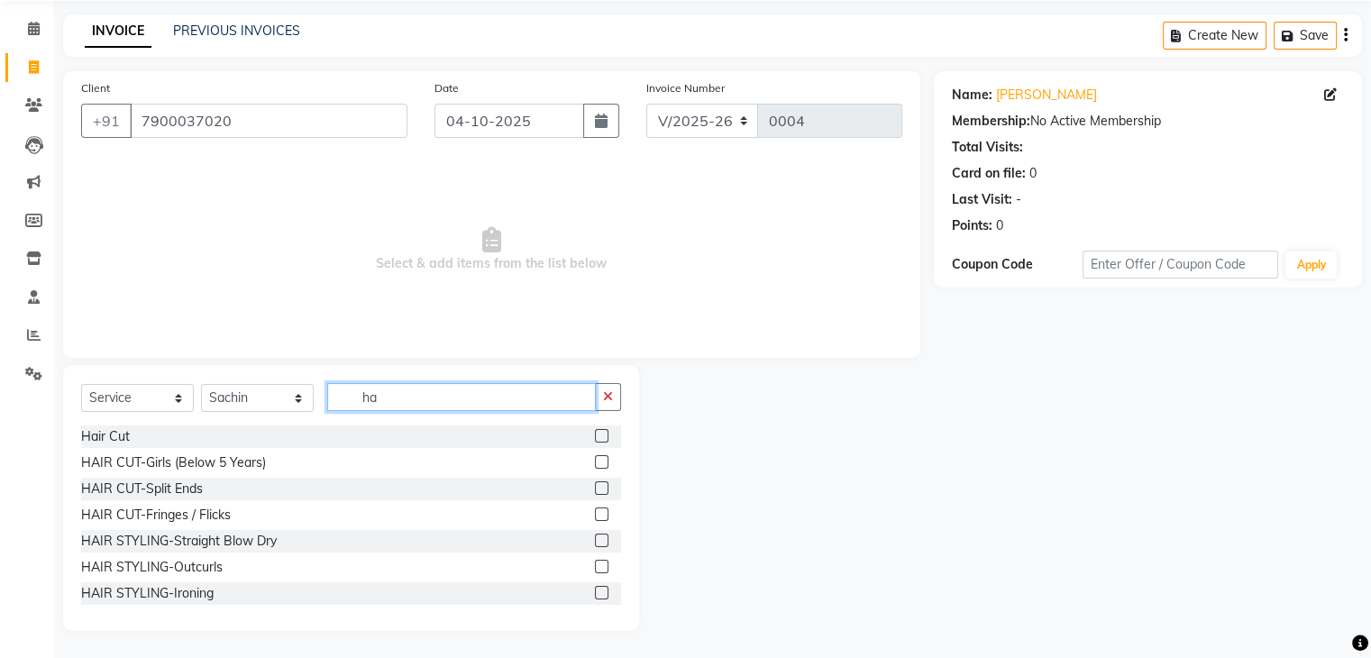
type input "h"
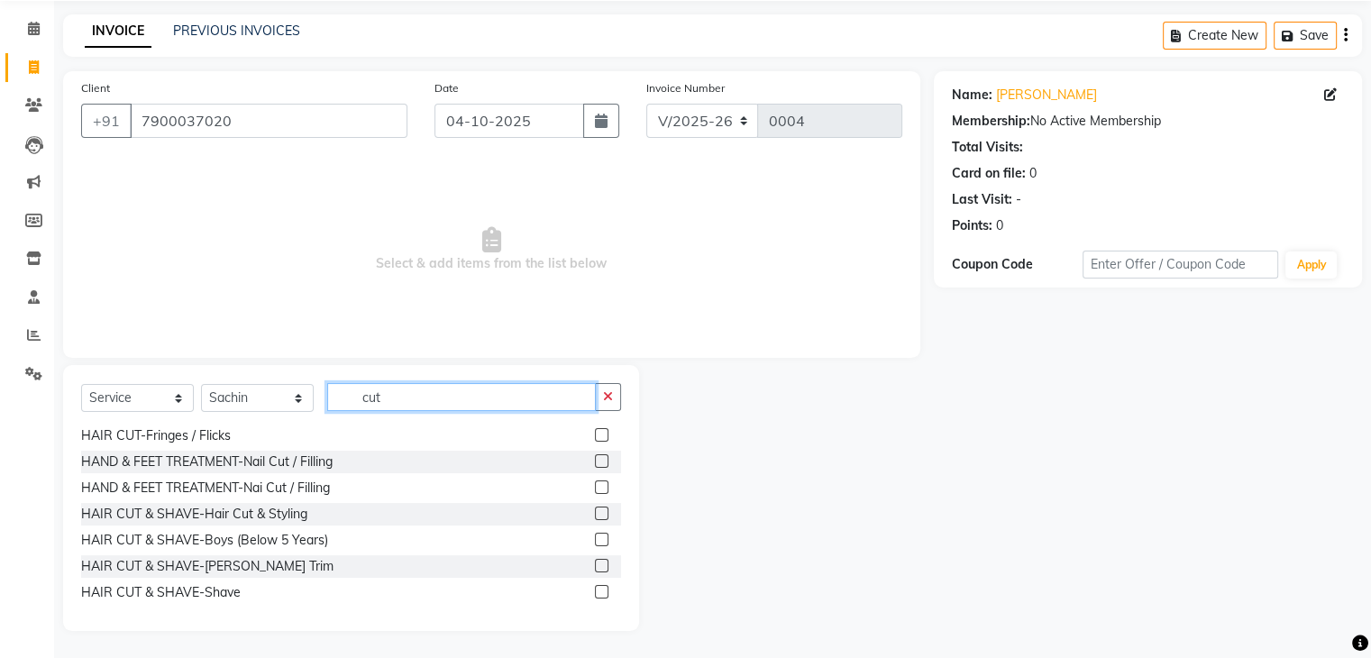
scroll to position [80, 0]
type input "cut"
click at [595, 563] on label at bounding box center [602, 565] width 14 height 14
click at [595, 563] on input "checkbox" at bounding box center [601, 566] width 12 height 12
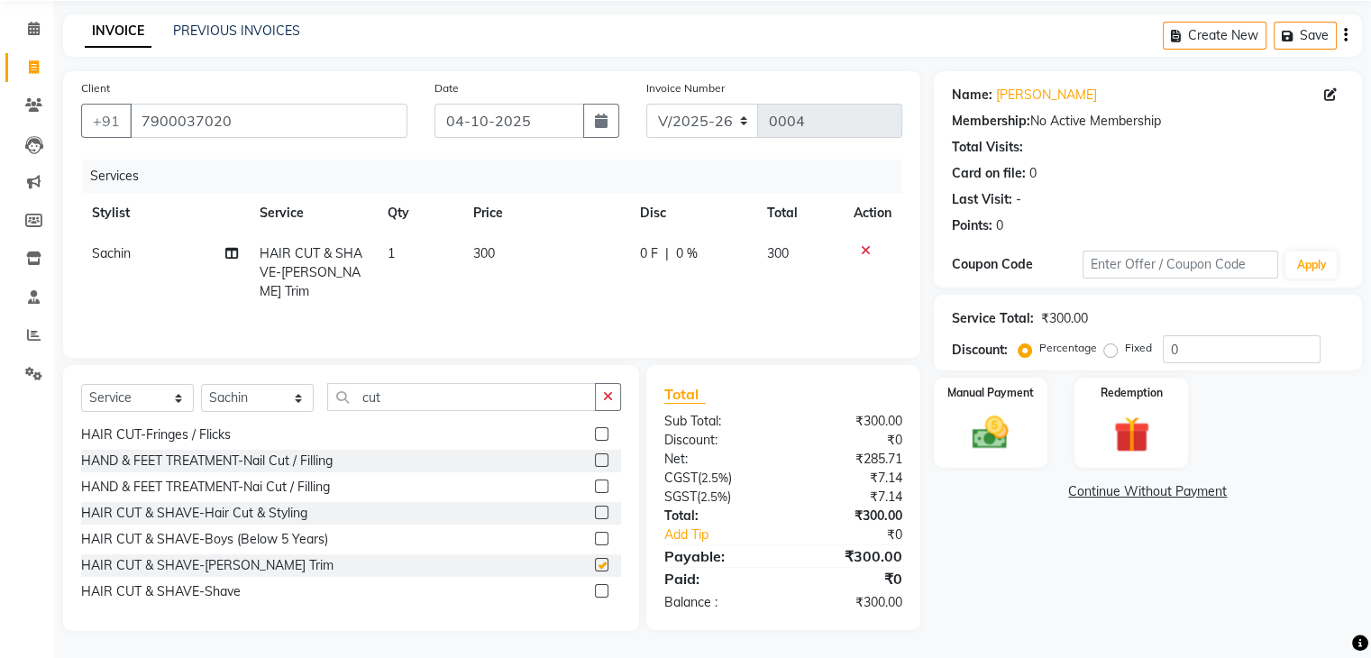
checkbox input "false"
drag, startPoint x: 592, startPoint y: 563, endPoint x: 584, endPoint y: 589, distance: 27.4
click at [584, 589] on div "Hair Cut HAIR CUT-Girls (Below 5 Years) HAIR CUT-Split Ends HAIR CUT-Fringes / …" at bounding box center [351, 515] width 540 height 180
click at [595, 589] on label at bounding box center [602, 590] width 14 height 14
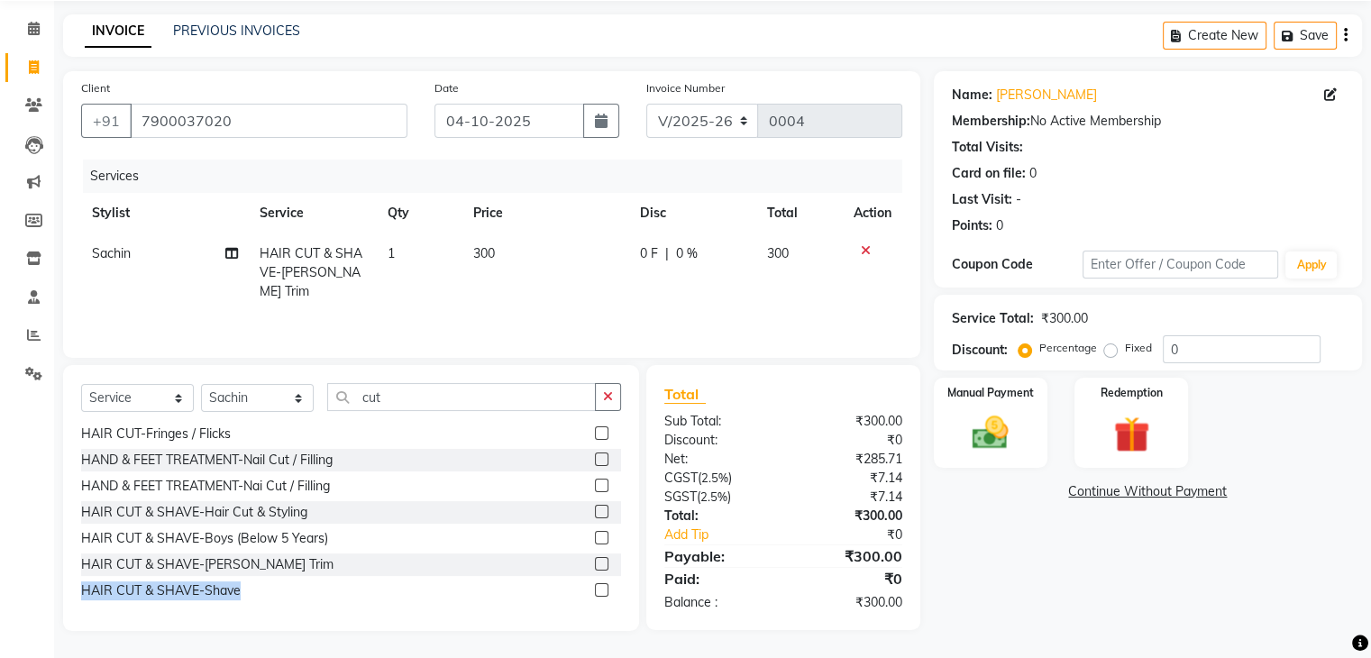
click at [595, 589] on input "checkbox" at bounding box center [601, 591] width 12 height 12
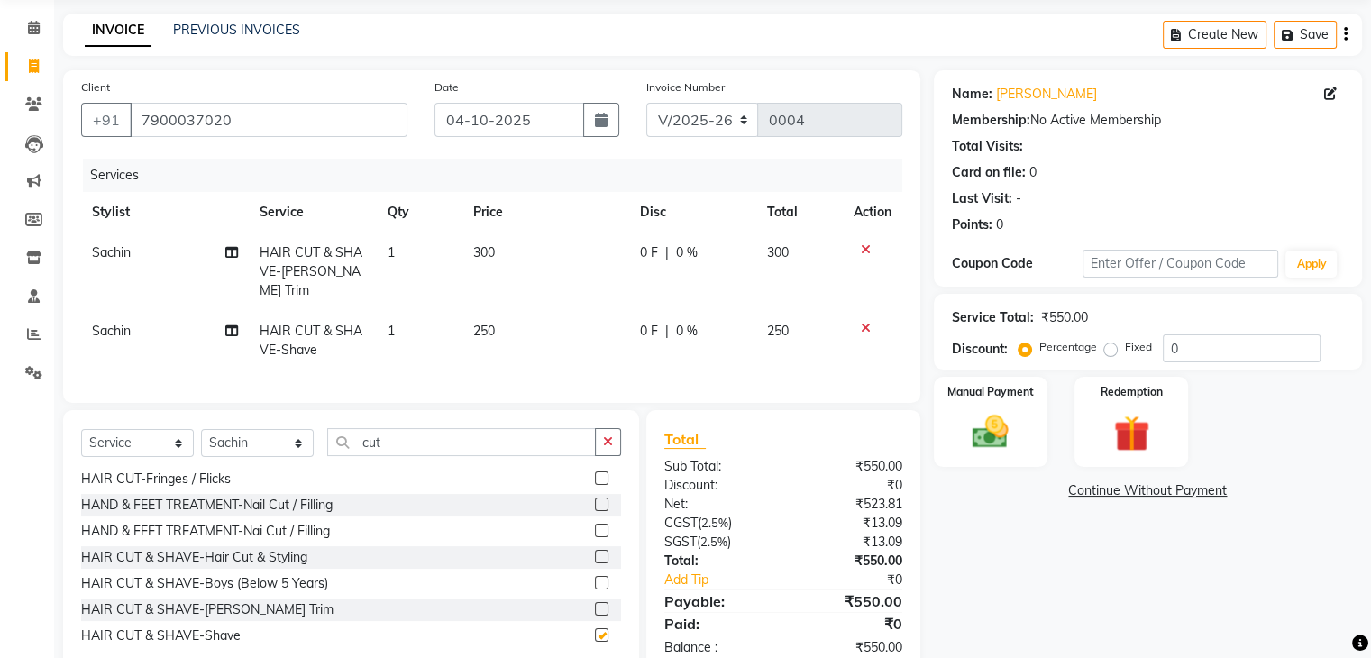
checkbox input "false"
click at [864, 322] on icon at bounding box center [866, 328] width 10 height 13
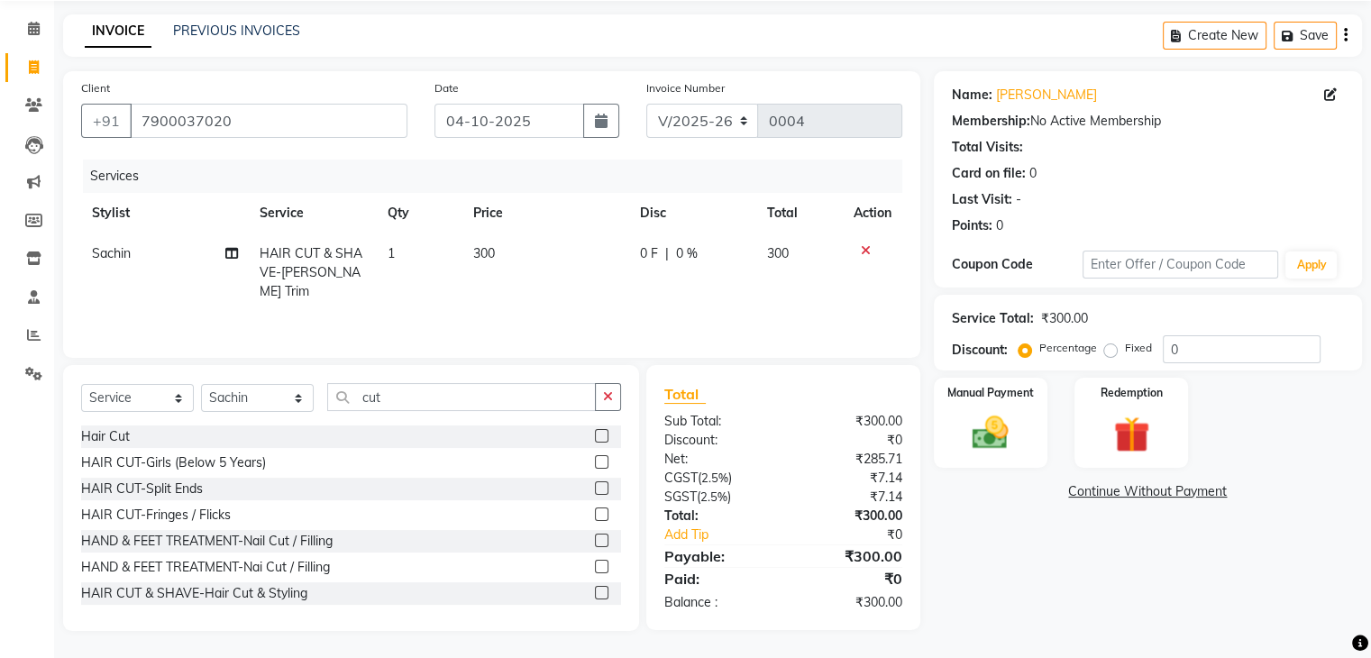
scroll to position [0, 0]
click at [595, 433] on label at bounding box center [602, 436] width 14 height 14
click at [595, 433] on input "checkbox" at bounding box center [601, 437] width 12 height 12
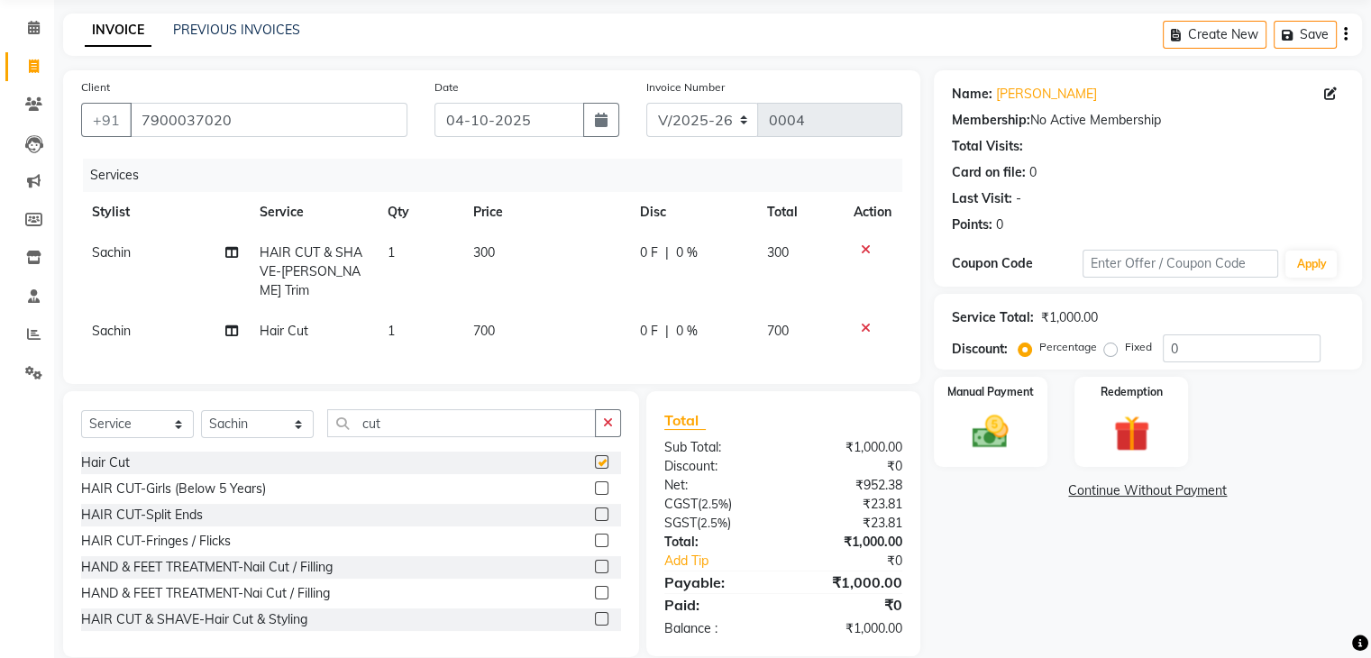
checkbox input "false"
click at [490, 323] on span "700" at bounding box center [484, 331] width 22 height 16
select select "93647"
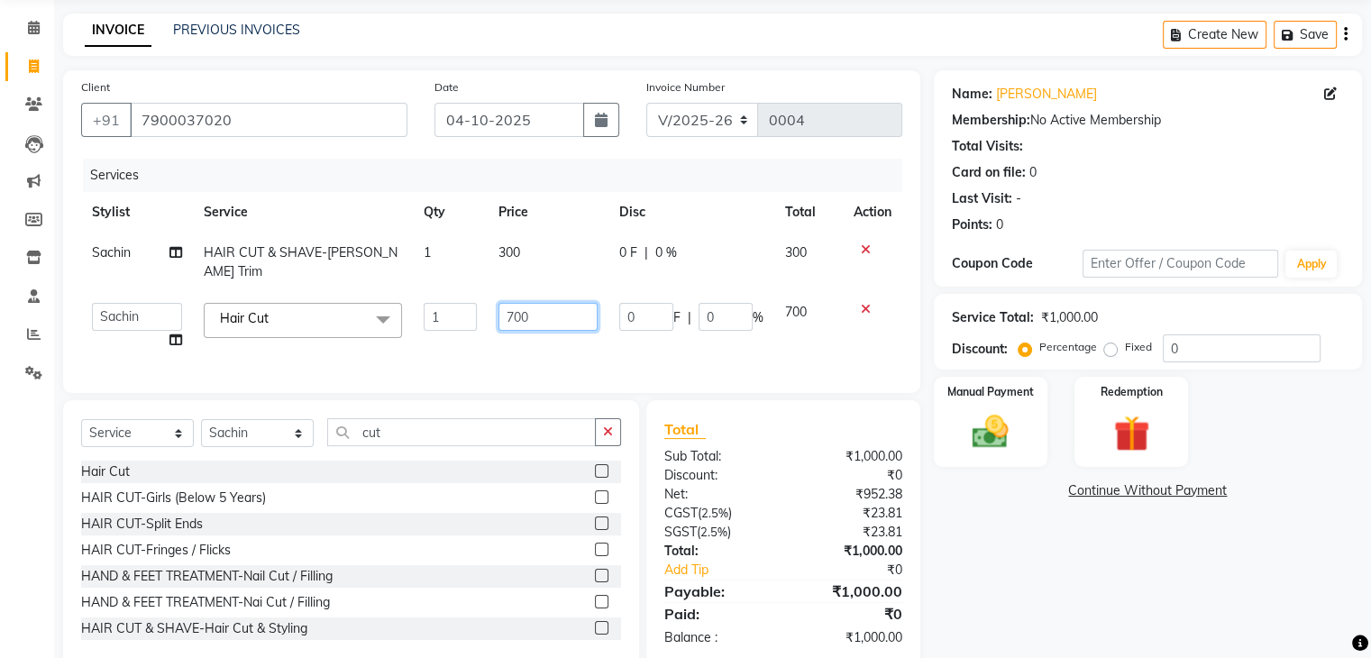
click at [533, 303] on input "700" at bounding box center [547, 317] width 99 height 28
type input "7"
type input "300"
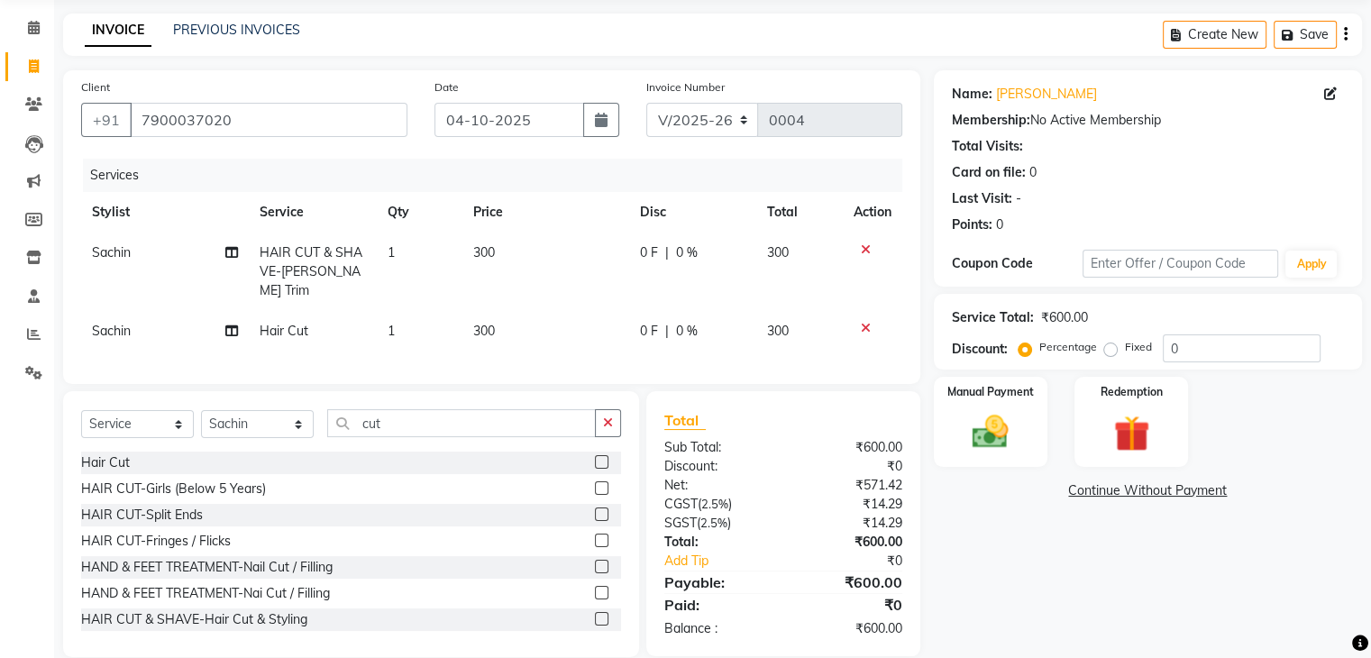
click at [862, 254] on icon at bounding box center [866, 249] width 10 height 13
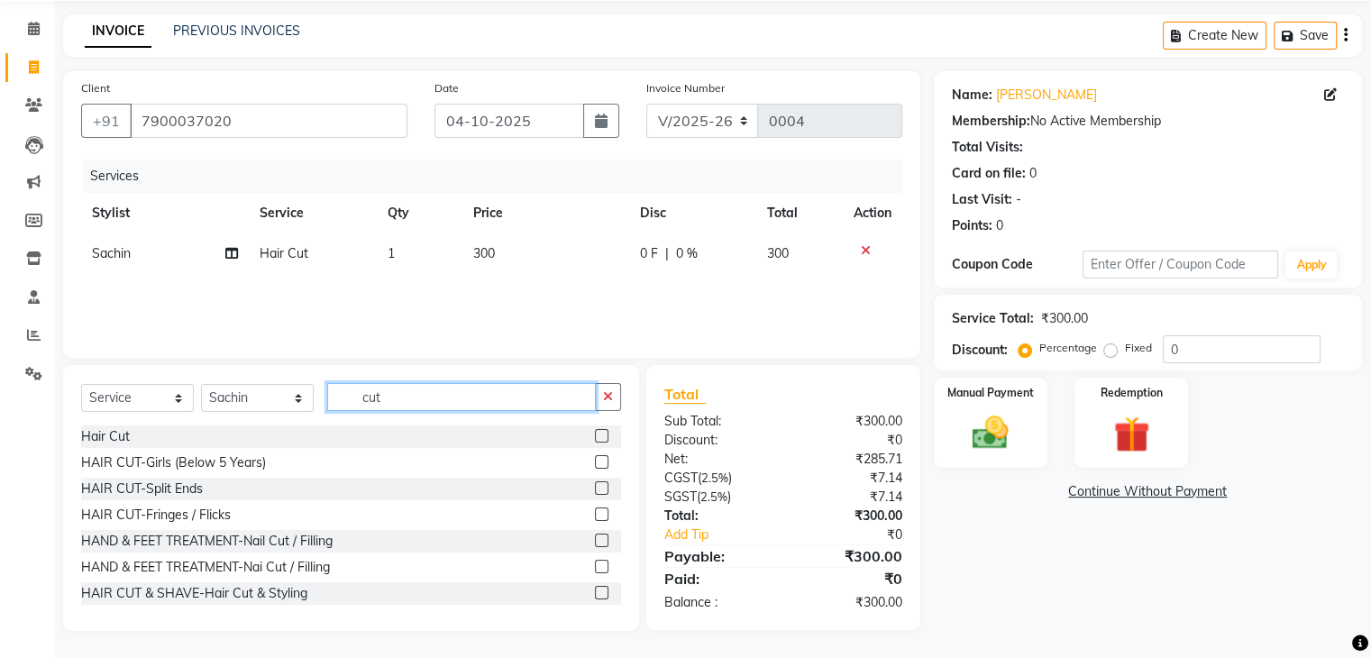
click at [464, 400] on input "cut" at bounding box center [461, 397] width 269 height 28
type input "c"
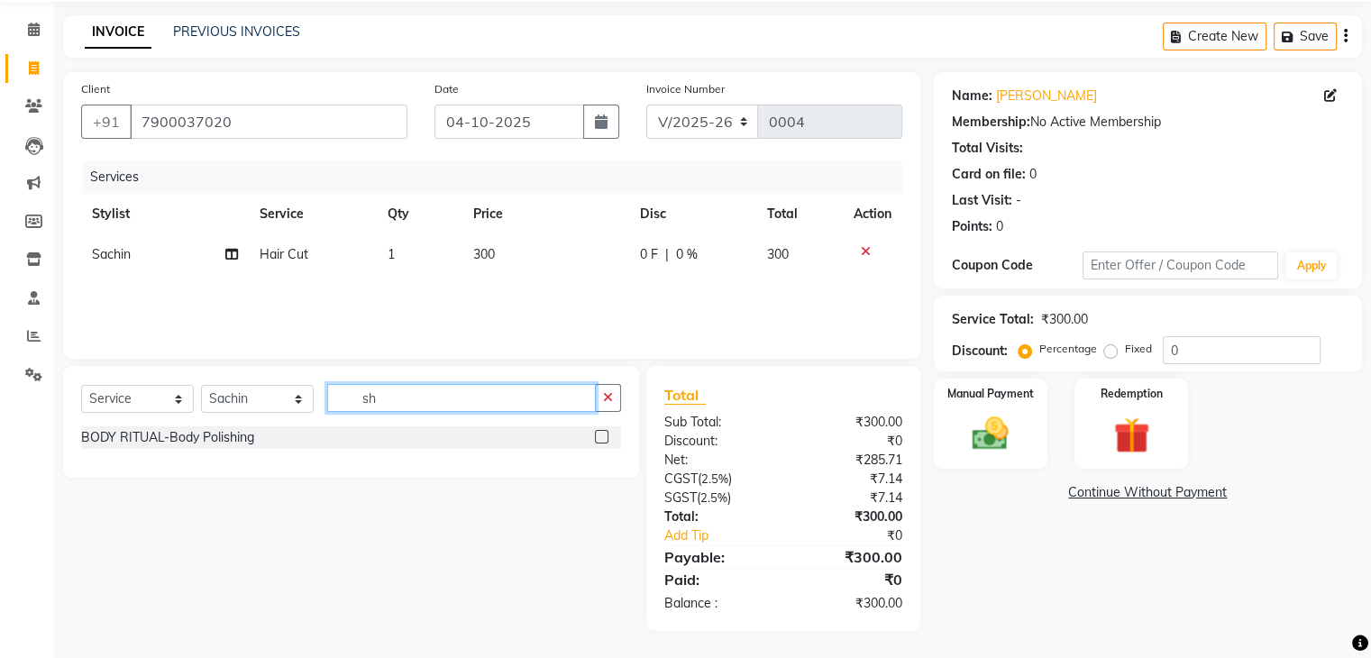
scroll to position [65, 0]
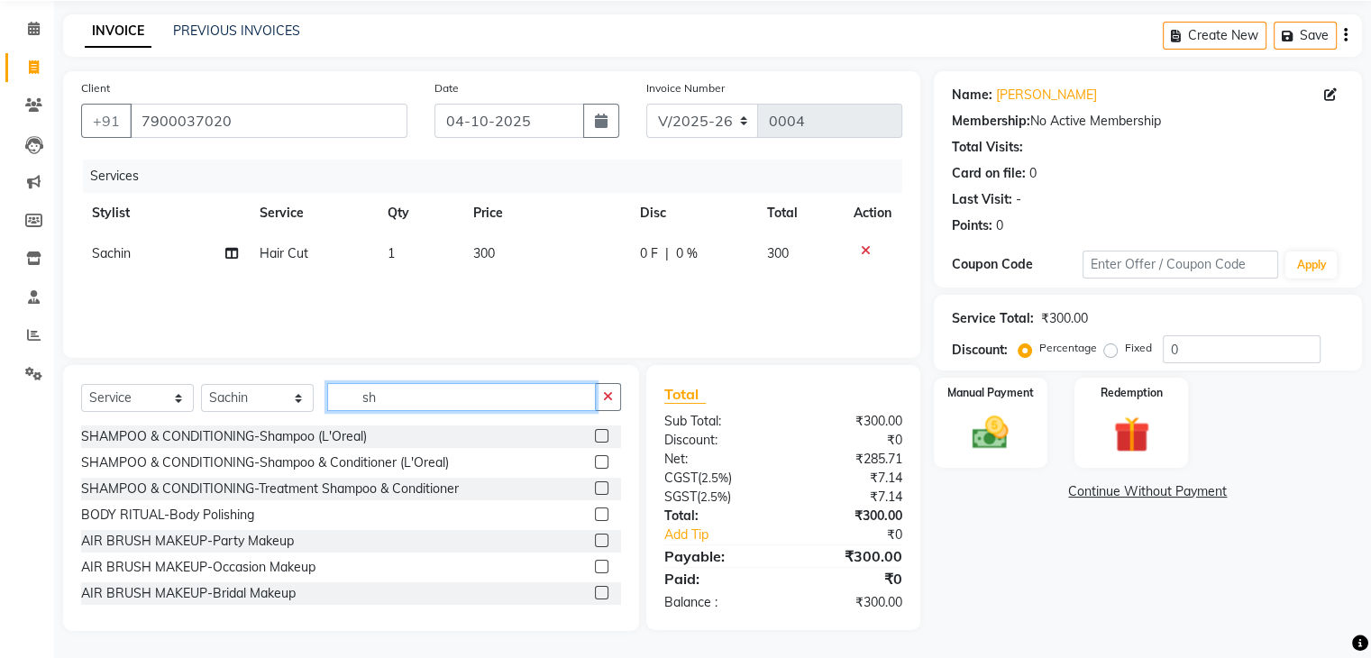
type input "s"
type input "t"
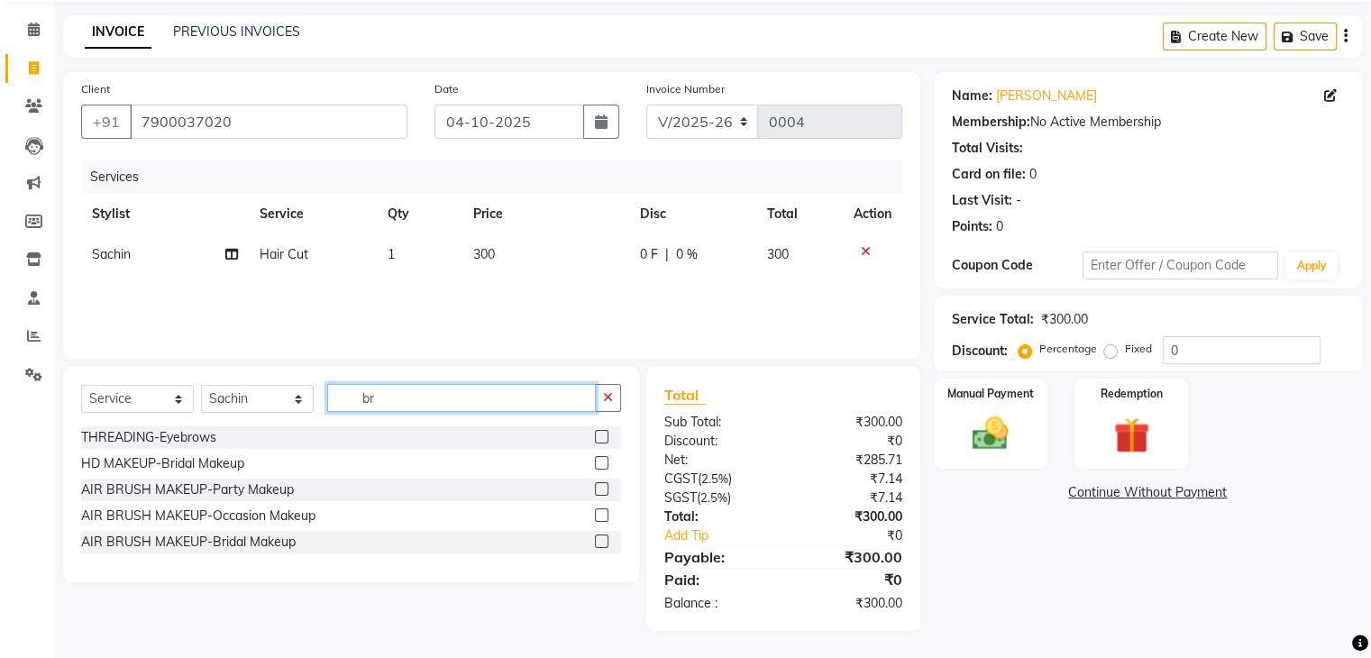
scroll to position [64, 0]
type input "b"
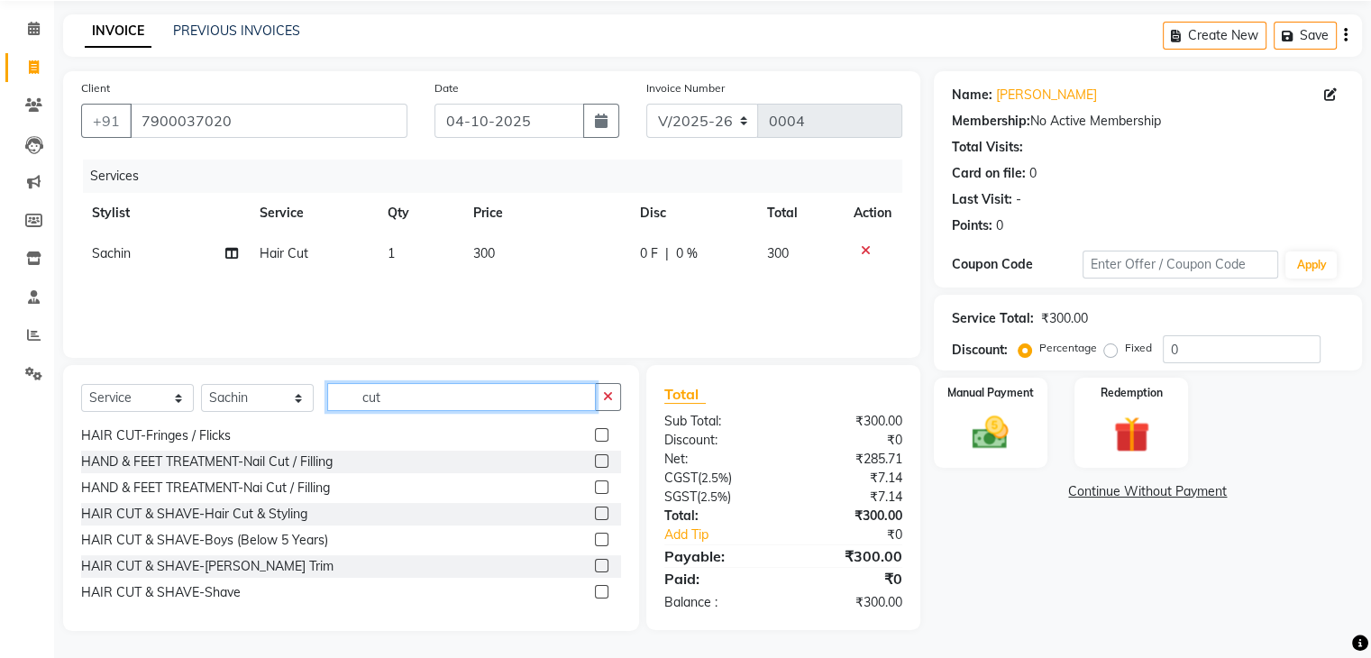
scroll to position [80, 0]
type input "c"
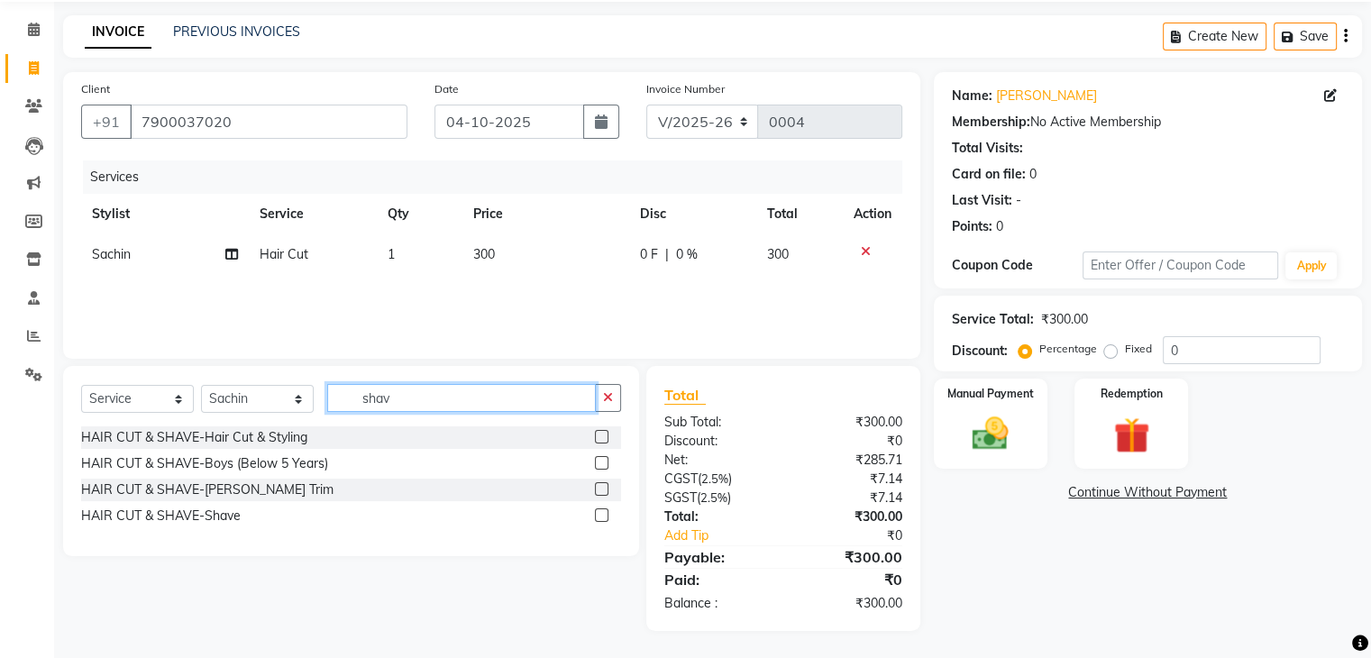
scroll to position [64, 0]
type input "shave"
click at [598, 515] on label at bounding box center [602, 515] width 14 height 14
click at [598, 515] on input "checkbox" at bounding box center [601, 516] width 12 height 12
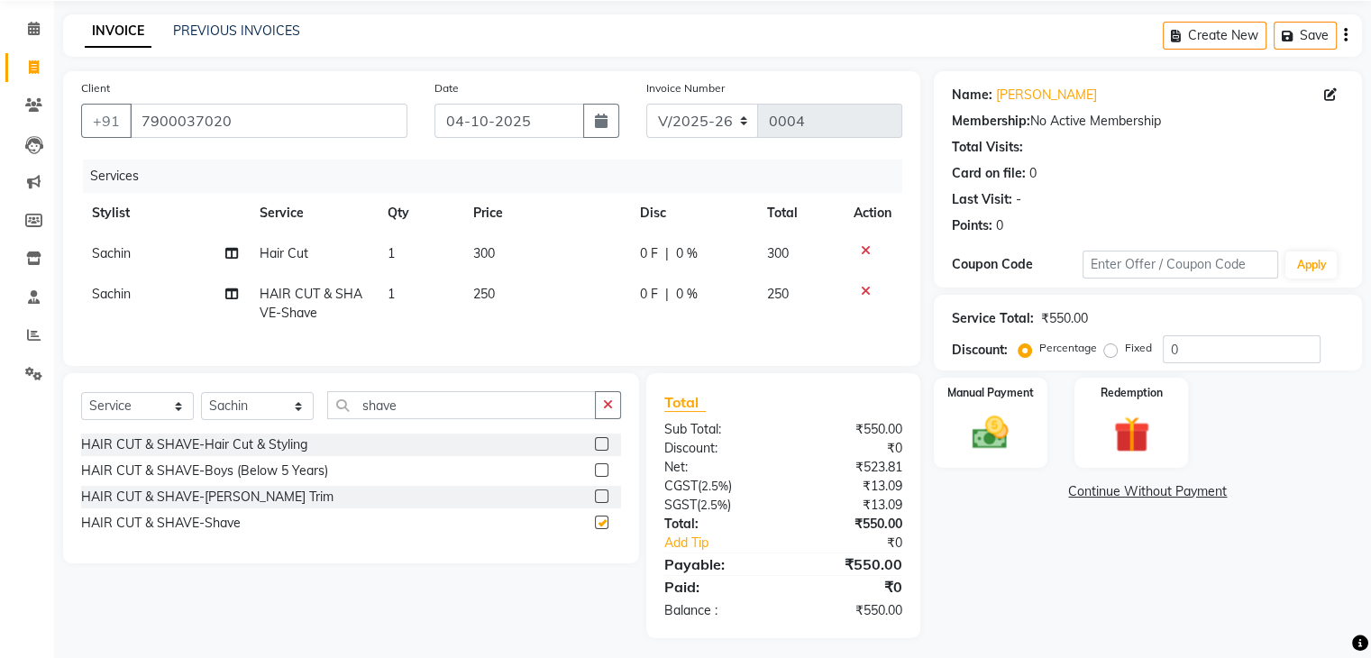
checkbox input "false"
click at [862, 248] on icon at bounding box center [866, 250] width 10 height 13
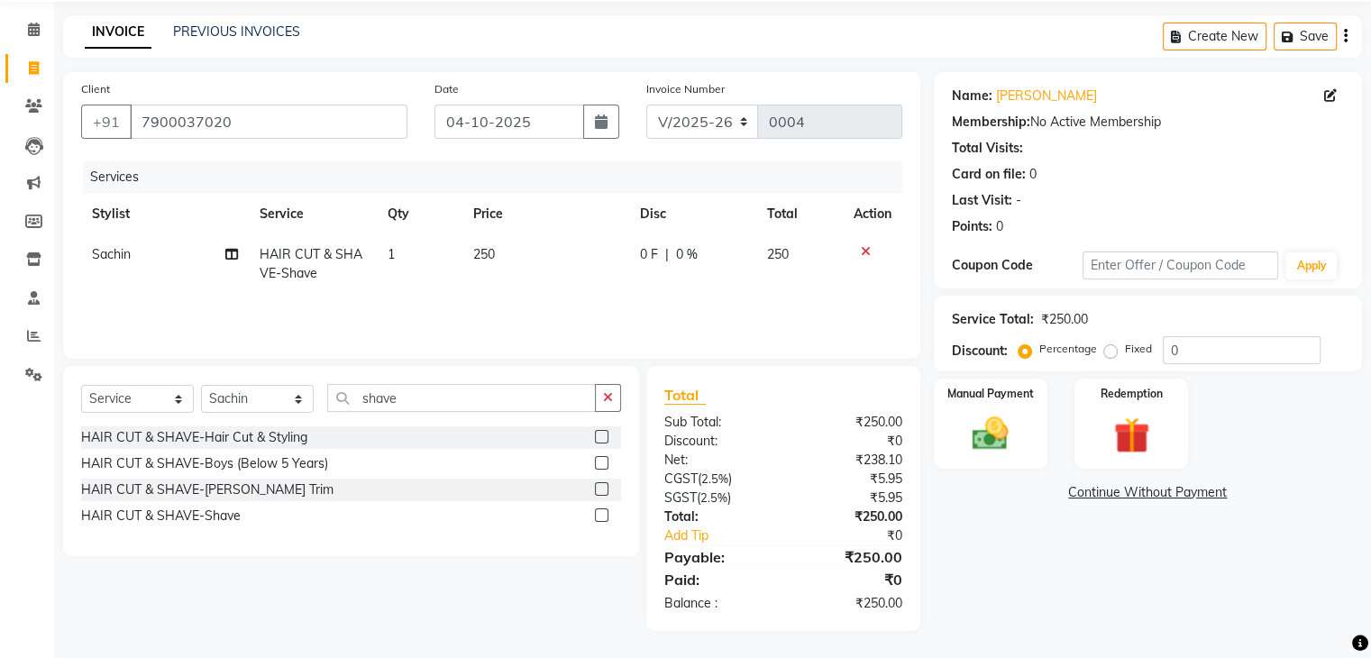
click at [494, 249] on span "250" at bounding box center [484, 254] width 22 height 16
select select "93647"
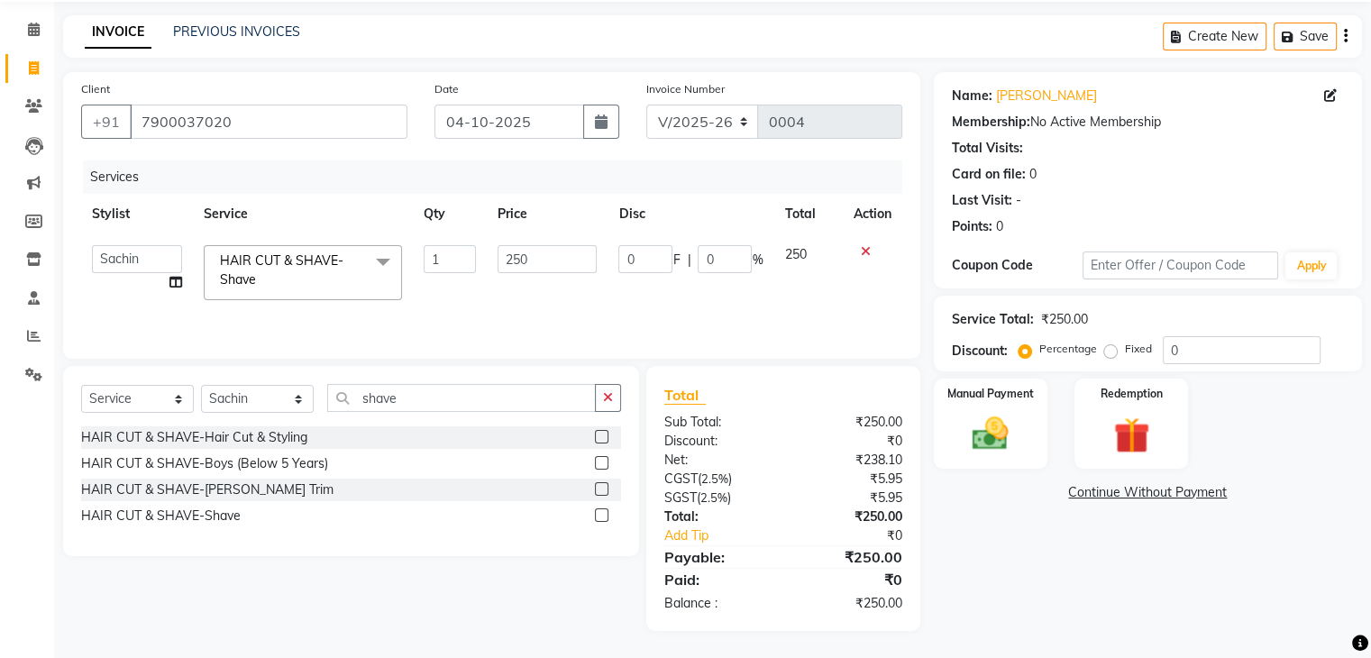
click at [494, 249] on td "250" at bounding box center [547, 272] width 121 height 77
click at [566, 261] on input "250" at bounding box center [546, 259] width 99 height 28
type input "2"
type input "500"
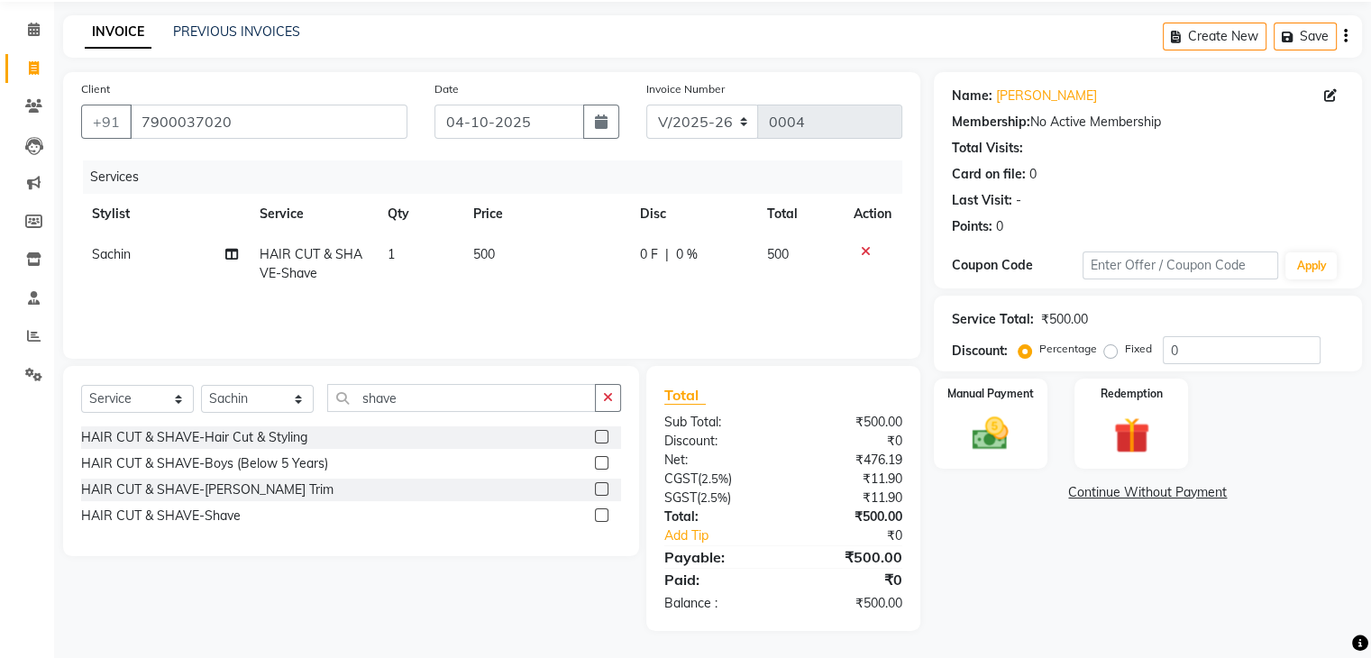
click at [1125, 357] on label "Fixed" at bounding box center [1138, 349] width 27 height 16
click at [1108, 355] on input "Fixed" at bounding box center [1114, 348] width 13 height 13
radio input "true"
click at [978, 440] on img at bounding box center [990, 434] width 60 height 43
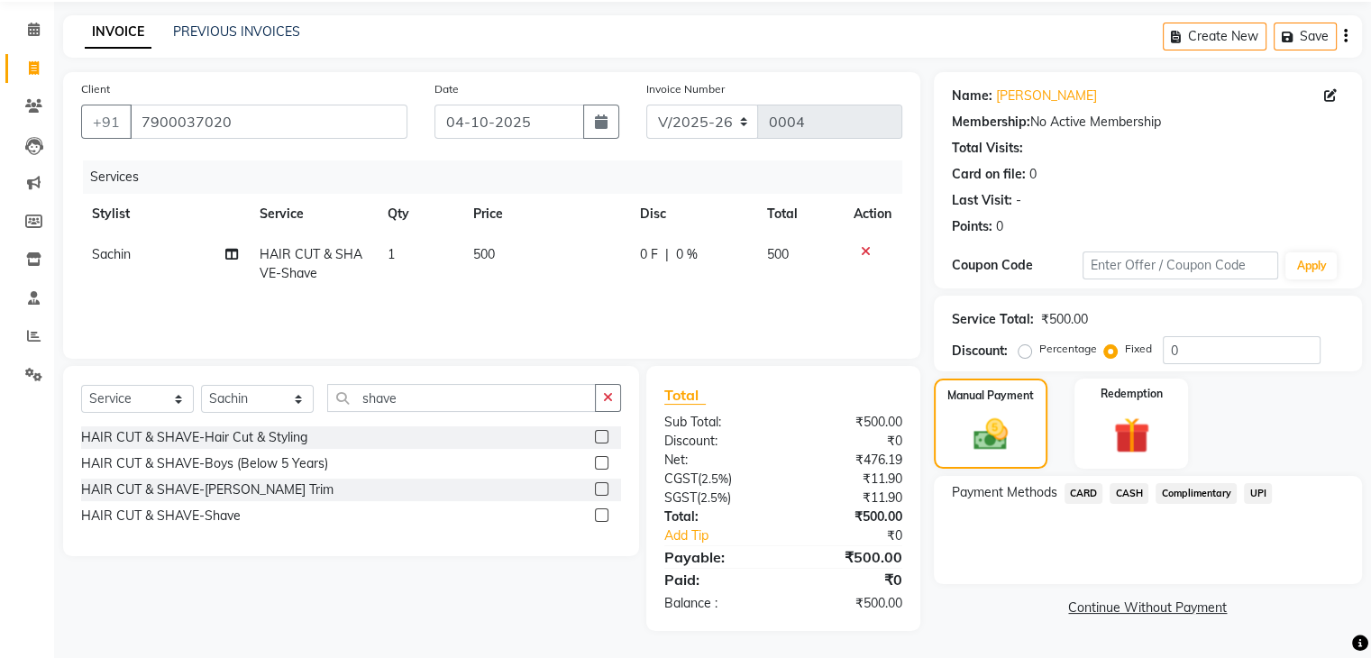
click at [1249, 491] on span "UPI" at bounding box center [1258, 493] width 28 height 21
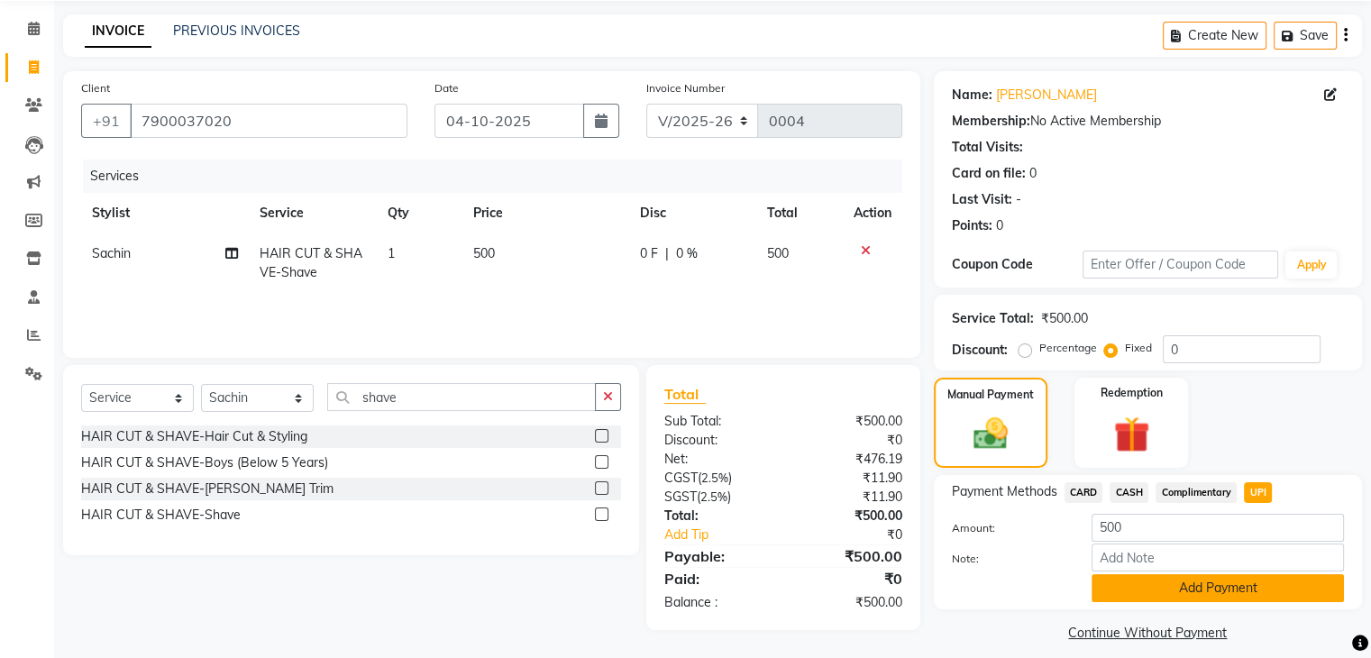
click at [1329, 598] on button "Add Payment" at bounding box center [1217, 588] width 252 height 28
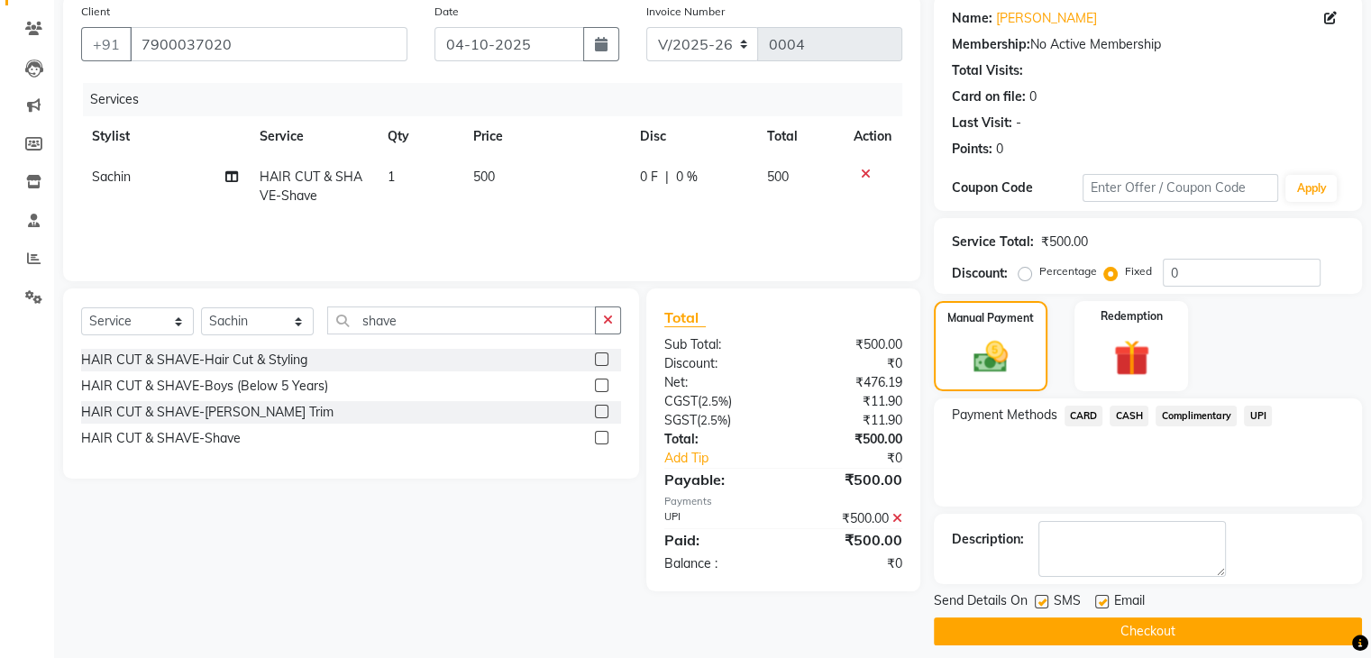
scroll to position [154, 0]
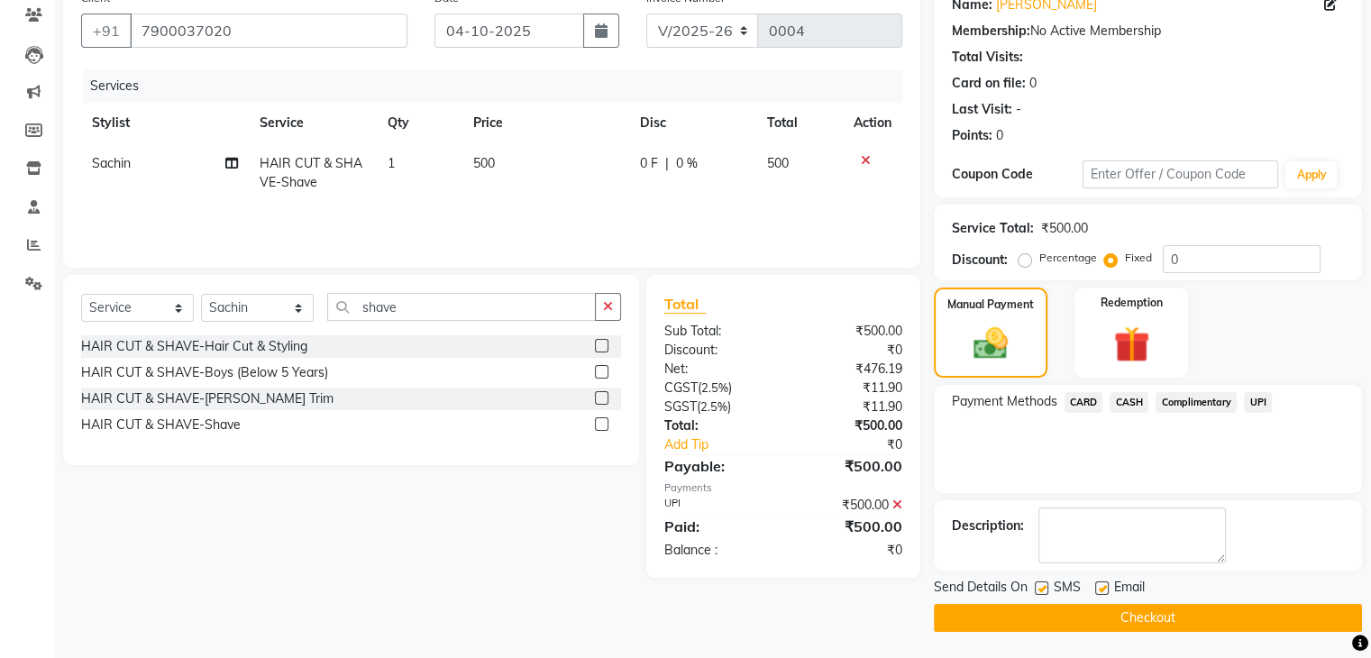
click at [1266, 614] on button "Checkout" at bounding box center [1148, 618] width 428 height 28
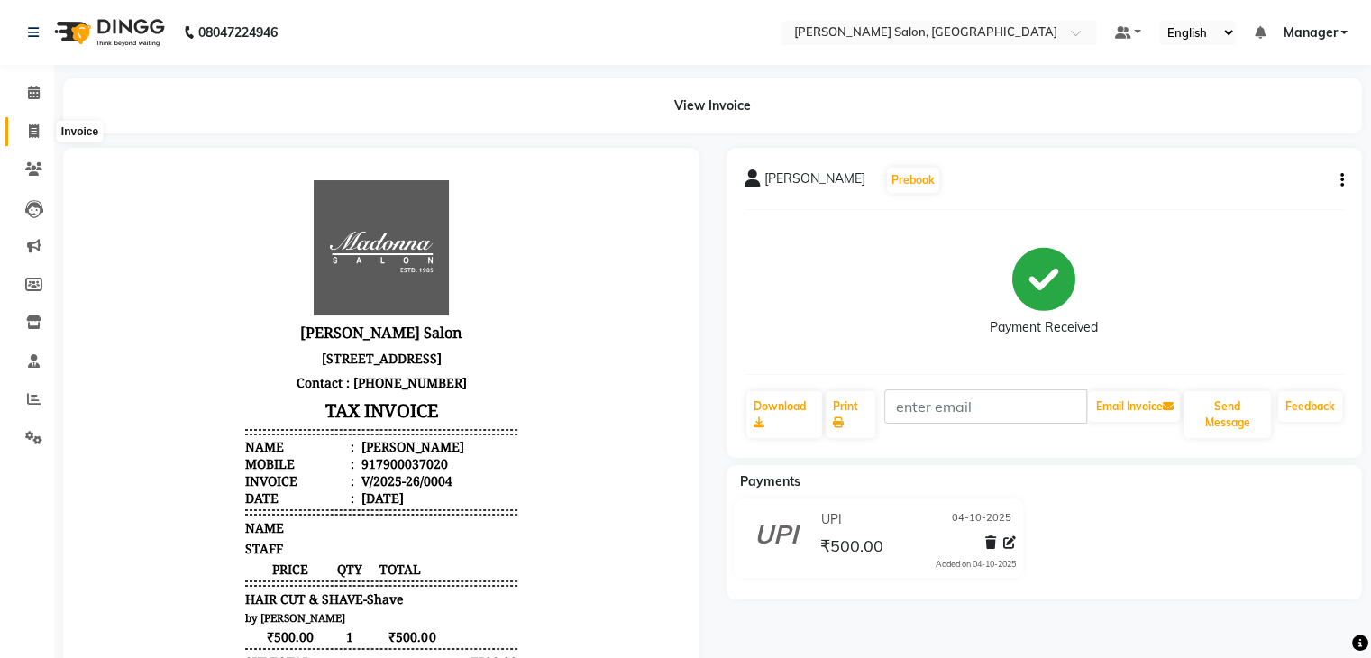
click at [38, 131] on icon at bounding box center [34, 131] width 10 height 14
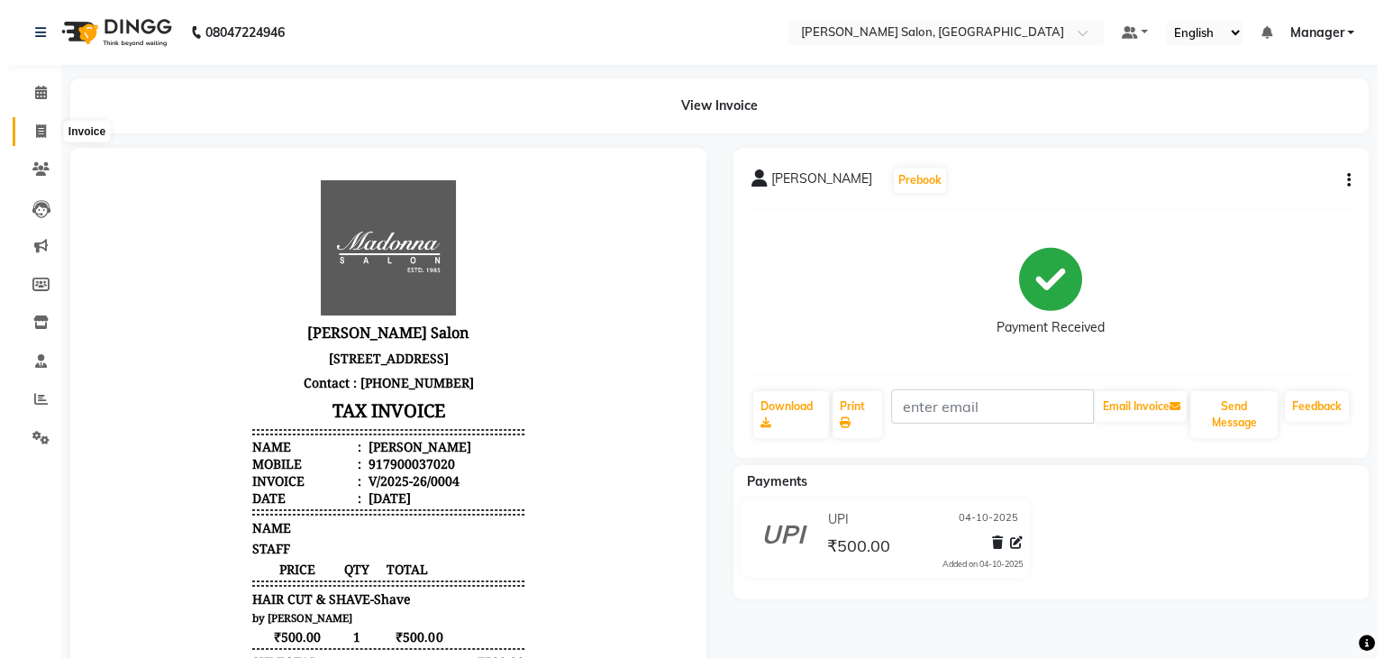
select select "service"
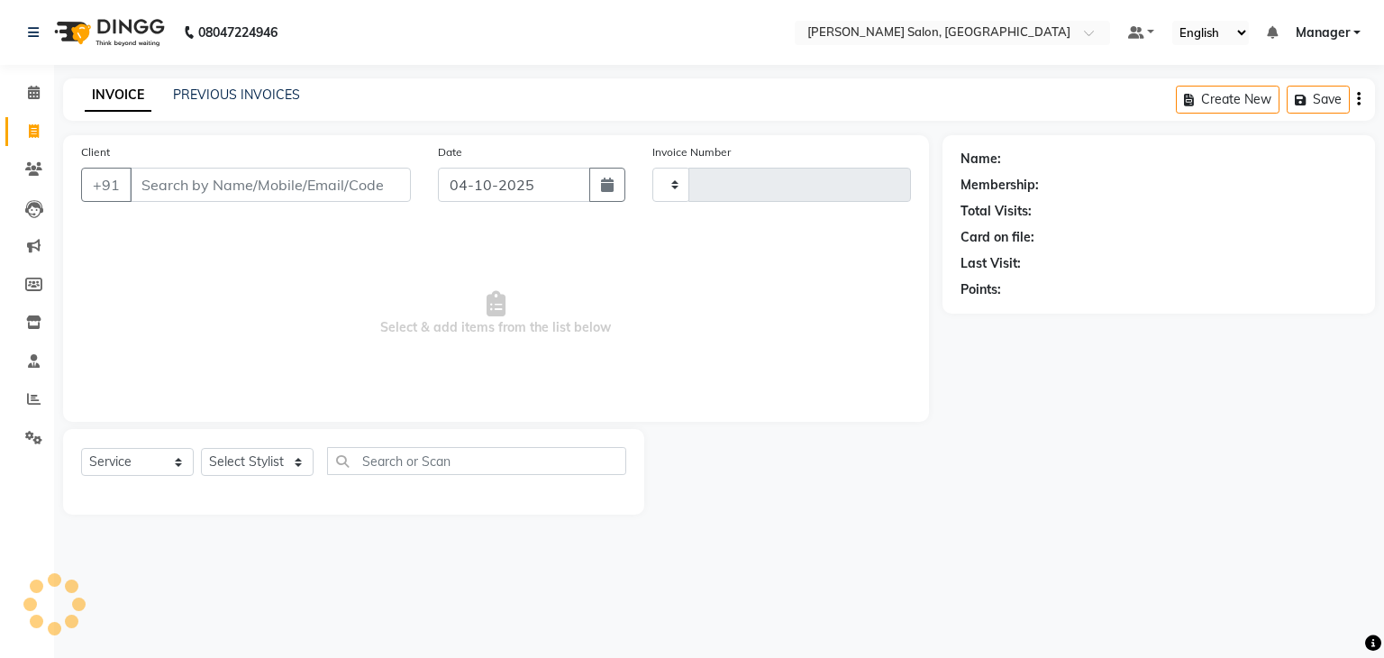
type input "0005"
select select "9063"
click at [298, 467] on select "Select Stylist Manager [PERSON_NAME] [PERSON_NAME] Sachin [PERSON_NAME]" at bounding box center [257, 462] width 113 height 28
select select "93646"
click at [201, 449] on select "Select Stylist Manager [PERSON_NAME] [PERSON_NAME] Sachin [PERSON_NAME]" at bounding box center [257, 462] width 113 height 28
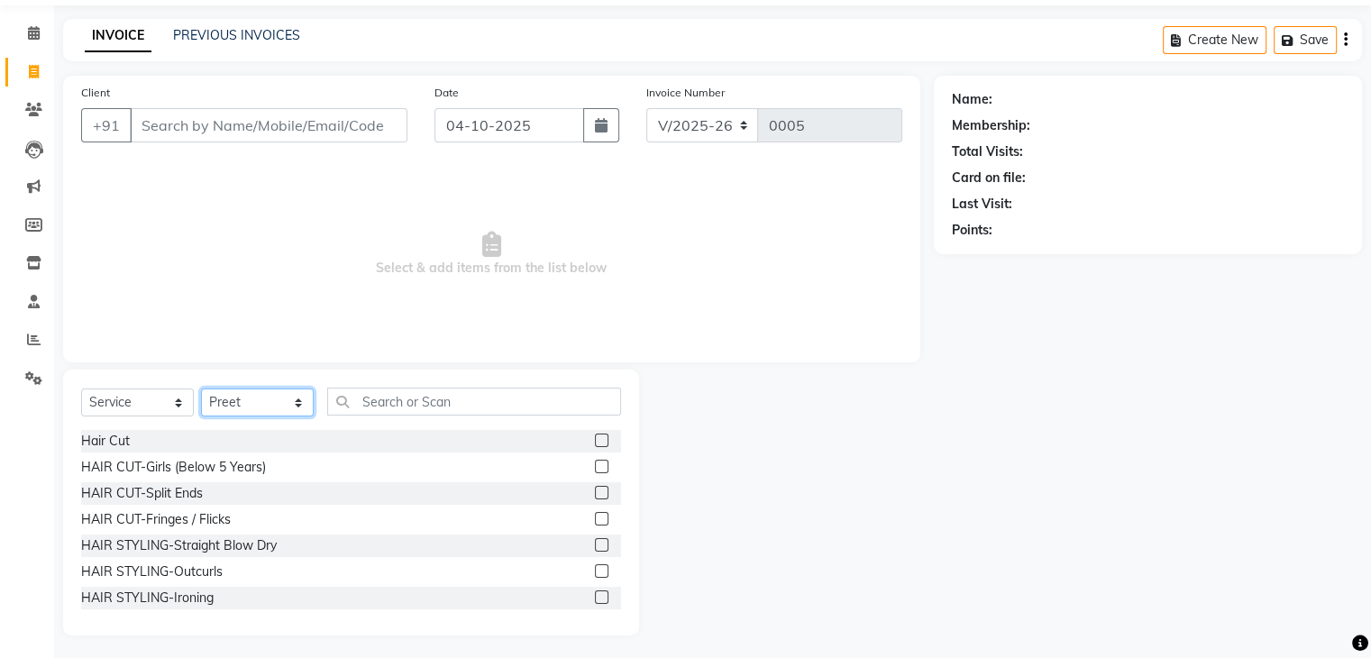
scroll to position [65, 0]
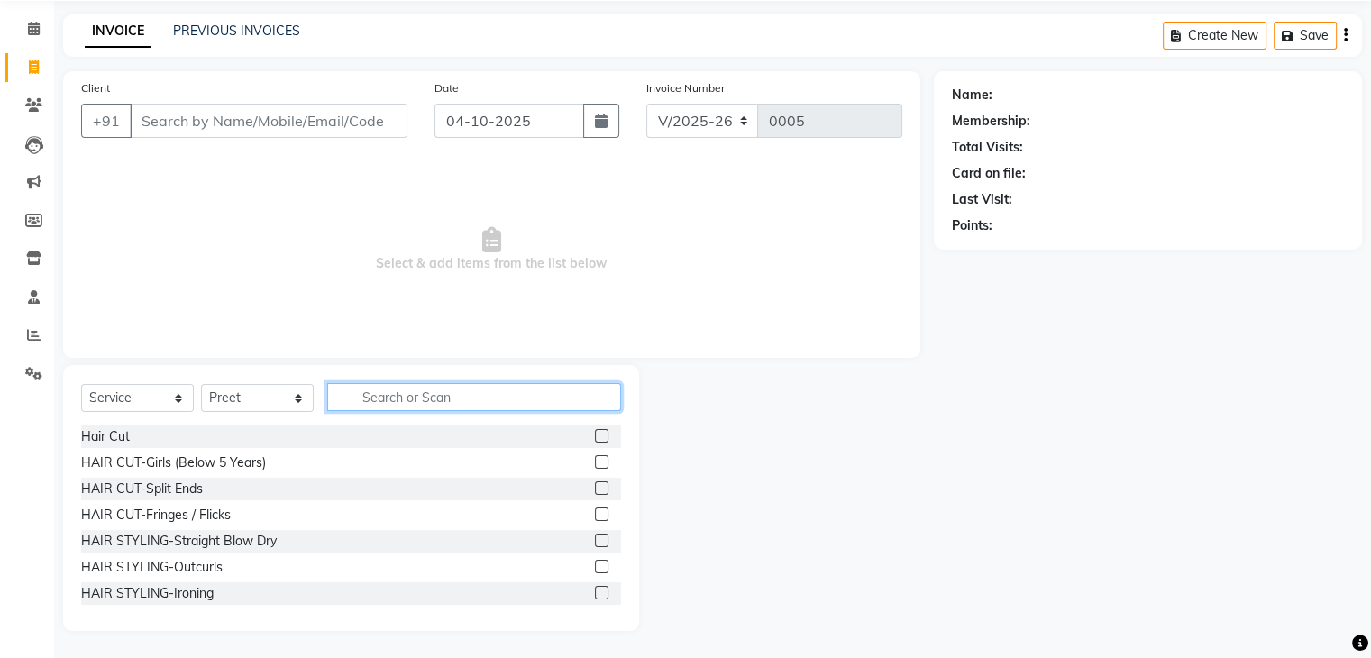
click at [487, 388] on input "text" at bounding box center [474, 397] width 294 height 28
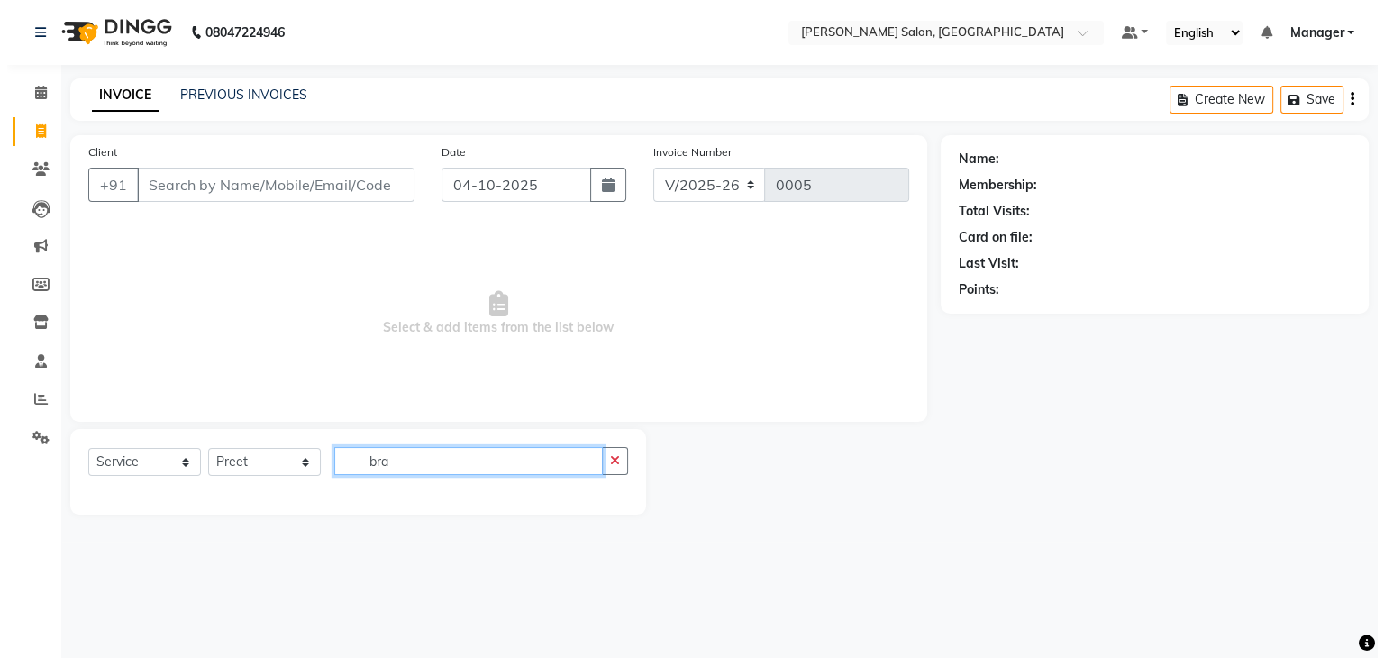
scroll to position [0, 0]
type input "b"
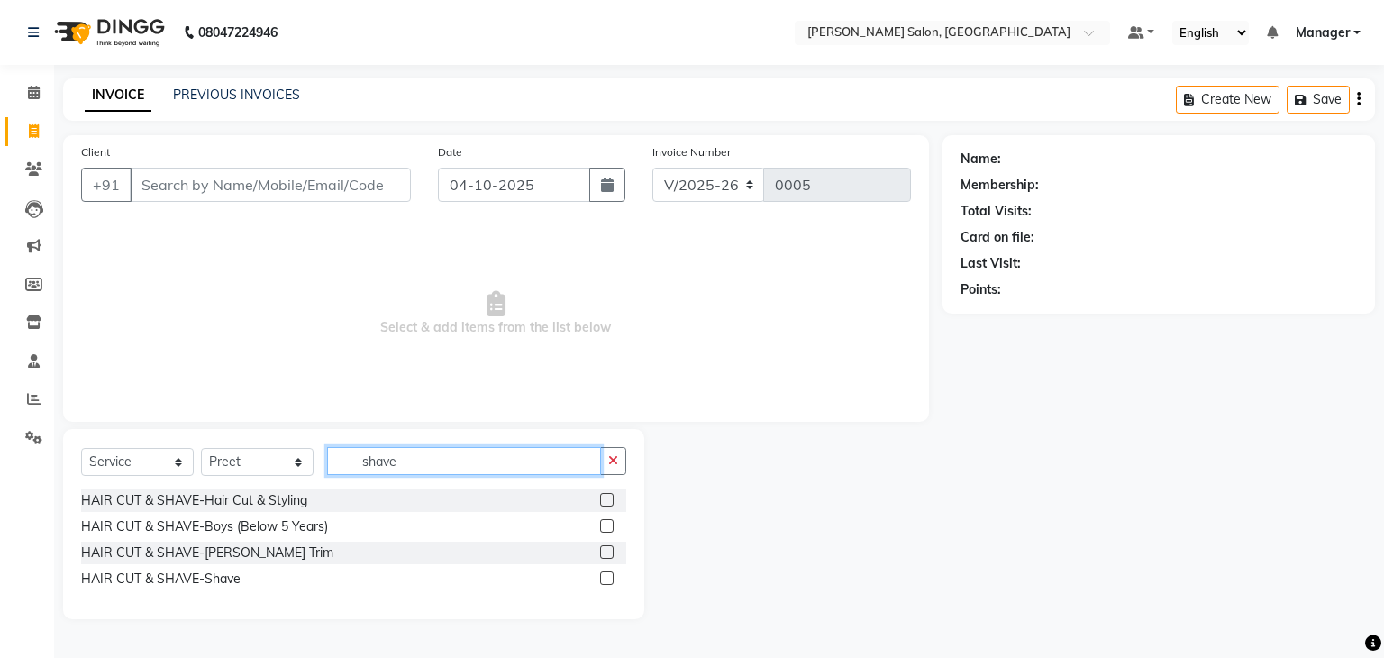
type input "shave"
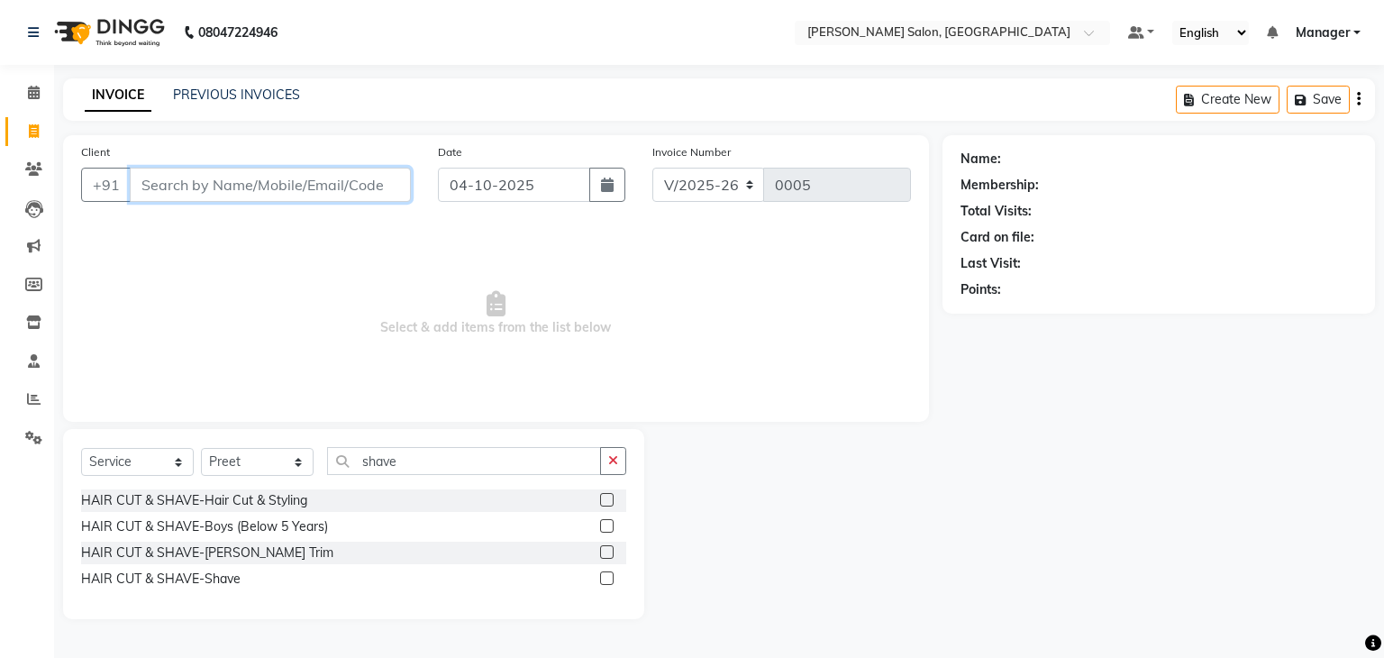
click at [298, 196] on input "Client" at bounding box center [270, 185] width 281 height 34
type input "9555655683"
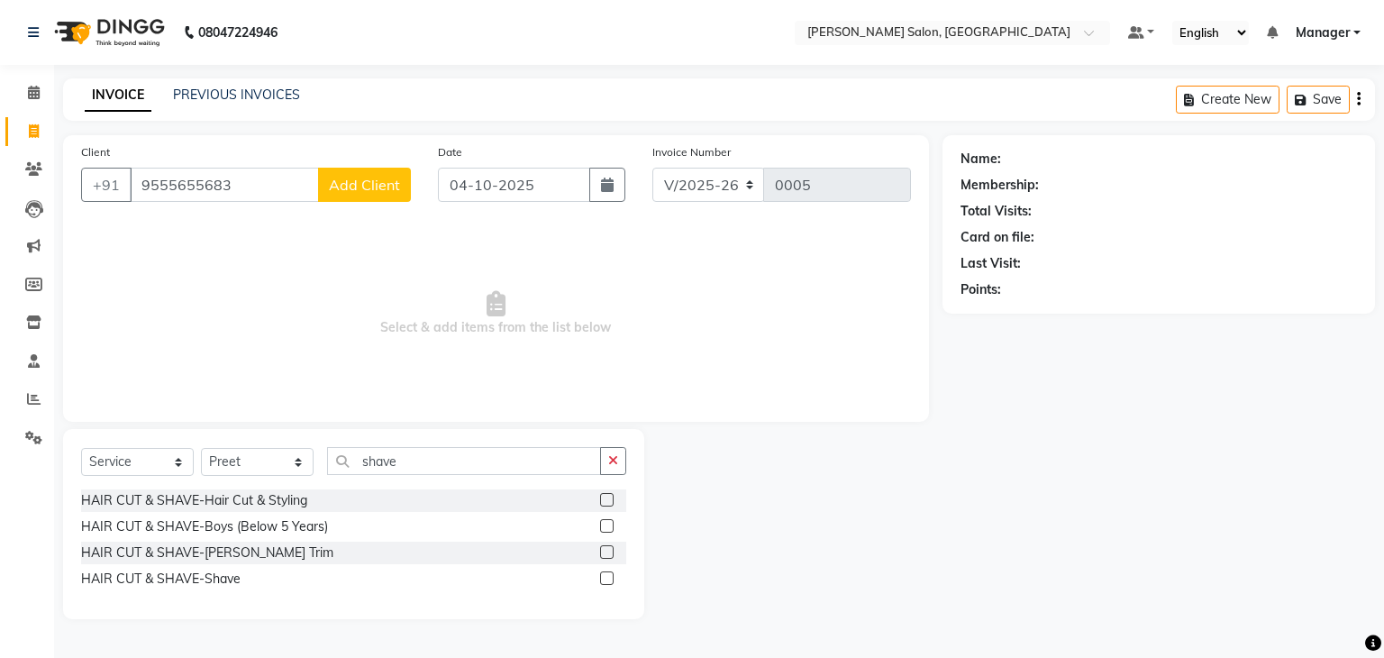
click at [401, 184] on button "Add Client" at bounding box center [364, 185] width 93 height 34
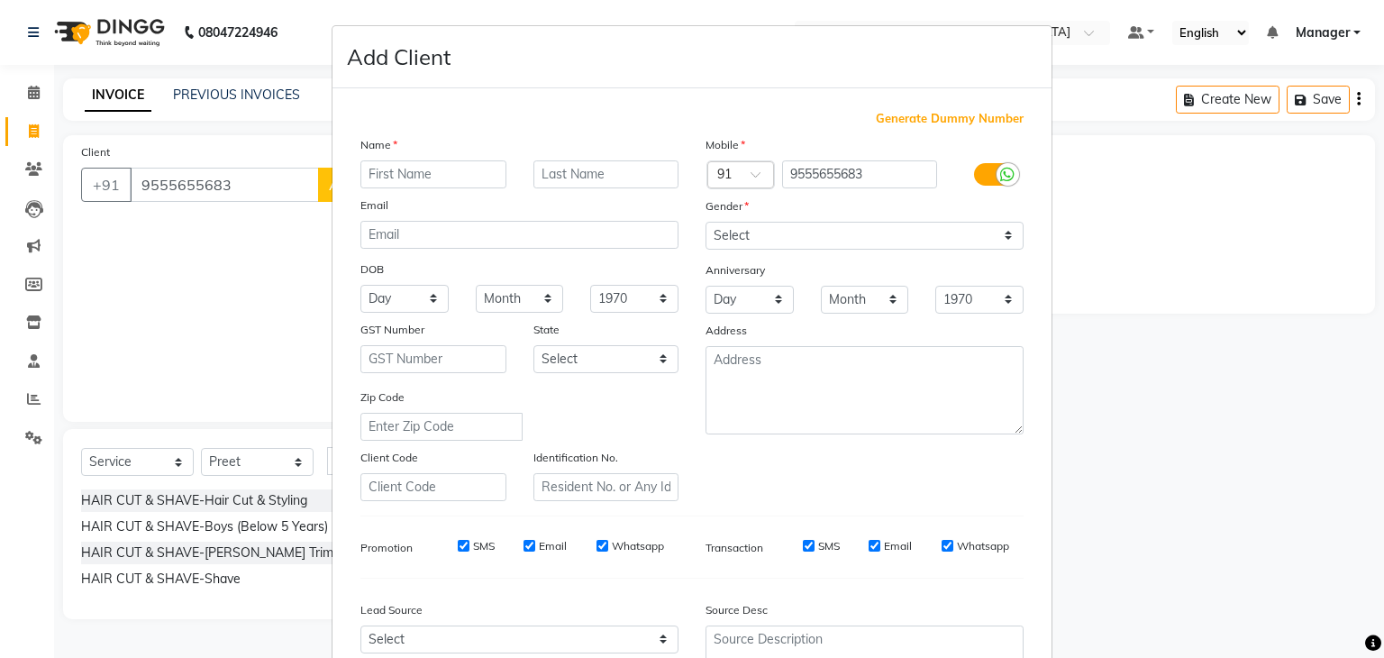
click at [429, 178] on input "text" at bounding box center [433, 174] width 146 height 28
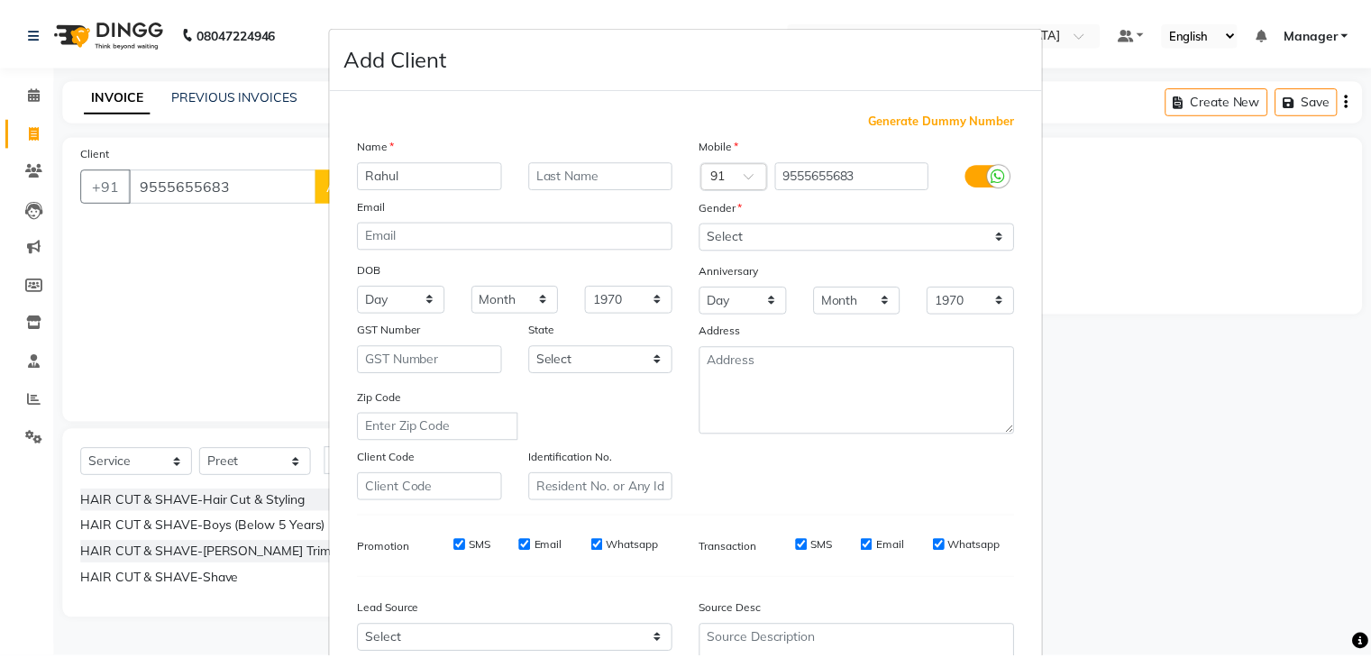
scroll to position [183, 0]
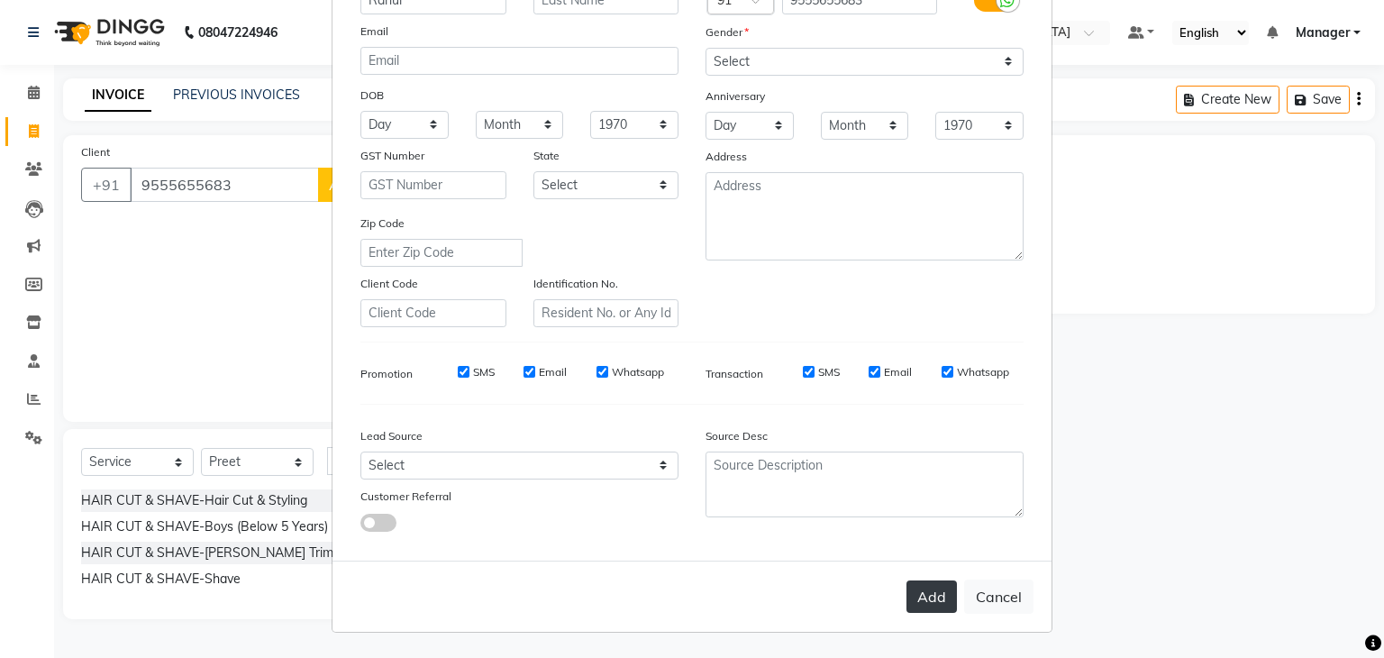
type input "Rahul"
click at [935, 594] on button "Add" at bounding box center [932, 596] width 50 height 32
click at [916, 607] on button "Add" at bounding box center [932, 596] width 50 height 32
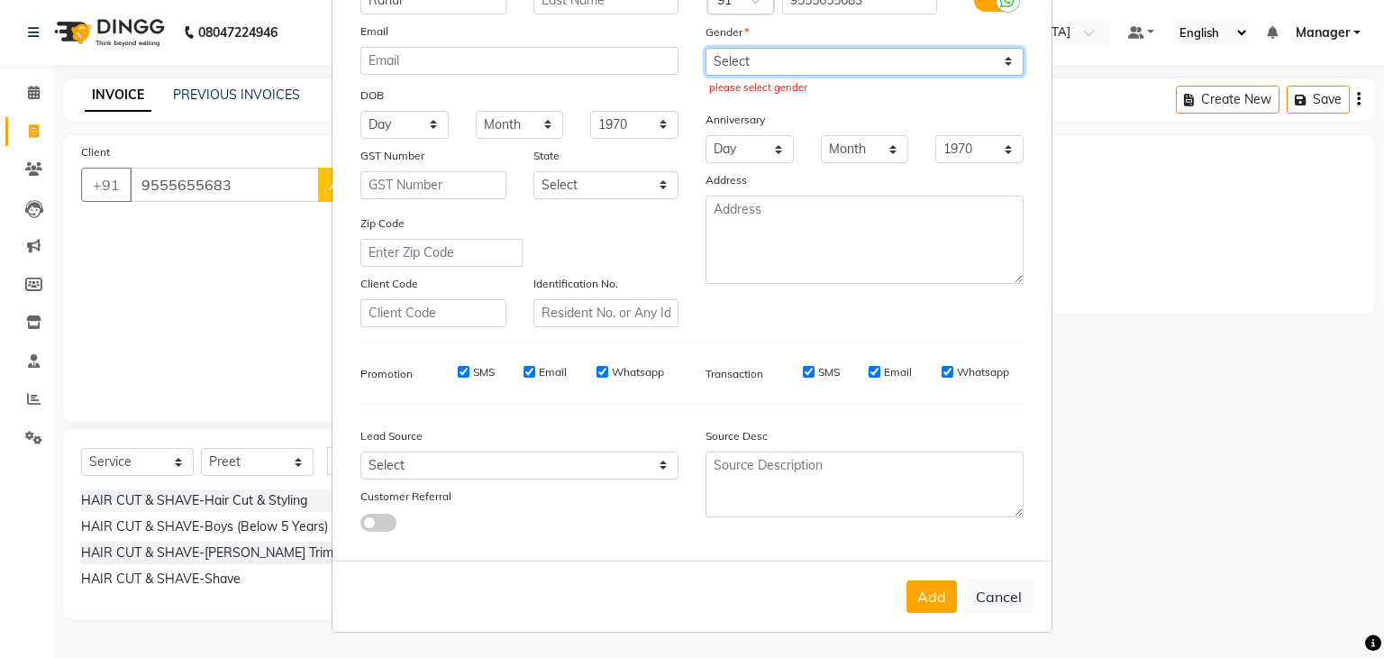
click at [997, 60] on select "Select [DEMOGRAPHIC_DATA] [DEMOGRAPHIC_DATA] Other Prefer Not To Say" at bounding box center [865, 62] width 318 height 28
select select "[DEMOGRAPHIC_DATA]"
click at [706, 48] on select "Select [DEMOGRAPHIC_DATA] [DEMOGRAPHIC_DATA] Other Prefer Not To Say" at bounding box center [865, 62] width 318 height 28
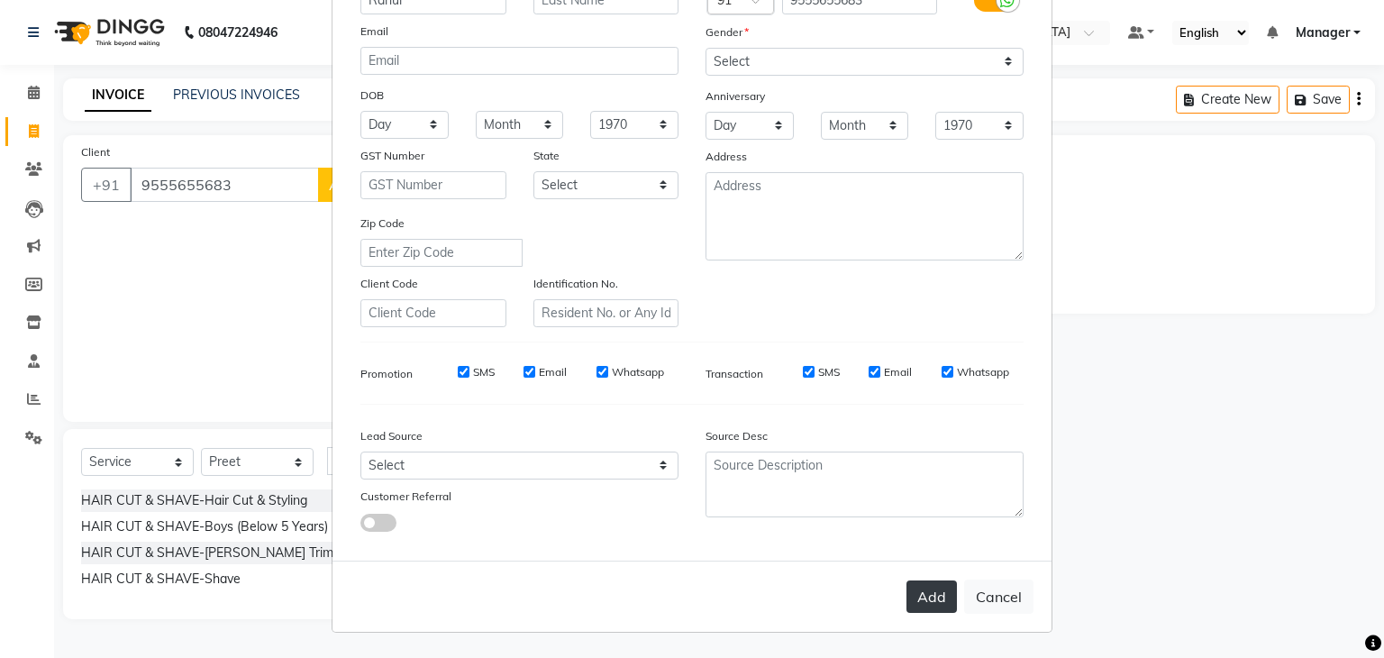
click at [917, 609] on button "Add" at bounding box center [932, 596] width 50 height 32
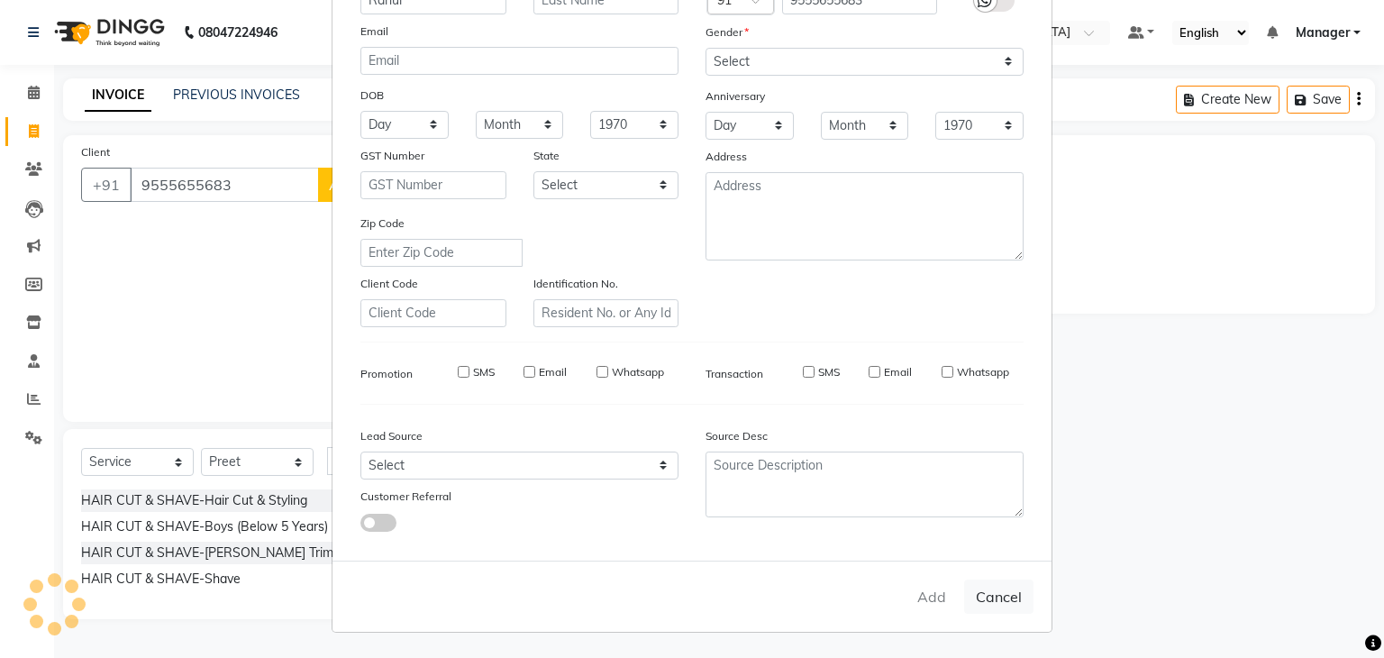
select select
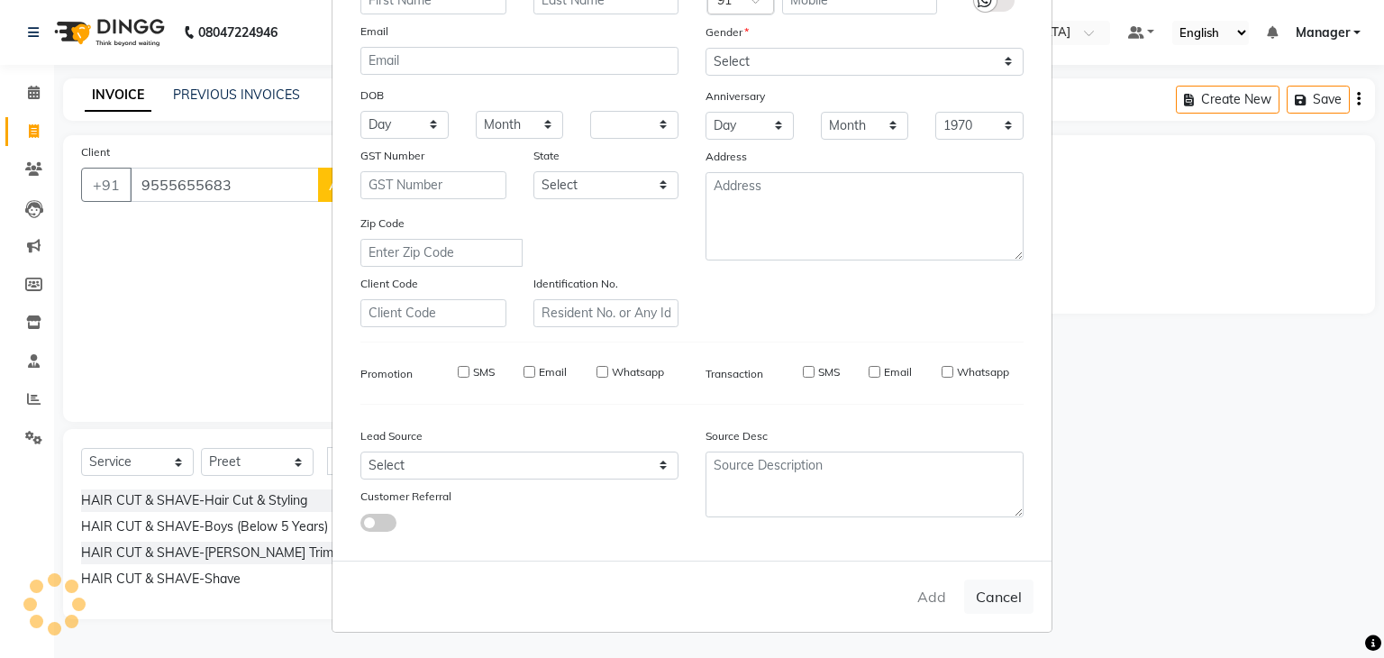
select select
checkbox input "false"
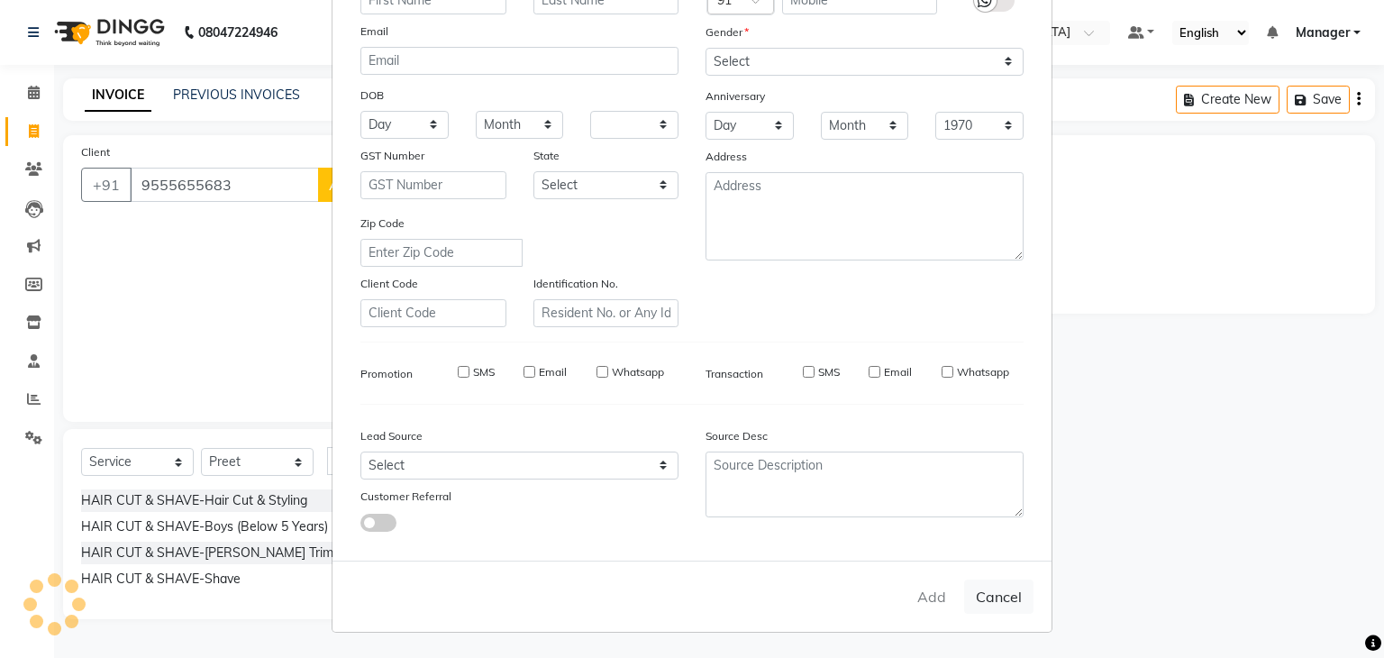
checkbox input "false"
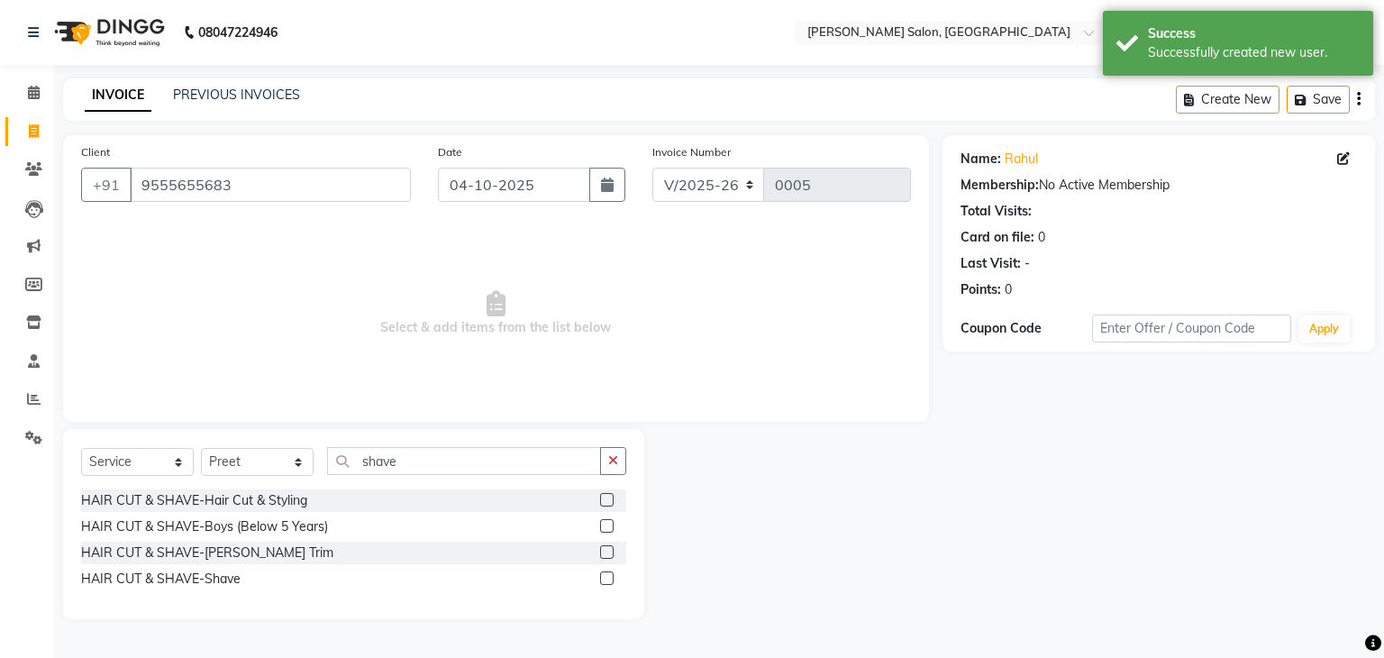
click at [613, 551] on label at bounding box center [607, 552] width 14 height 14
click at [612, 551] on input "checkbox" at bounding box center [606, 553] width 12 height 12
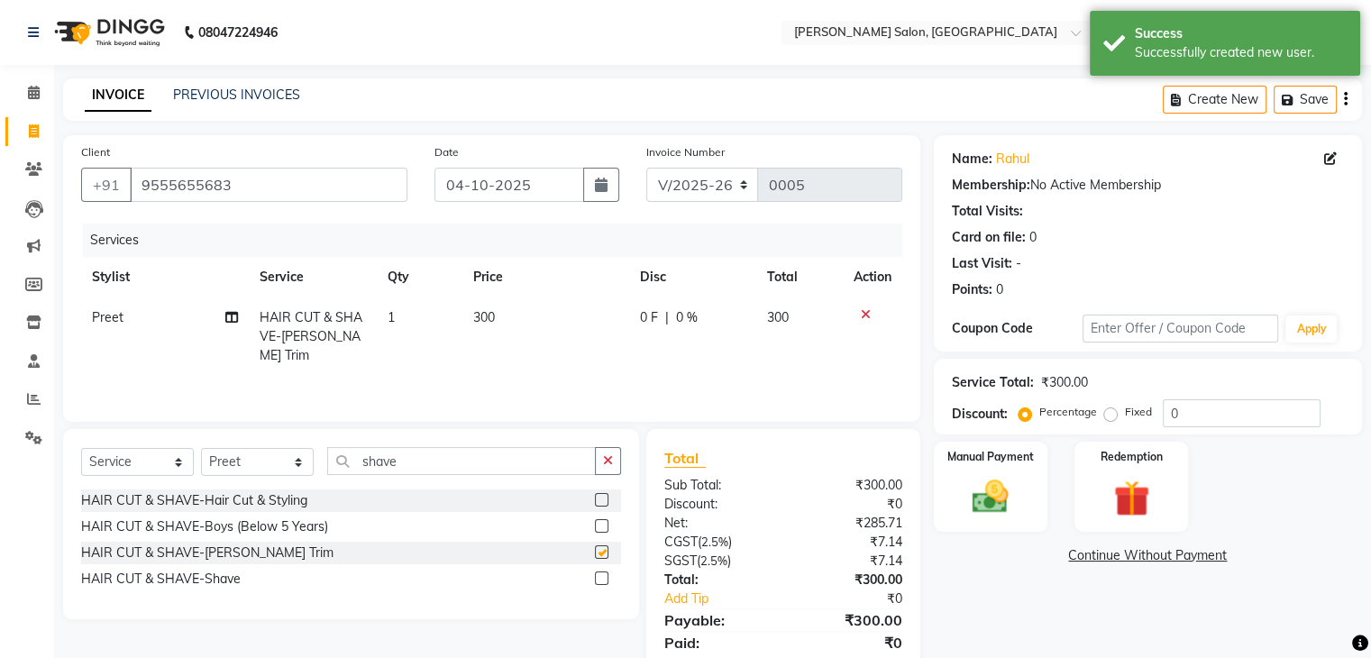
checkbox input "false"
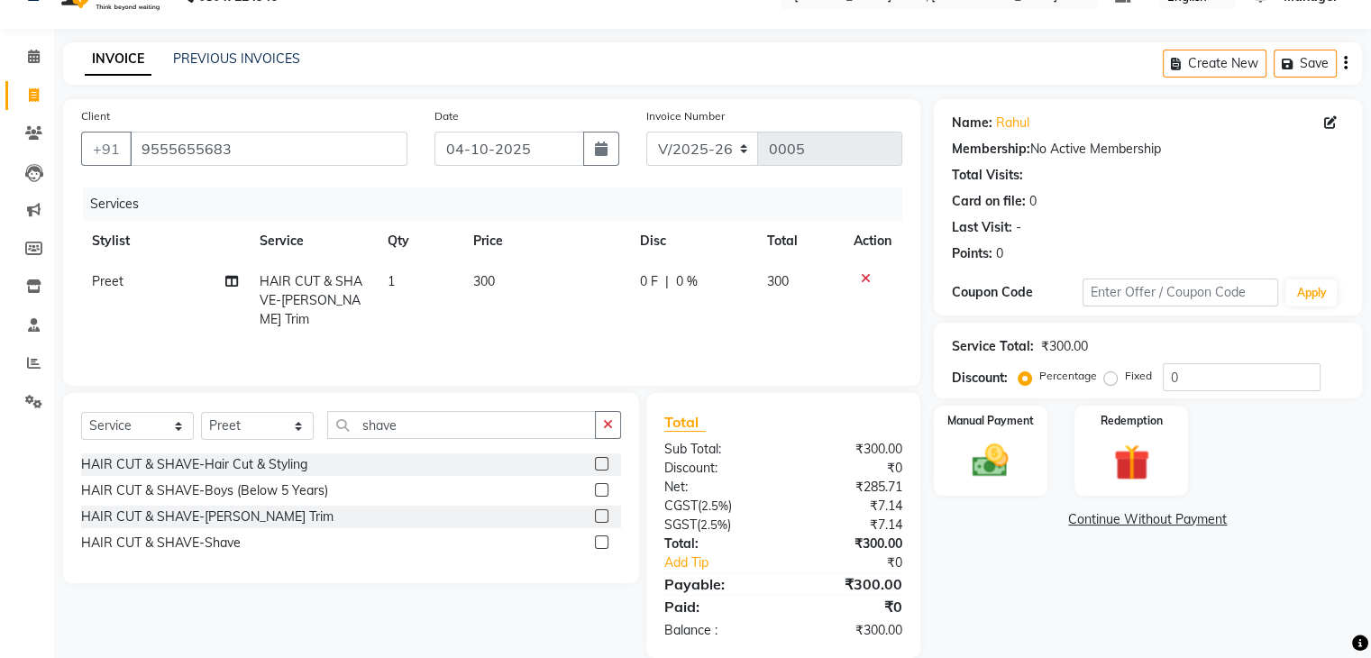
scroll to position [64, 0]
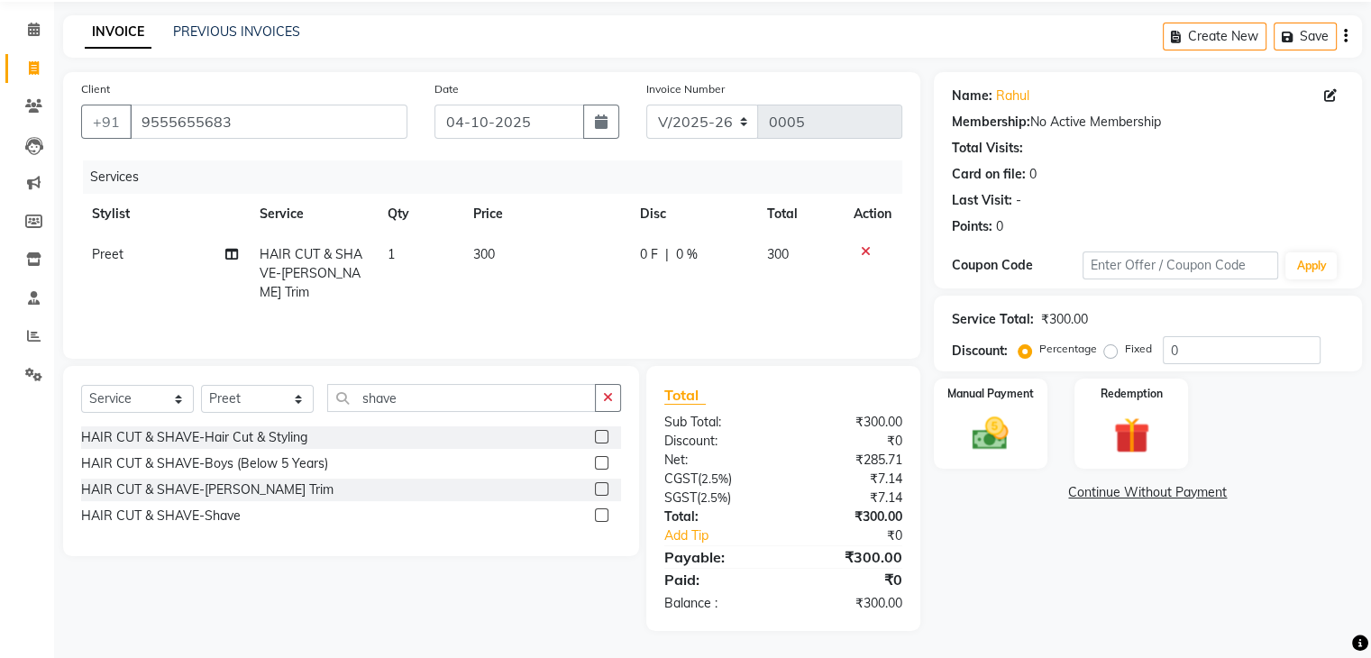
click at [671, 254] on div "0 F | 0 %" at bounding box center [692, 254] width 105 height 19
select select "93646"
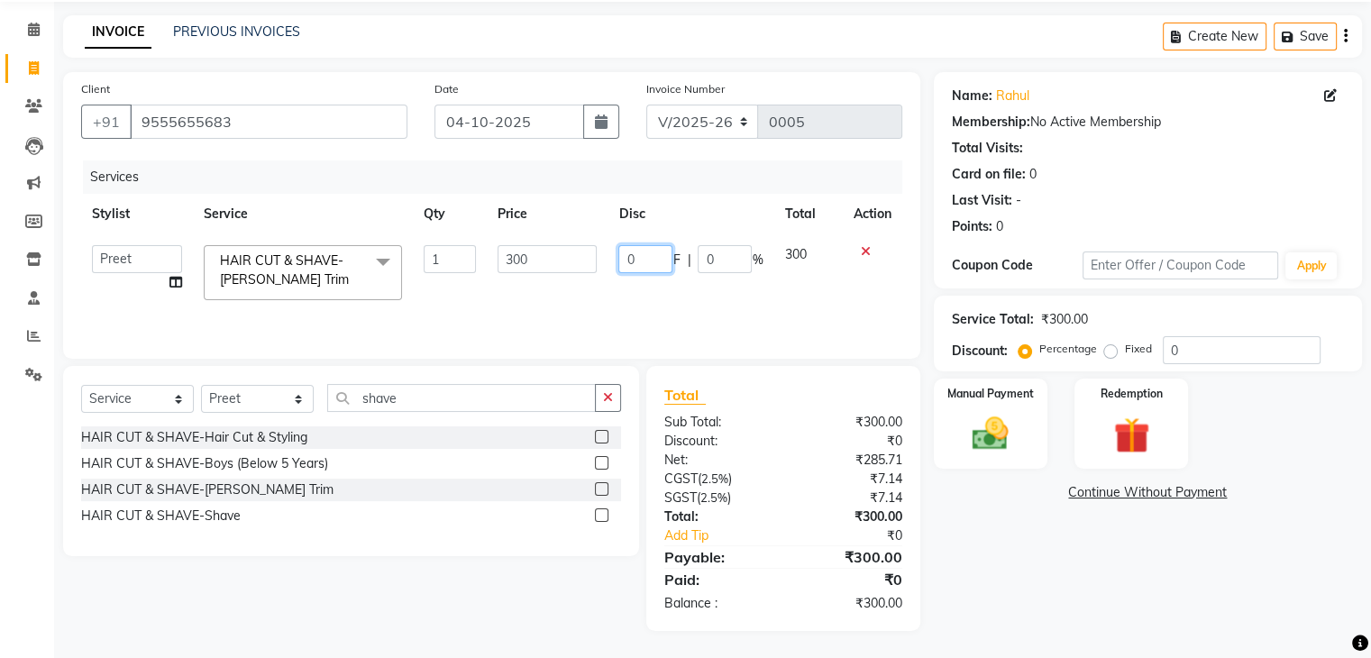
click at [651, 260] on input "0" at bounding box center [645, 259] width 54 height 28
type input "20"
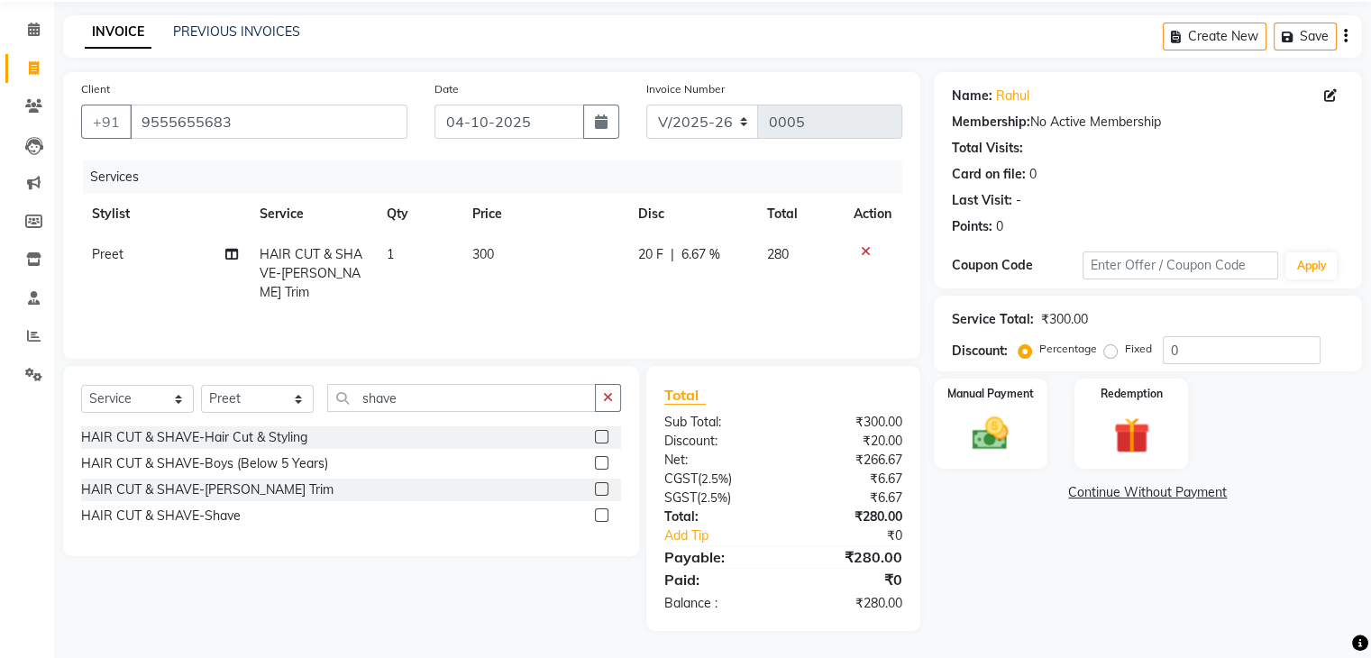
click at [829, 293] on div "Services Stylist Service Qty Price Disc Total Action Preet HAIR CUT & SHAVE-[PE…" at bounding box center [491, 250] width 821 height 180
click at [998, 438] on img at bounding box center [990, 434] width 60 height 43
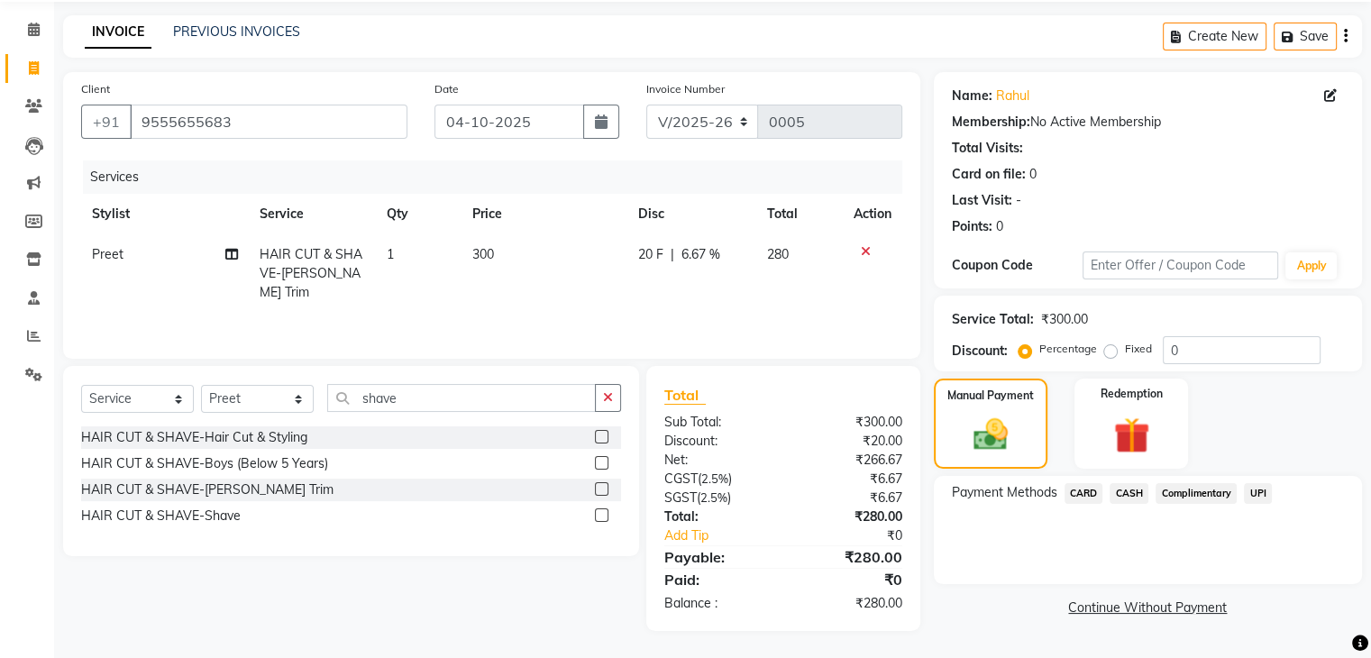
click at [1249, 491] on span "UPI" at bounding box center [1258, 493] width 28 height 21
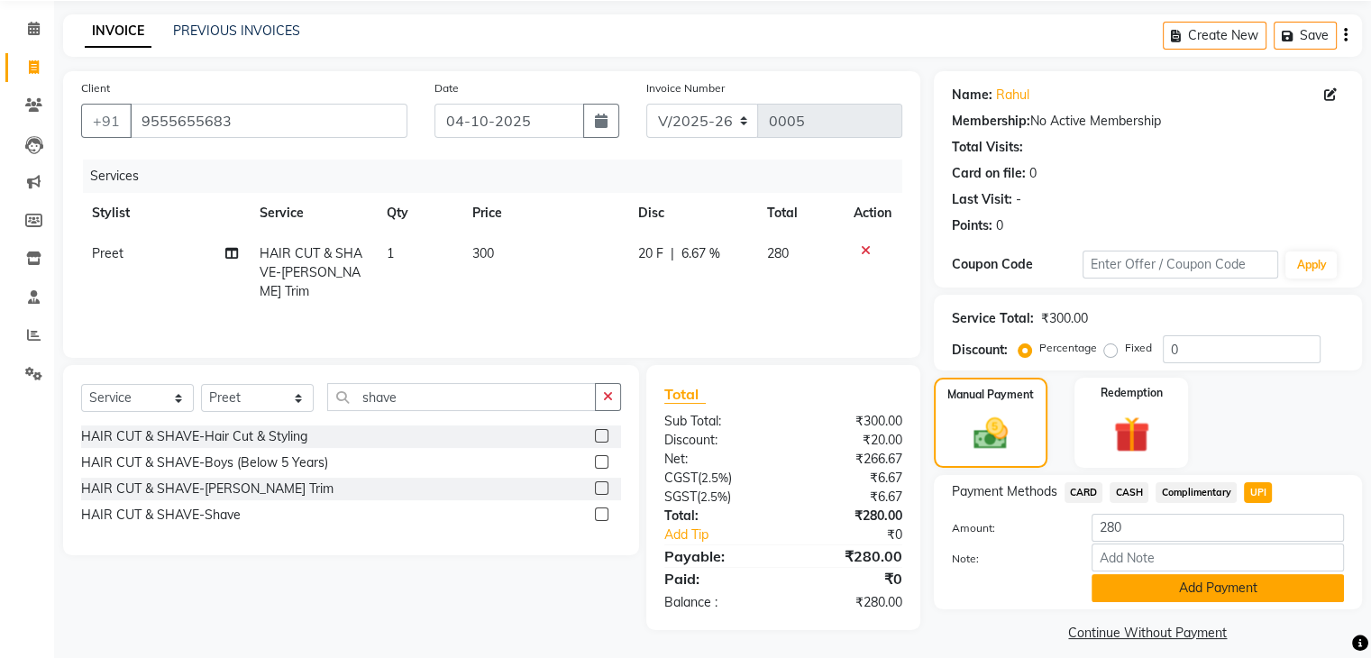
click at [1182, 592] on button "Add Payment" at bounding box center [1217, 588] width 252 height 28
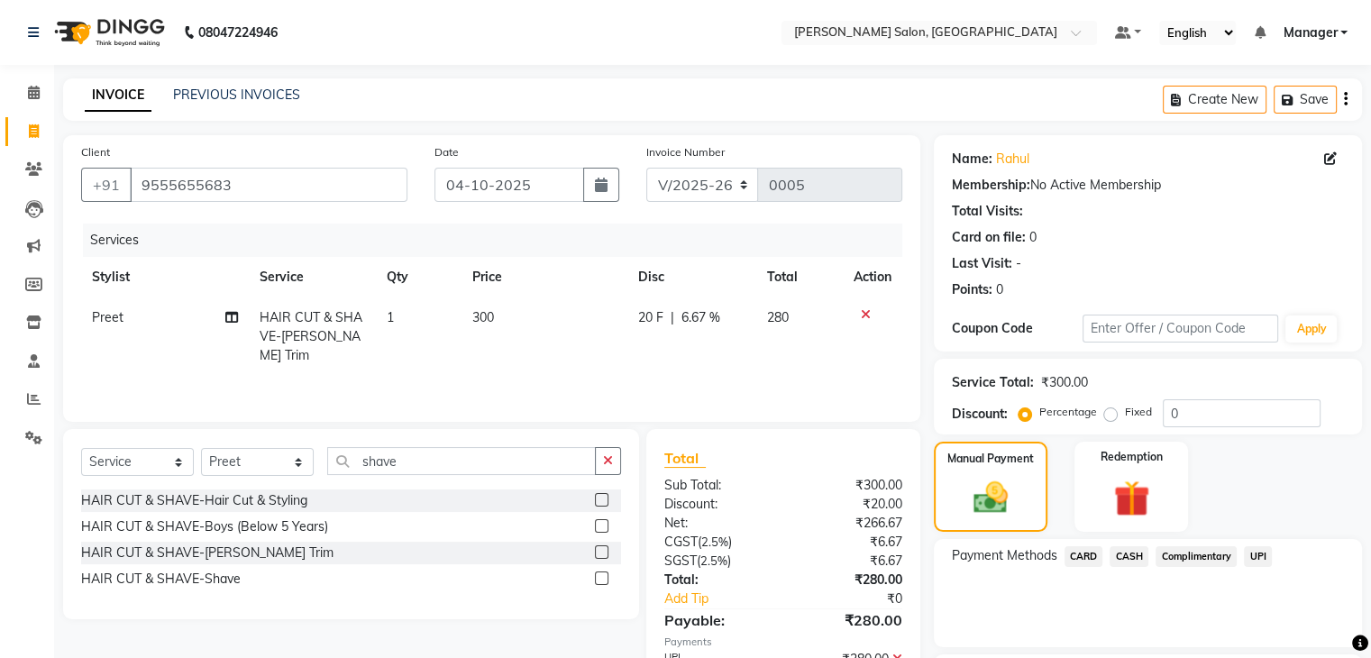
scroll to position [154, 0]
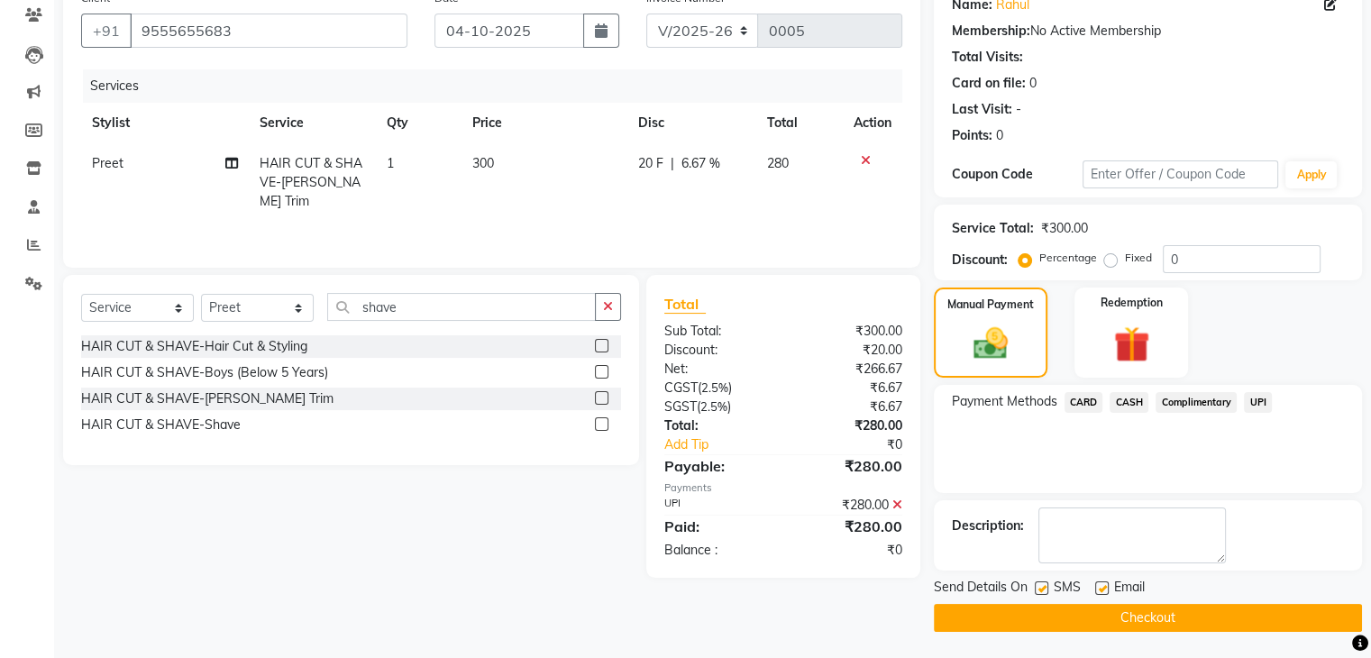
click at [1257, 408] on span "UPI" at bounding box center [1258, 402] width 28 height 21
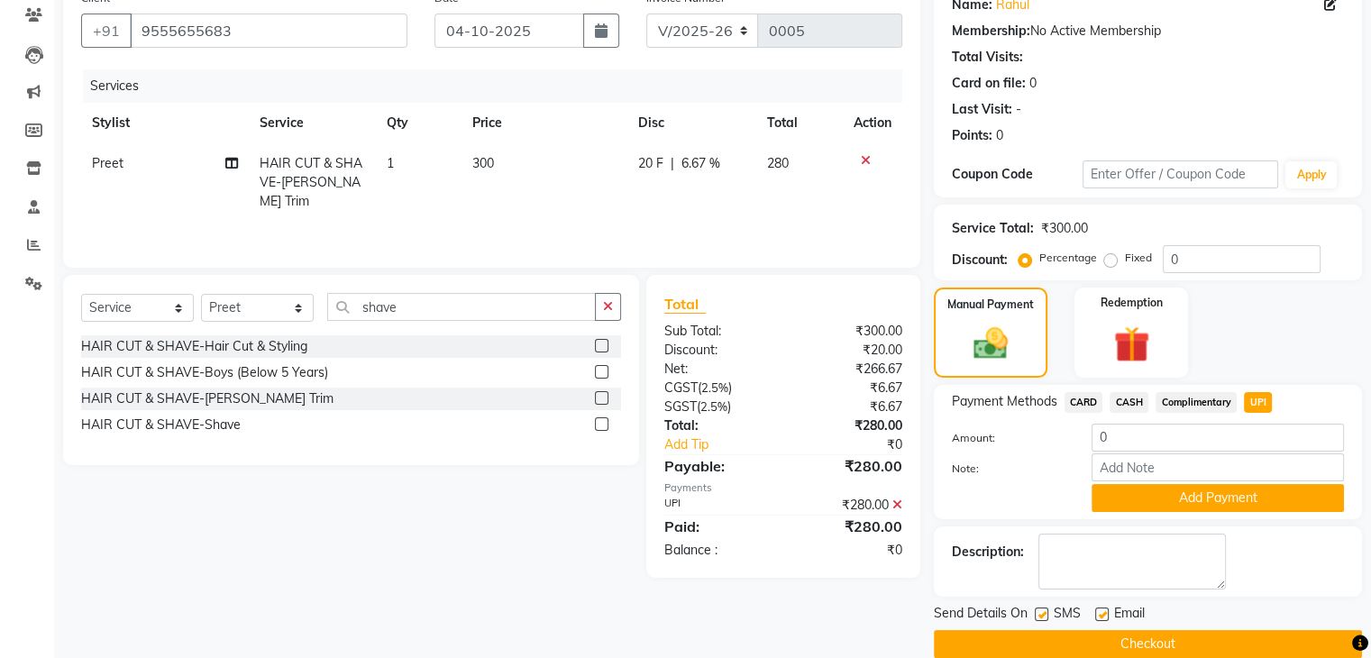
scroll to position [181, 0]
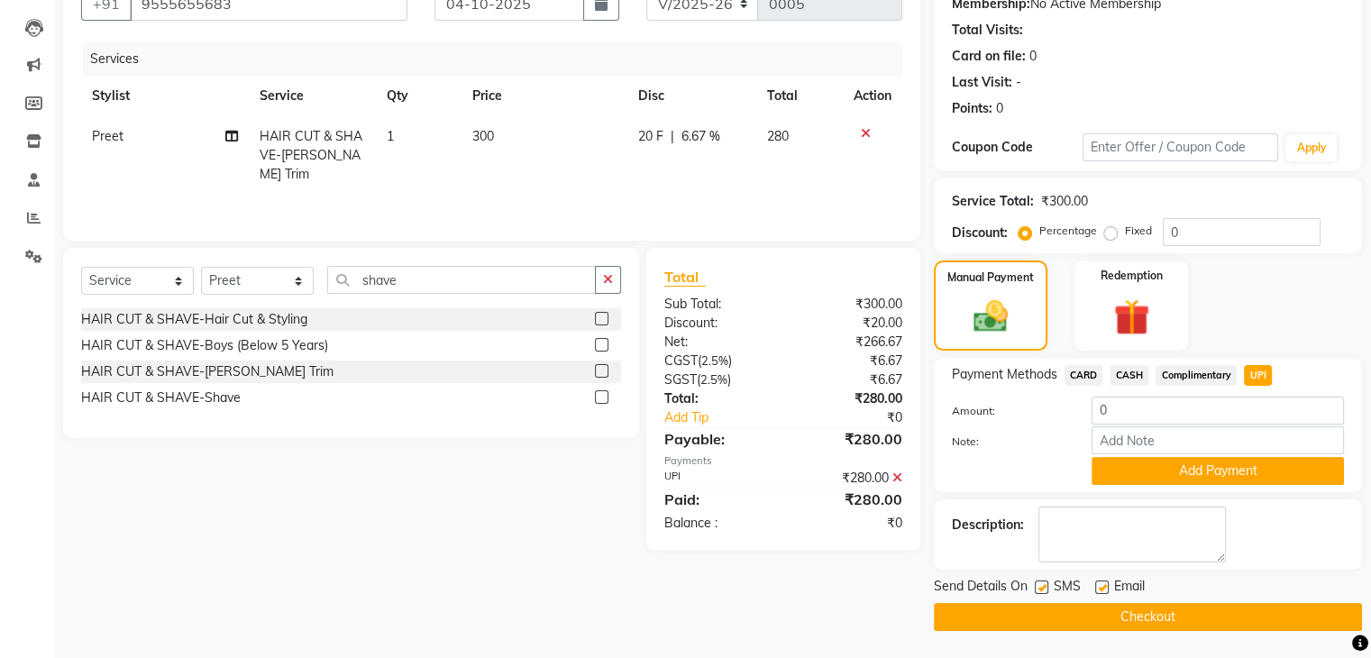
click at [1227, 615] on button "Checkout" at bounding box center [1148, 617] width 428 height 28
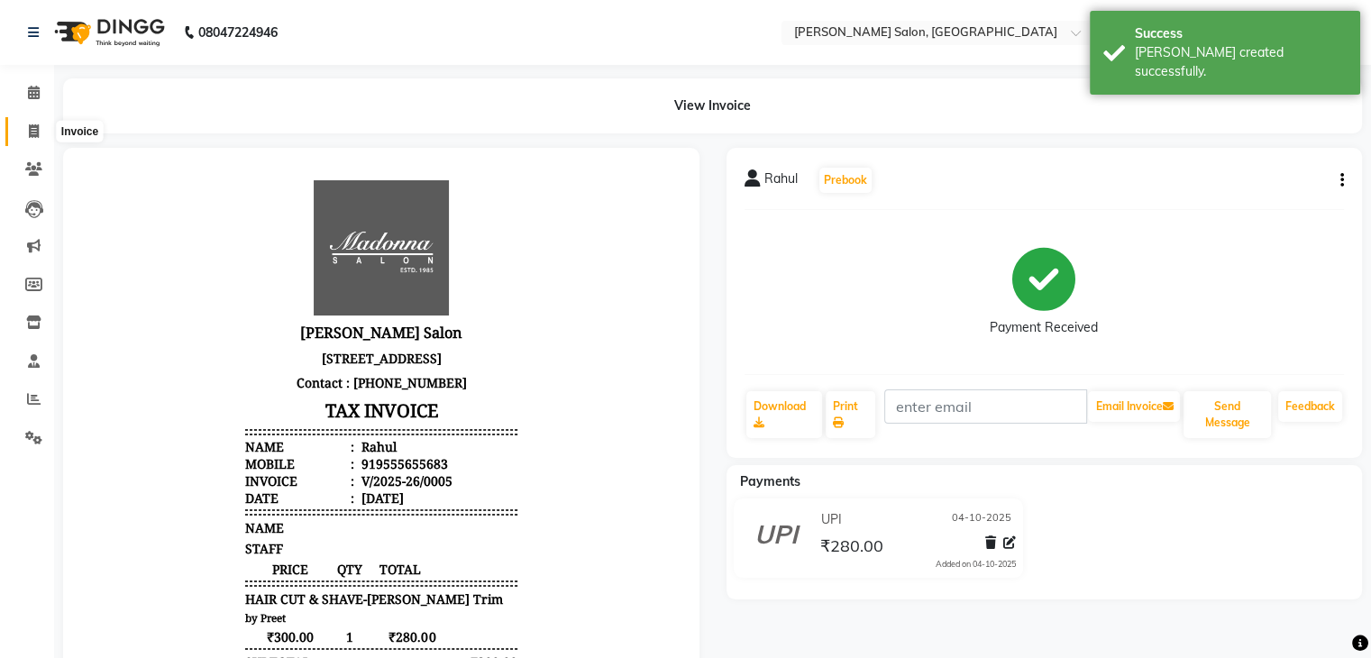
click at [33, 132] on icon at bounding box center [34, 131] width 10 height 14
select select "service"
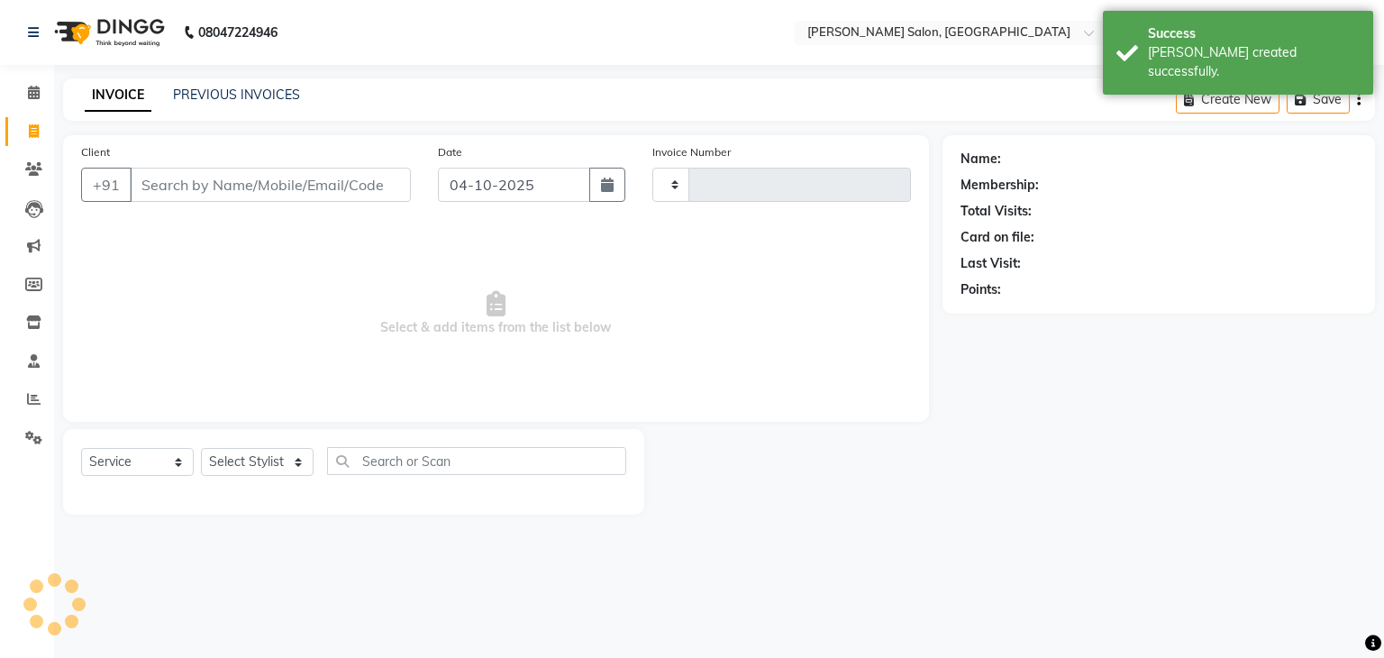
type input "0006"
select select "9063"
